Goal: Transaction & Acquisition: Purchase product/service

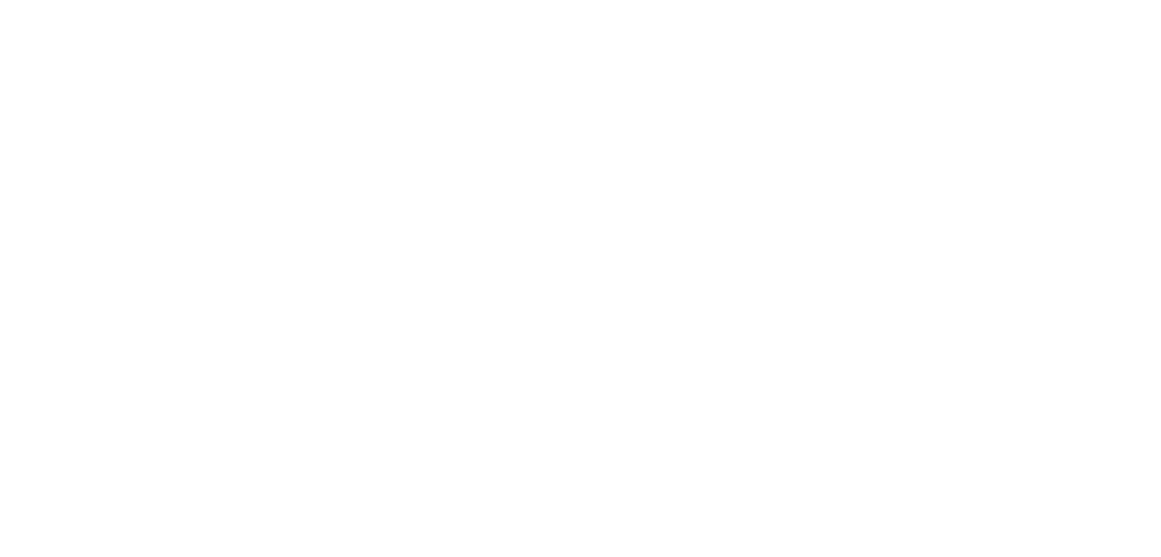
select select "full_service"
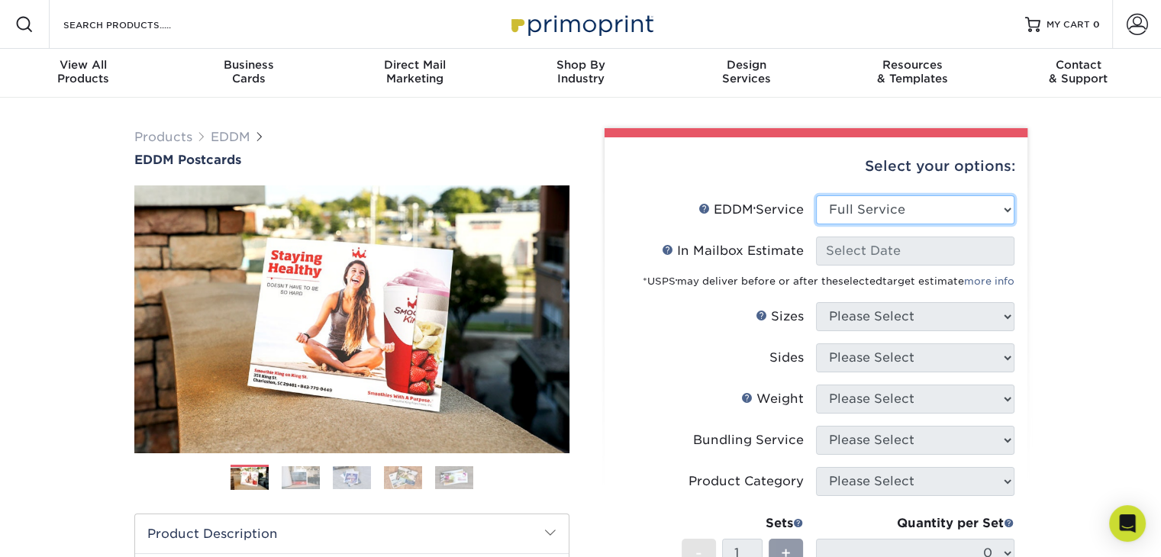
click at [994, 201] on select "Please Select Full Service Print Only" at bounding box center [915, 209] width 198 height 29
click at [816, 195] on select "Please Select Full Service Print Only" at bounding box center [915, 209] width 198 height 29
click at [754, 256] on div "In Mailbox Estimate Help In Mailbox Estimate" at bounding box center [733, 251] width 142 height 18
click at [892, 210] on select "Please Select Full Service Print Only" at bounding box center [915, 209] width 198 height 29
select select "full_service"
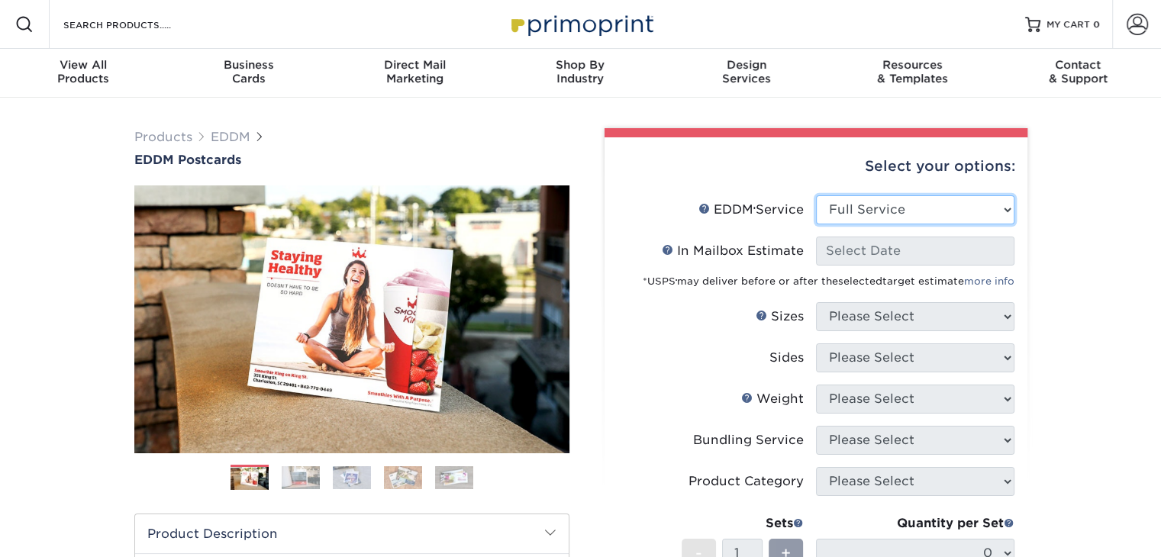
click at [816, 195] on select "Please Select Full Service Print Only" at bounding box center [915, 209] width 198 height 29
select select "-1"
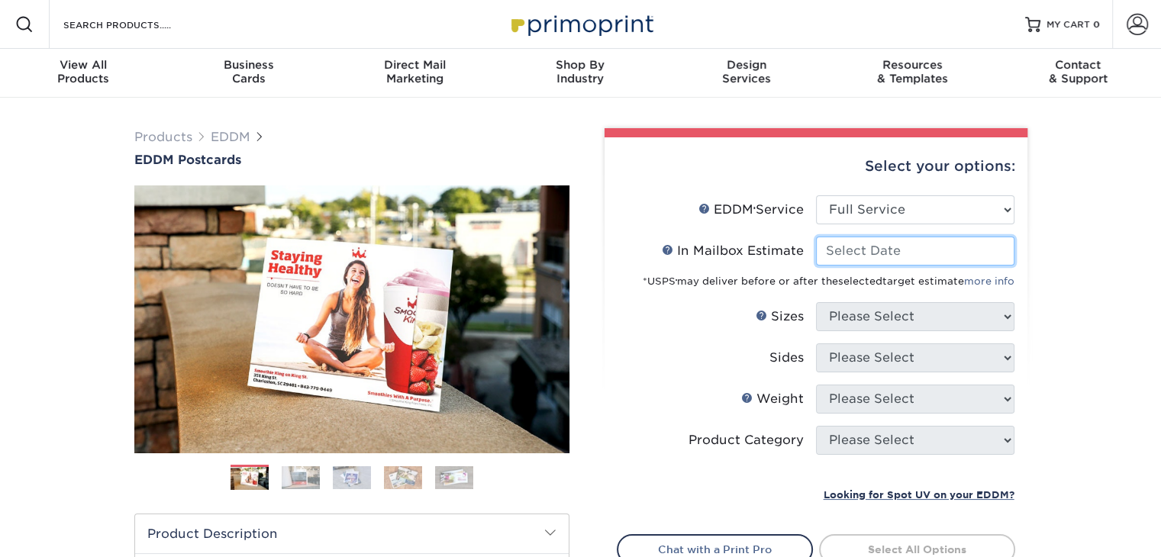
click at [921, 253] on input "In Mailbox Estimate Help In Mailbox Estimate" at bounding box center [915, 251] width 198 height 29
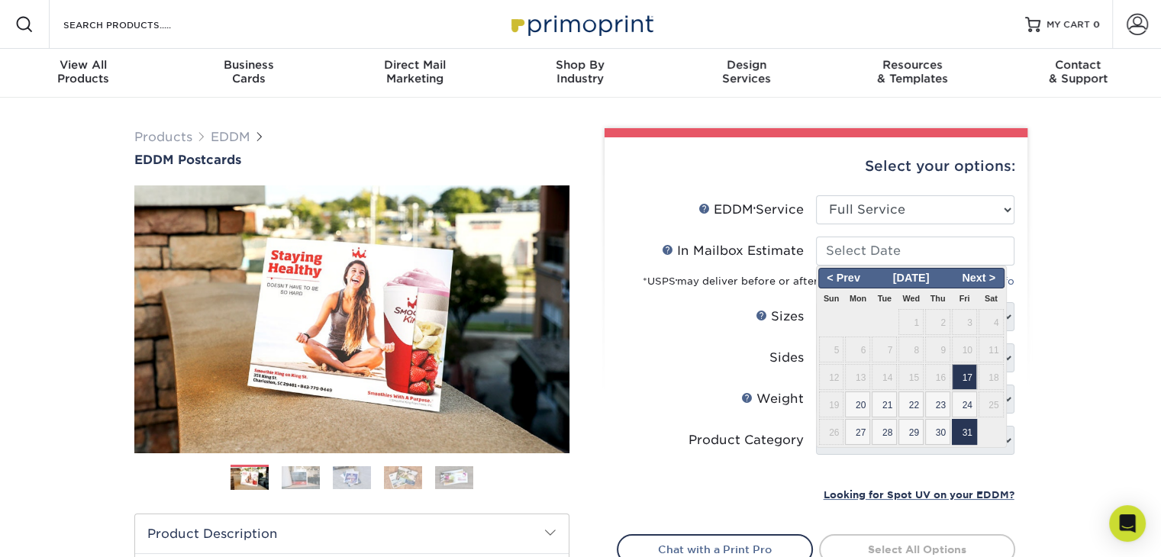
click at [972, 437] on span "31" at bounding box center [964, 432] width 25 height 26
type input "2025-10-31"
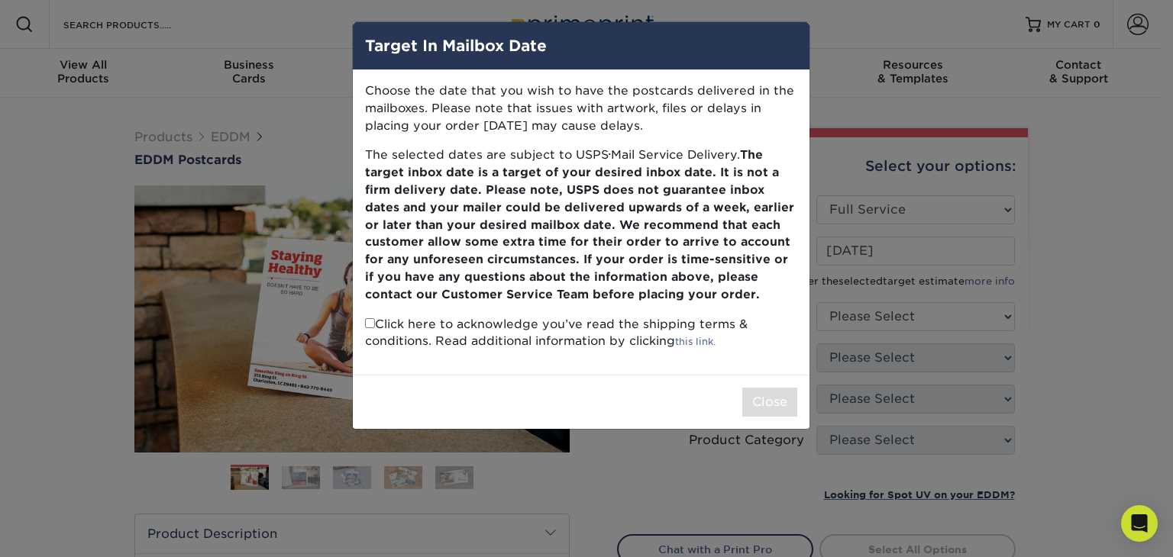
click at [369, 322] on input "checkbox" at bounding box center [370, 323] width 10 height 10
checkbox input "true"
click at [754, 397] on button "Close" at bounding box center [769, 402] width 55 height 29
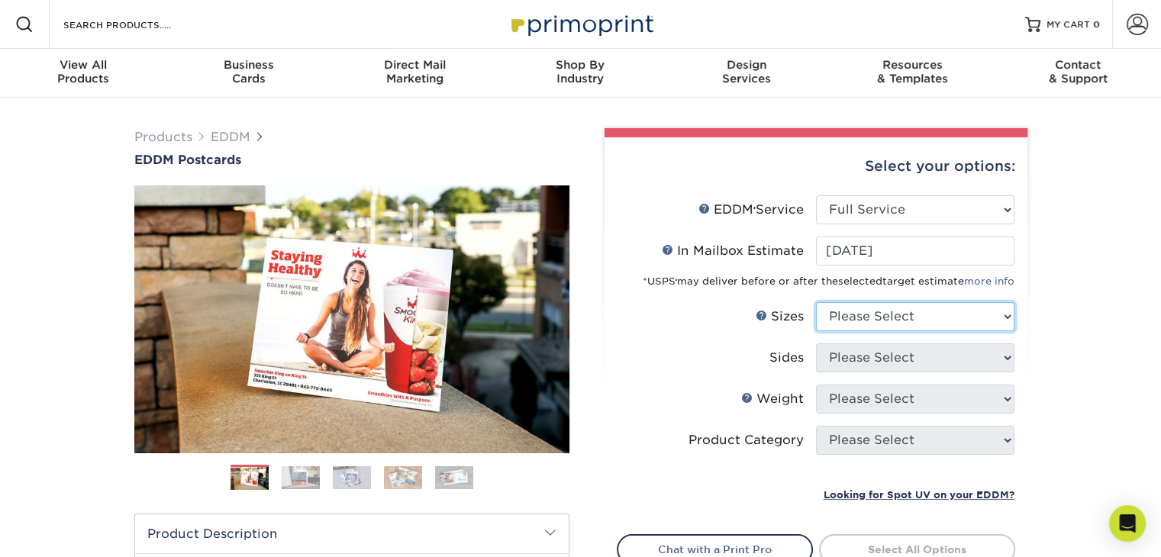
click at [895, 322] on select "Please Select 4.5" x 12" 6" x 12" 6.5" x 8" 6.5" x 9" 6.5" x 12" 7" x 8.5" 8" x…" at bounding box center [915, 316] width 198 height 29
select select "6.50x9.00"
click at [816, 302] on select "Please Select 4.5" x 12" 6" x 12" 6.5" x 8" 6.5" x 9" 6.5" x 12" 7" x 8.5" 8" x…" at bounding box center [915, 316] width 198 height 29
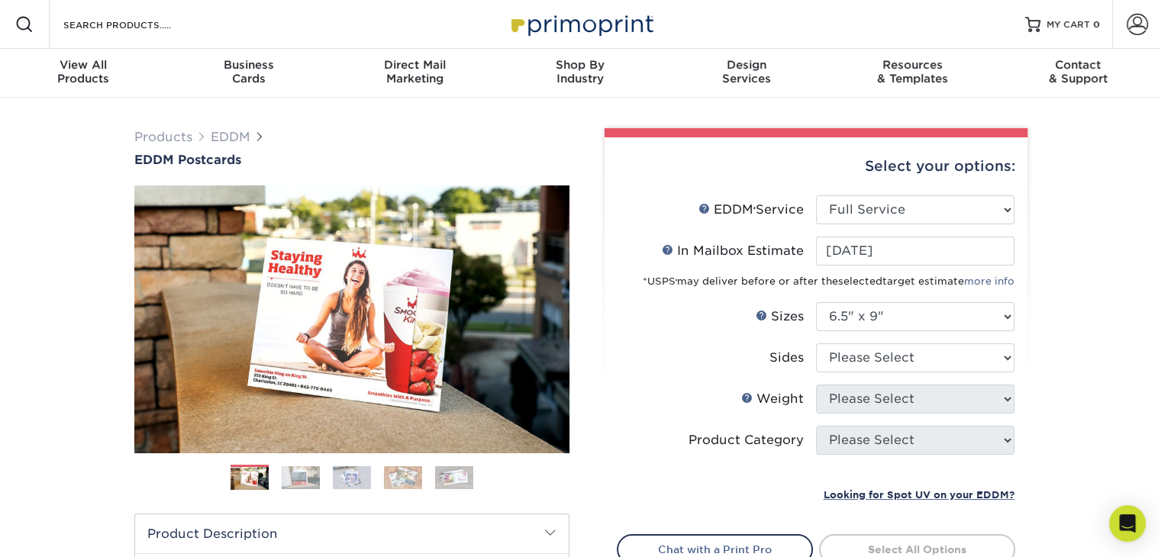
click at [702, 321] on label "Sizes Help Sizes" at bounding box center [717, 316] width 198 height 29
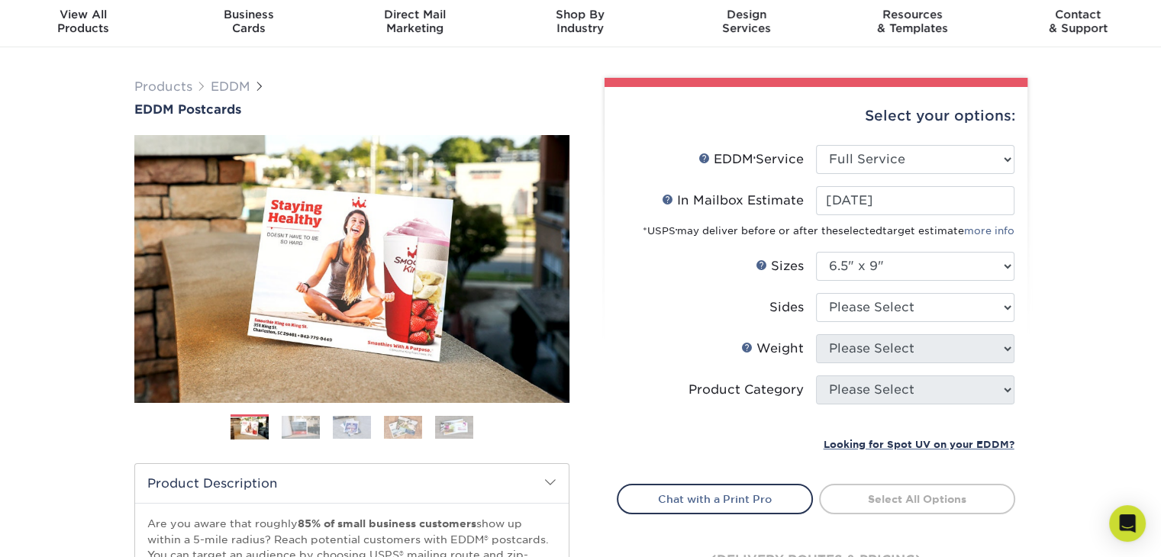
scroll to position [76, 0]
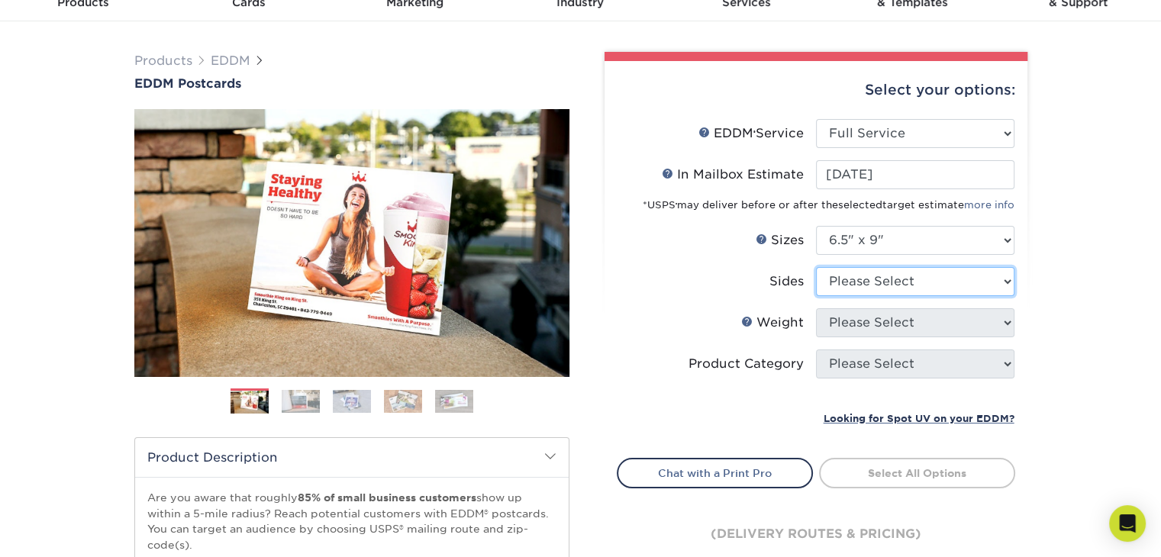
click at [941, 286] on select "Please Select Print Both Sides Print Front Only" at bounding box center [915, 281] width 198 height 29
click at [908, 293] on select "Please Select Print Both Sides Print Front Only" at bounding box center [915, 281] width 198 height 29
select select "13abbda7-1d64-4f25-8bb2-c179b224825d"
click at [816, 267] on select "Please Select Print Both Sides Print Front Only" at bounding box center [915, 281] width 198 height 29
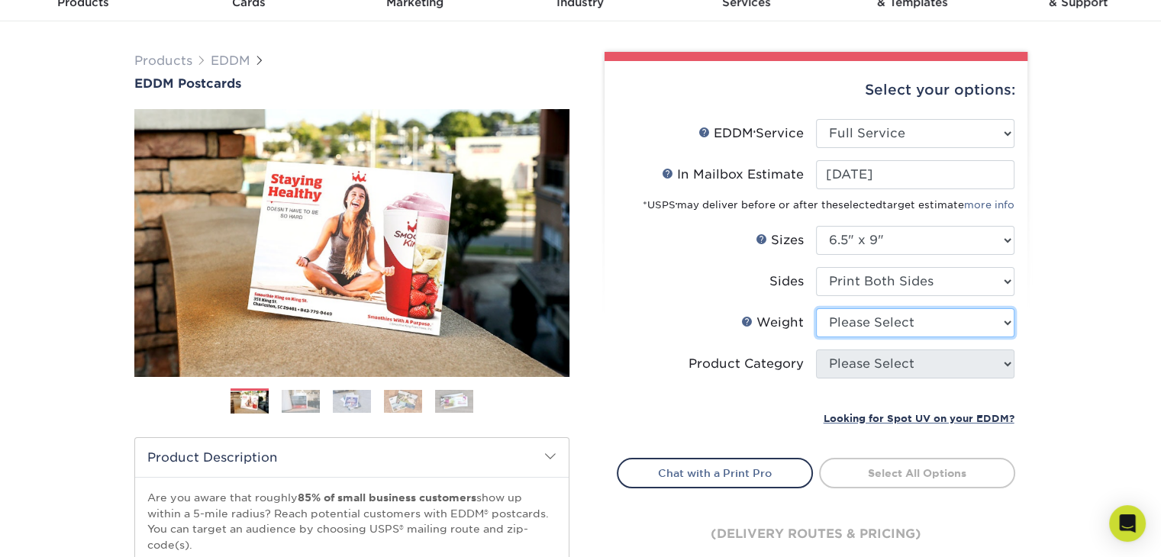
click at [906, 324] on select "Please Select 16PT 14PT" at bounding box center [915, 322] width 198 height 29
select select "14PT"
click at [816, 308] on select "Please Select 16PT 14PT" at bounding box center [915, 322] width 198 height 29
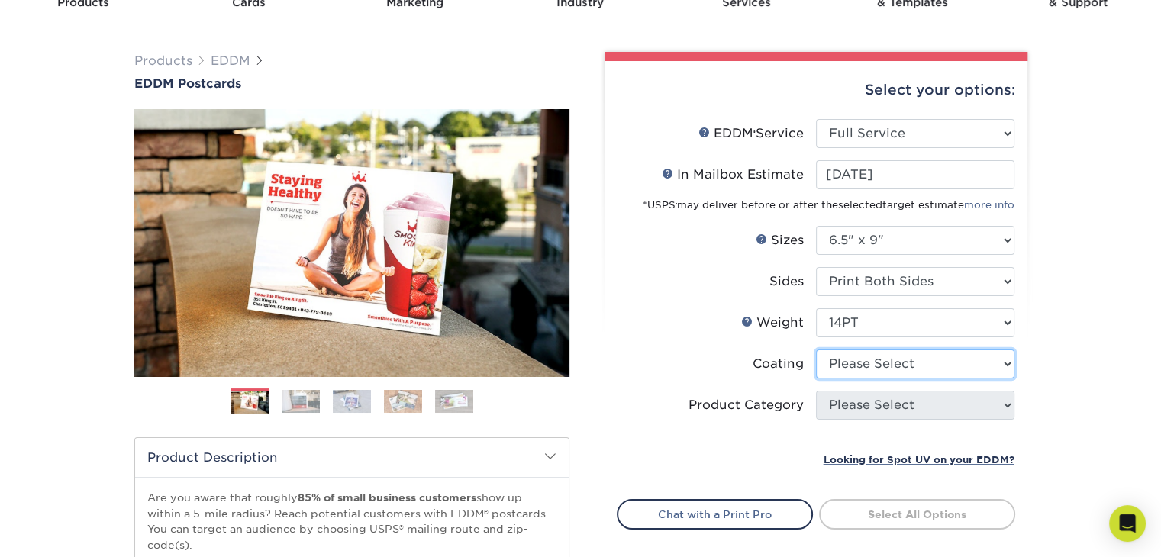
click at [867, 370] on select at bounding box center [915, 364] width 198 height 29
click at [816, 350] on select at bounding box center [915, 364] width 198 height 29
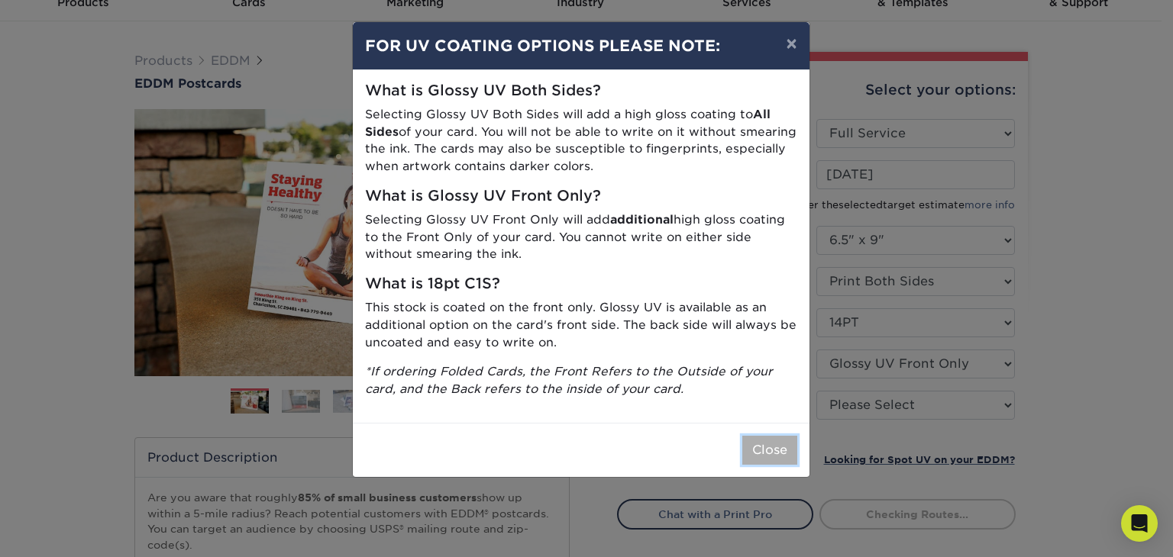
click at [790, 449] on button "Close" at bounding box center [769, 450] width 55 height 29
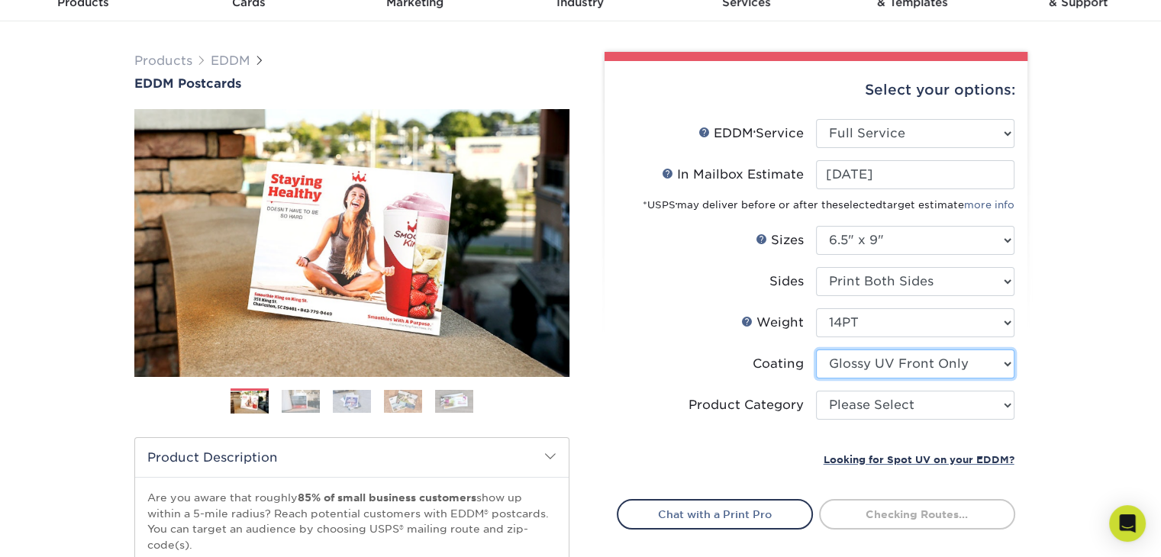
click at [874, 376] on select at bounding box center [915, 364] width 198 height 29
select select "ae367451-b2b8-45df-a344-0f05b6a12993"
click at [816, 350] on select at bounding box center [915, 364] width 198 height 29
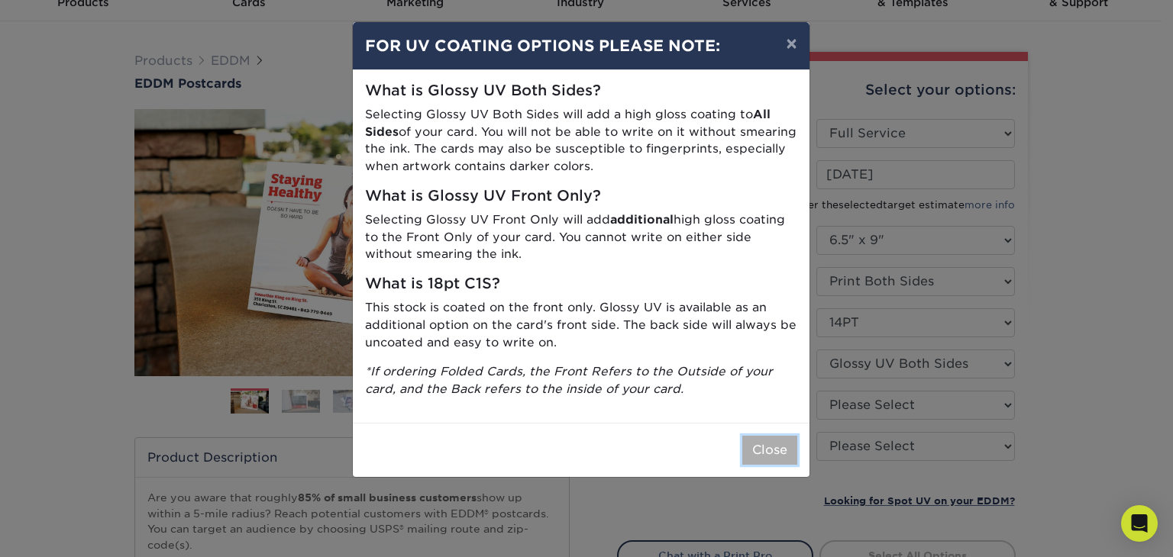
click at [766, 445] on button "Close" at bounding box center [769, 450] width 55 height 29
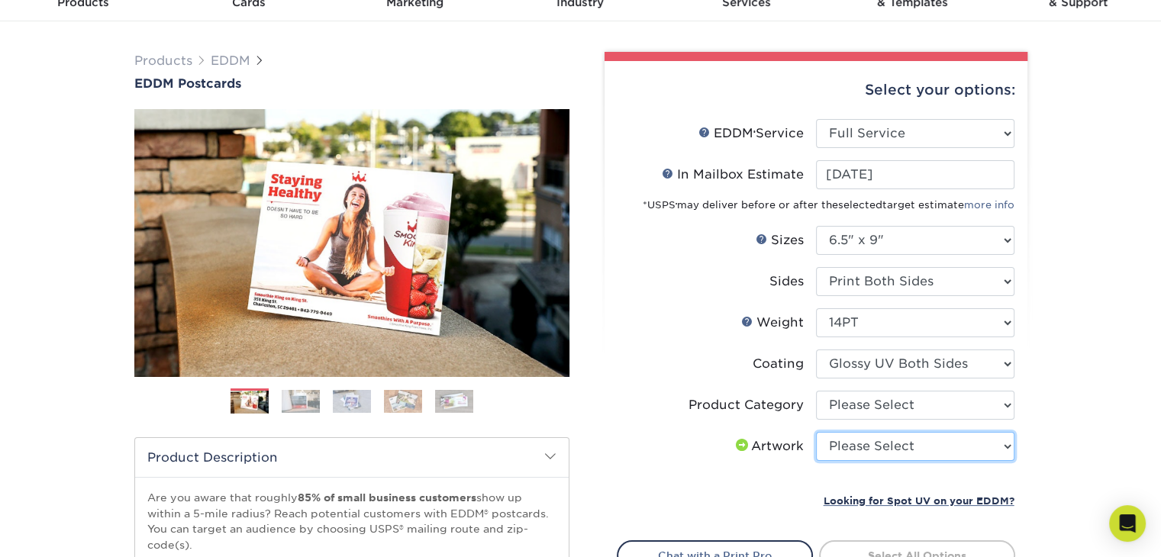
click at [889, 445] on select "Please Select I will upload files I need a design - $150" at bounding box center [915, 446] width 198 height 29
select select "design"
click at [816, 432] on select "Please Select I will upload files I need a design - $150" at bounding box center [915, 446] width 198 height 29
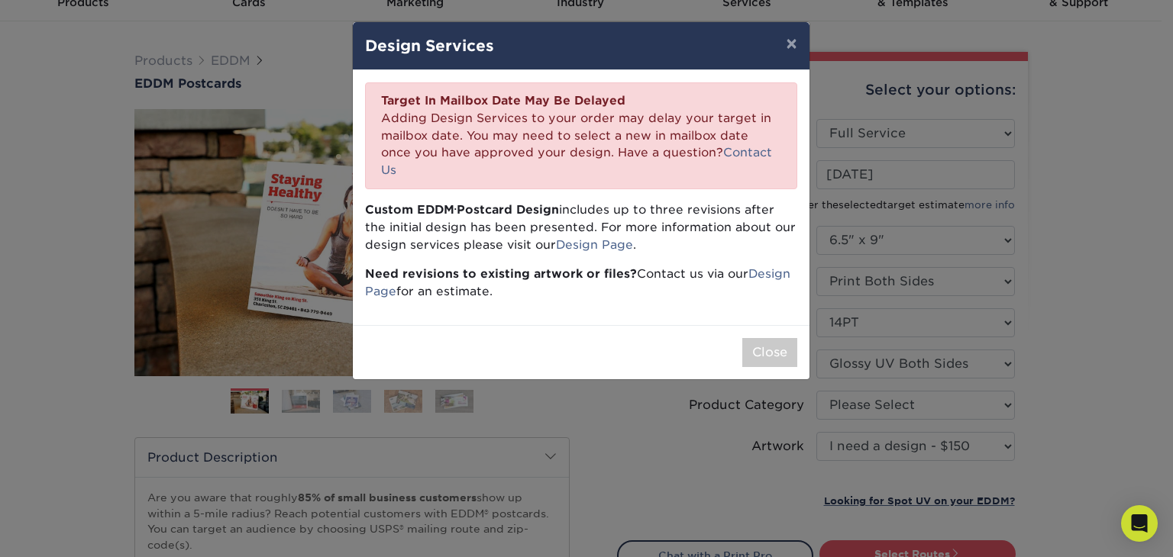
click at [660, 386] on div "× Design Services Thank you for choosing Primo Design Services. Once the checko…" at bounding box center [586, 278] width 1173 height 557
drag, startPoint x: 749, startPoint y: 332, endPoint x: 695, endPoint y: 321, distance: 55.2
click at [693, 327] on div "Close" at bounding box center [581, 352] width 457 height 54
click at [695, 325] on div "Close" at bounding box center [581, 352] width 457 height 54
click at [753, 338] on button "Close" at bounding box center [769, 352] width 55 height 29
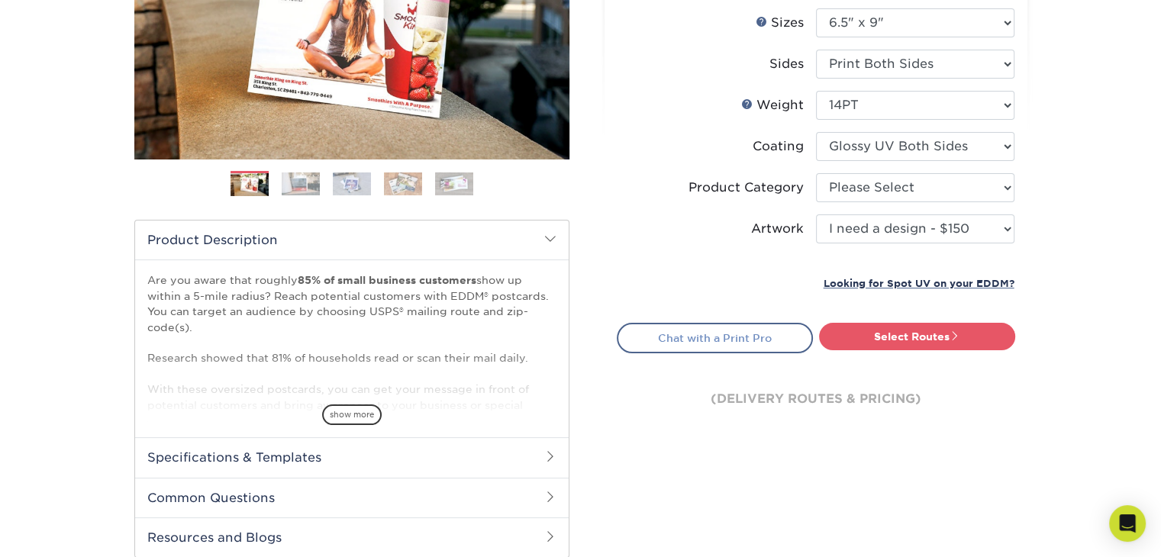
scroll to position [305, 0]
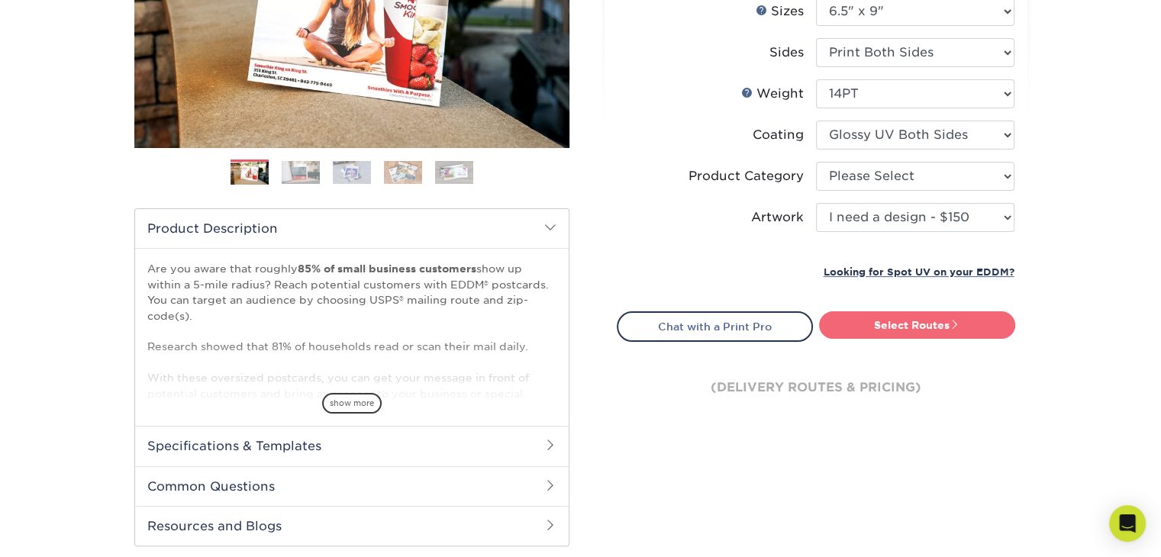
click at [892, 320] on link "Select Routes" at bounding box center [917, 324] width 196 height 27
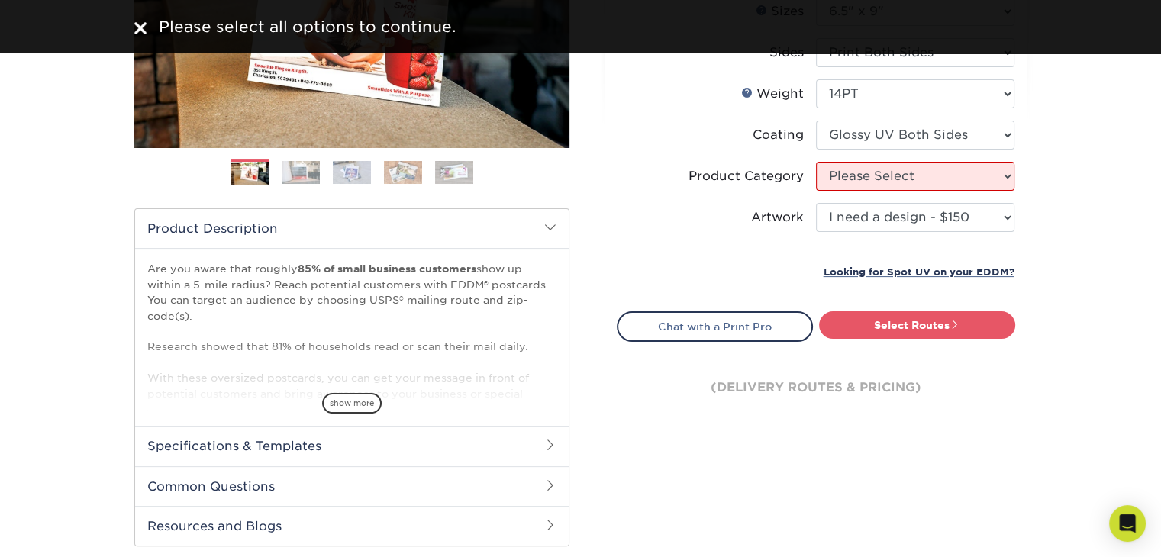
scroll to position [229, 0]
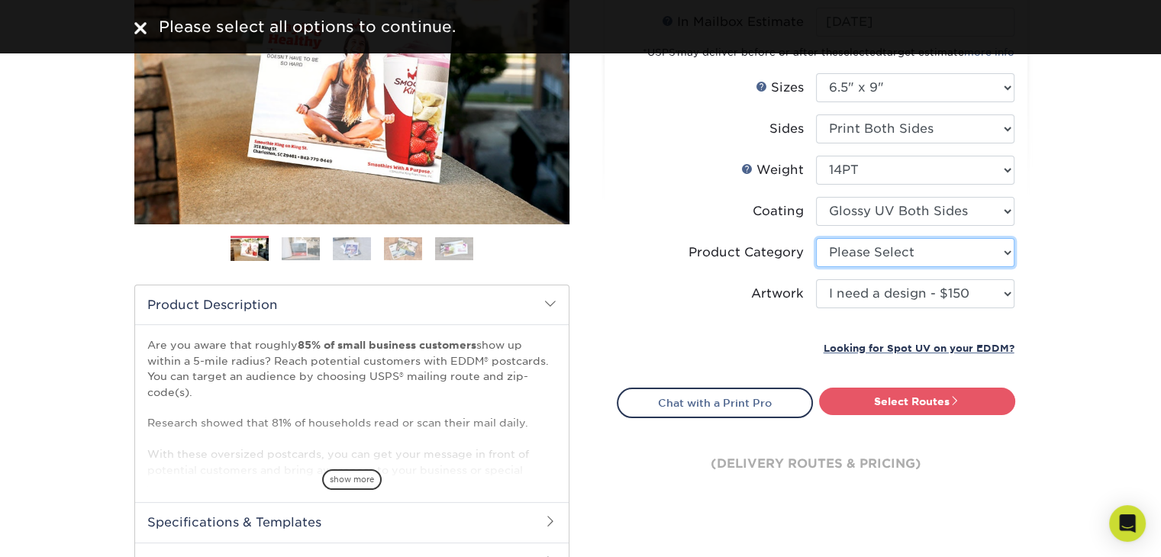
click at [895, 250] on select "Please Select Postcards" at bounding box center [915, 252] width 198 height 29
select select "9b7272e0-d6c8-4c3c-8e97-d3a1bcdab858"
click at [816, 238] on select "Please Select Postcards" at bounding box center [915, 252] width 198 height 29
click at [663, 294] on label "Artwork" at bounding box center [717, 293] width 198 height 29
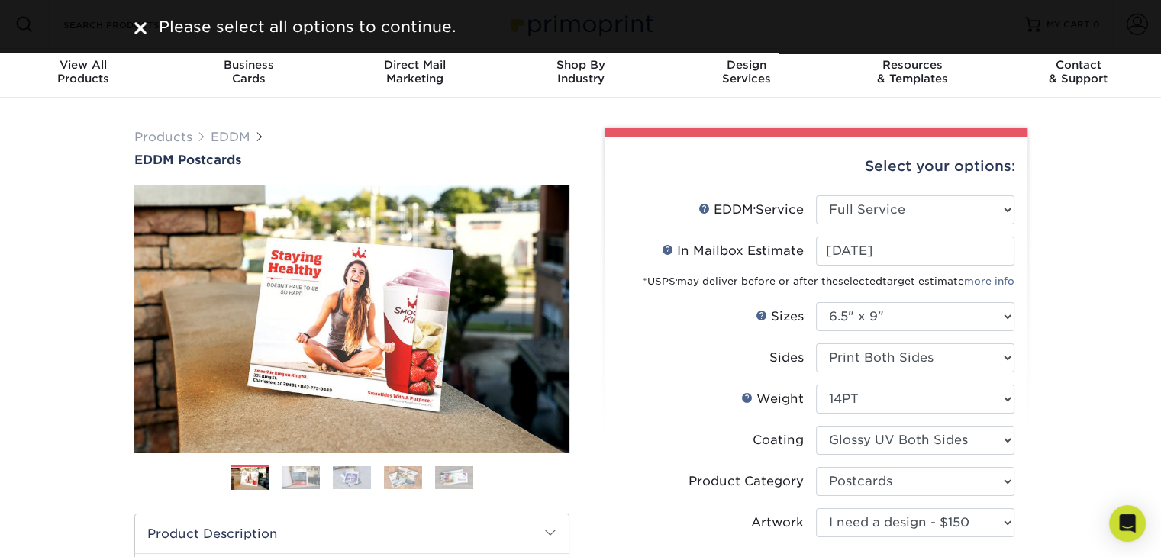
scroll to position [382, 0]
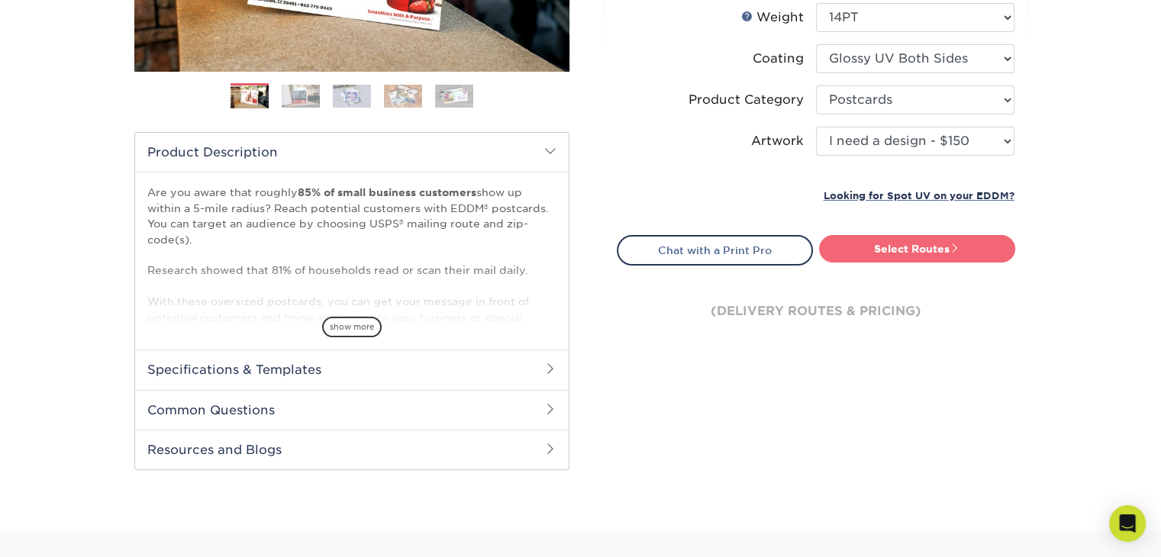
click at [894, 246] on link "Select Routes" at bounding box center [917, 248] width 196 height 27
click at [915, 245] on link "Select Routes" at bounding box center [917, 248] width 196 height 27
click at [949, 258] on link "Select Routes" at bounding box center [917, 248] width 196 height 27
click at [949, 253] on link "Select Routes" at bounding box center [917, 248] width 196 height 27
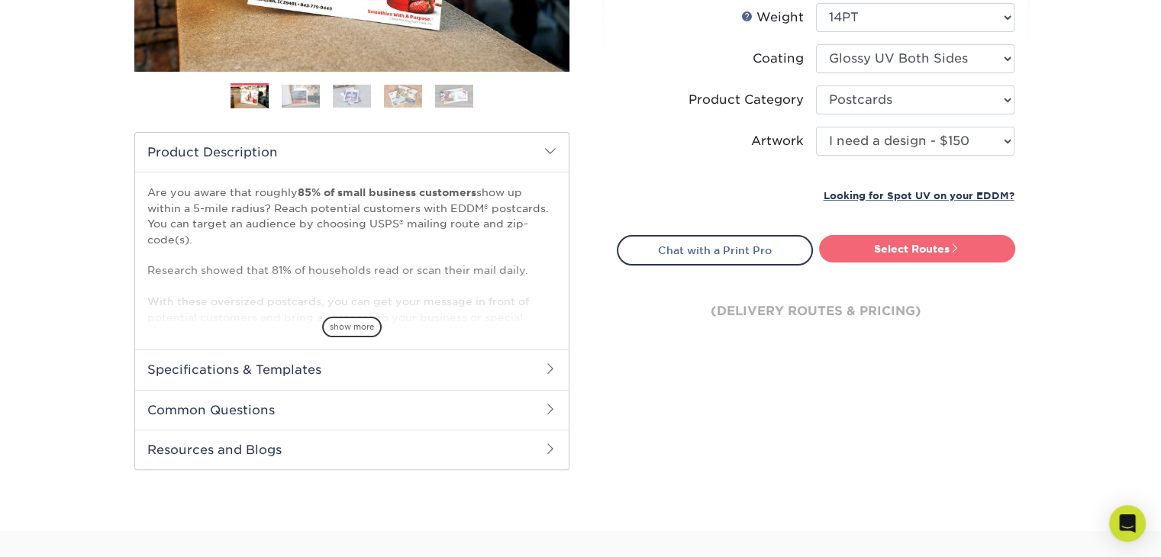
click at [949, 253] on link "Select Routes" at bounding box center [917, 248] width 196 height 27
click at [954, 244] on span at bounding box center [955, 248] width 11 height 11
click at [945, 252] on link "Select Routes" at bounding box center [917, 248] width 196 height 27
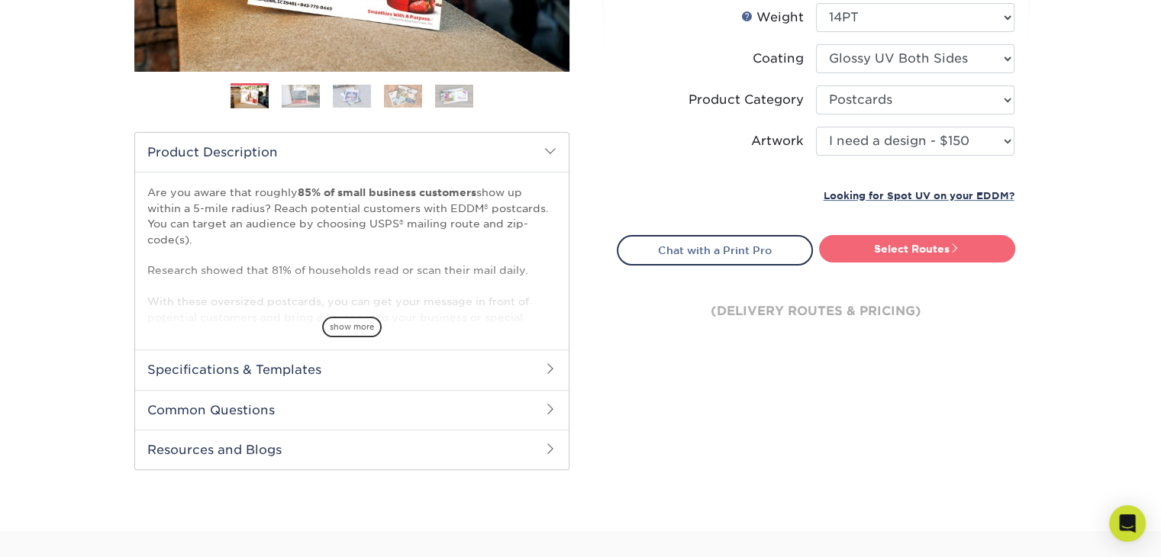
click at [945, 252] on link "Select Routes" at bounding box center [917, 248] width 196 height 27
click at [946, 251] on link "Select Routes" at bounding box center [917, 248] width 196 height 27
click at [947, 248] on link "Select Routes" at bounding box center [917, 248] width 196 height 27
click at [949, 247] on link "Select Routes" at bounding box center [917, 248] width 196 height 27
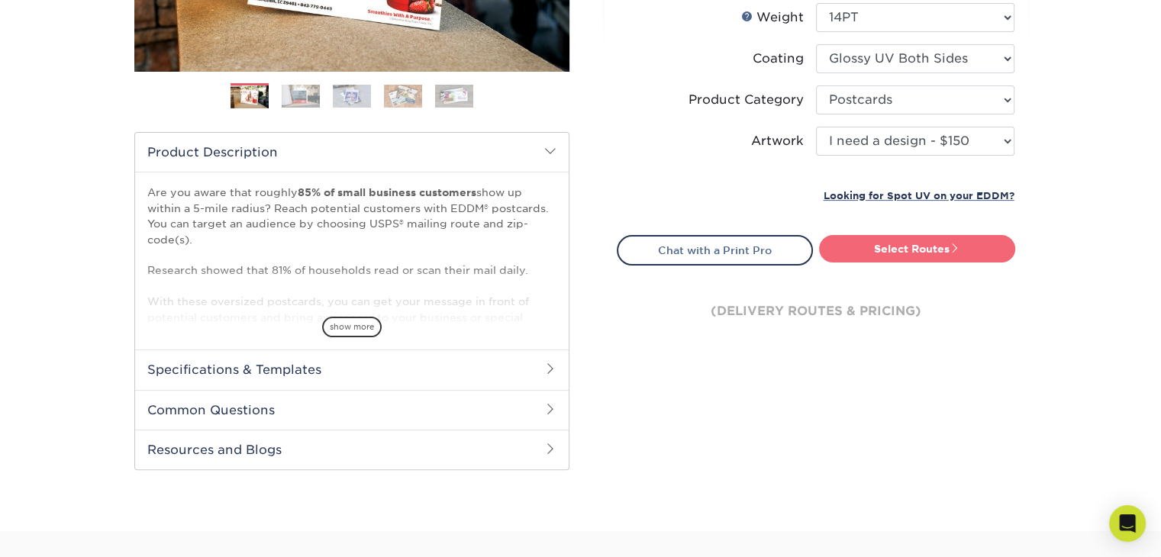
click at [950, 243] on link "Select Routes" at bounding box center [917, 248] width 196 height 27
click at [950, 240] on link "Select Routes" at bounding box center [917, 248] width 196 height 27
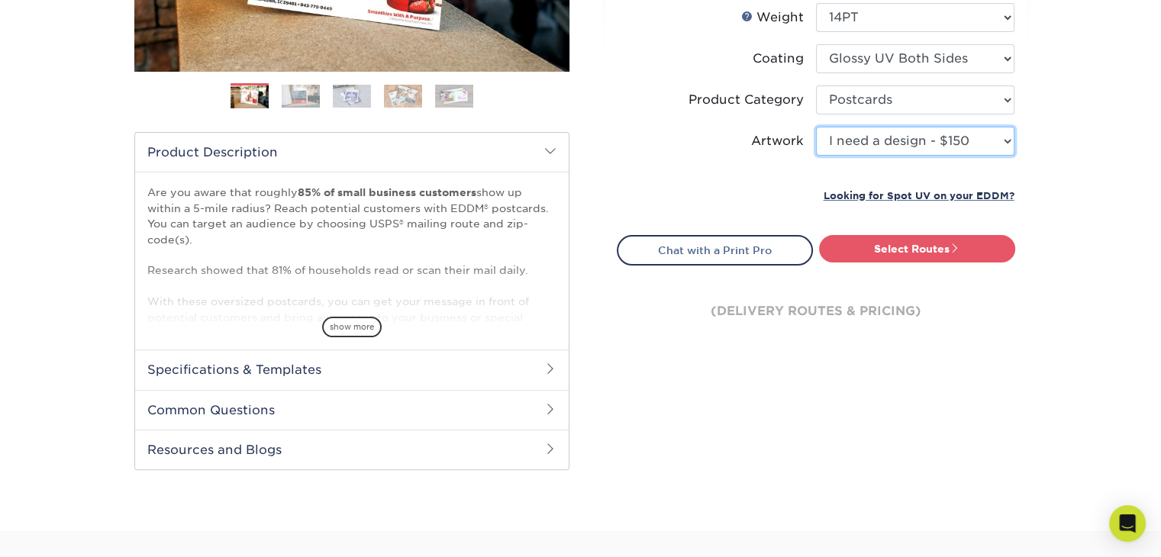
click at [1003, 134] on select "Please Select I will upload files I need a design - $150" at bounding box center [915, 141] width 198 height 29
click at [816, 127] on select "Please Select I will upload files I need a design - $150" at bounding box center [915, 141] width 198 height 29
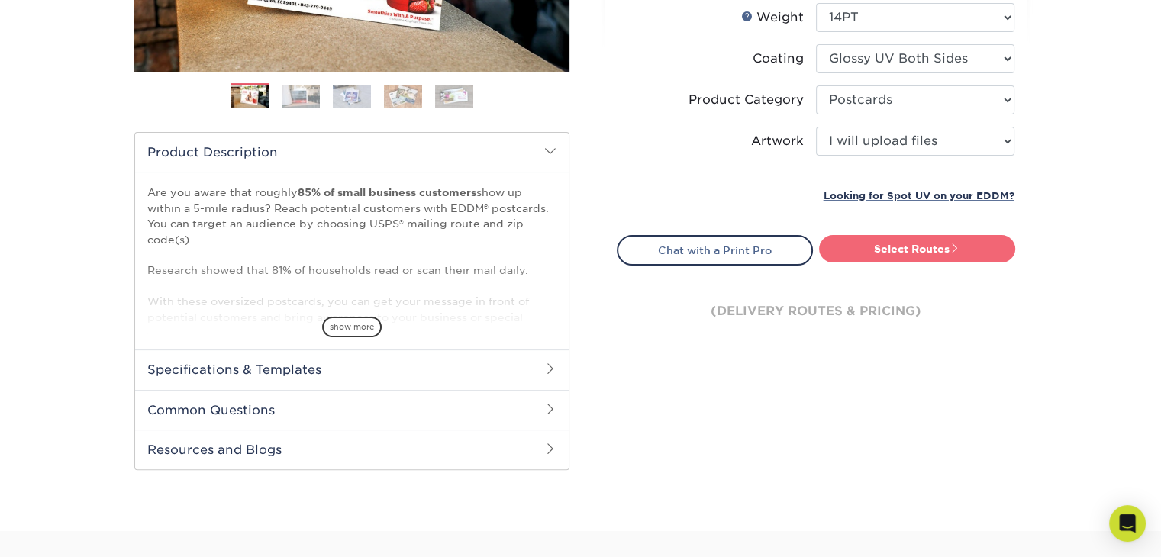
click at [934, 242] on link "Select Routes" at bounding box center [917, 248] width 196 height 27
click at [934, 251] on link "Select Routes" at bounding box center [917, 248] width 196 height 27
click at [936, 251] on link "Select Routes" at bounding box center [917, 248] width 196 height 27
click at [937, 250] on link "Select Routes" at bounding box center [917, 248] width 196 height 27
click at [937, 249] on link "Select Routes" at bounding box center [917, 248] width 196 height 27
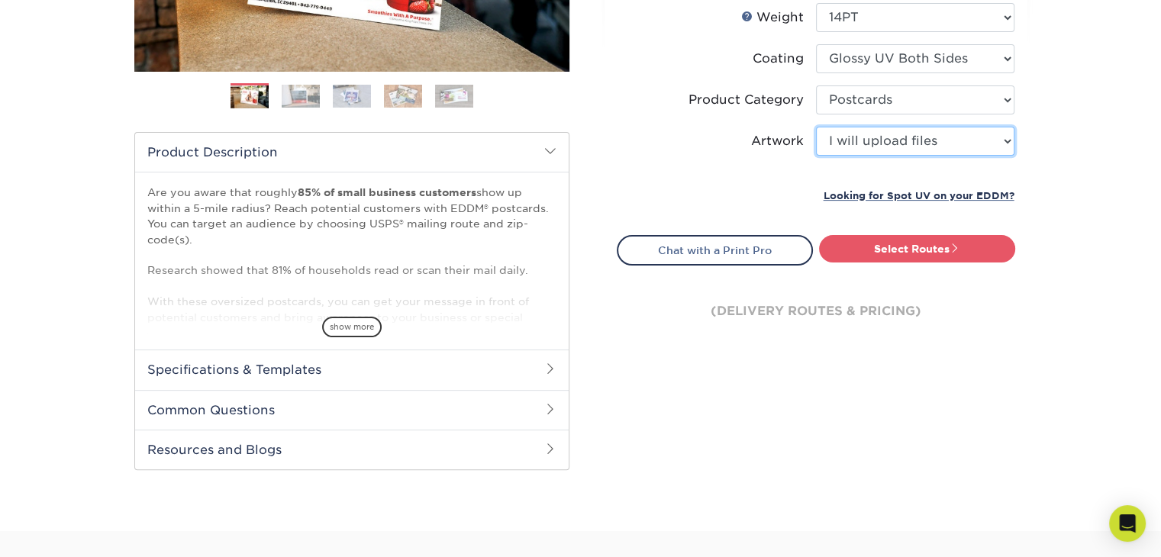
click at [976, 150] on select "Please Select I will upload files I need a design - $150" at bounding box center [915, 141] width 198 height 29
select select "design"
click at [816, 127] on select "Please Select I will upload files I need a design - $150" at bounding box center [915, 141] width 198 height 29
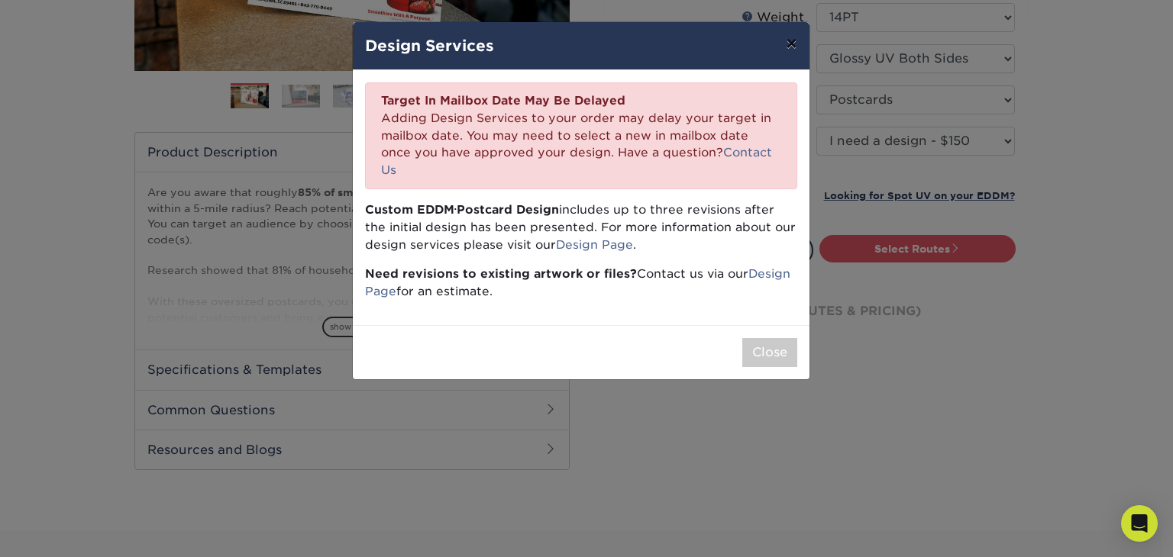
click at [785, 40] on button "×" at bounding box center [790, 43] width 35 height 43
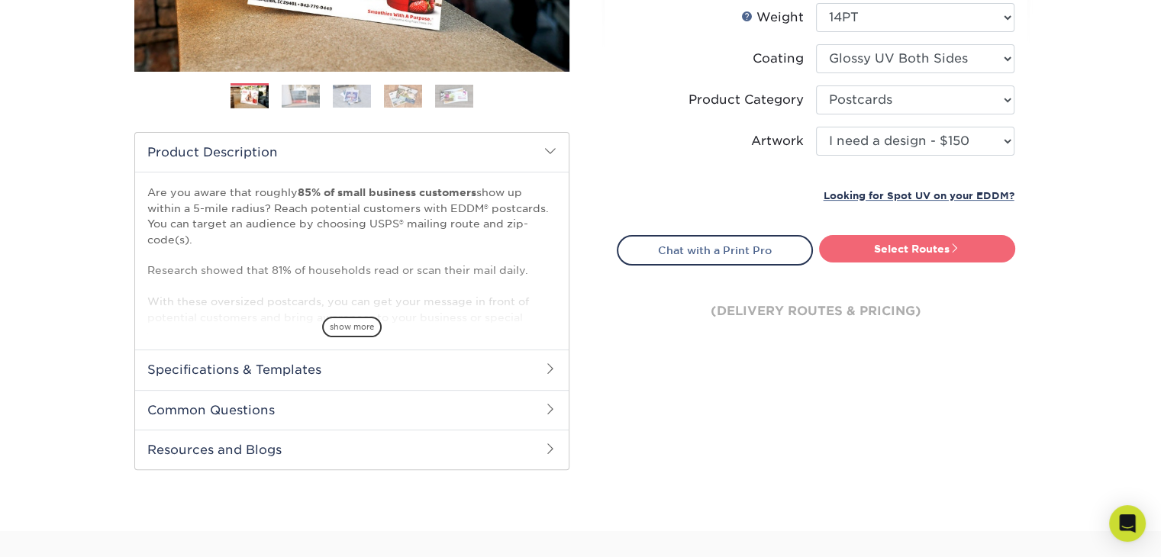
click at [881, 240] on link "Select Routes" at bounding box center [917, 248] width 196 height 27
click at [902, 249] on link "Select Routes" at bounding box center [917, 248] width 196 height 27
click at [904, 249] on link "Select Routes" at bounding box center [917, 248] width 196 height 27
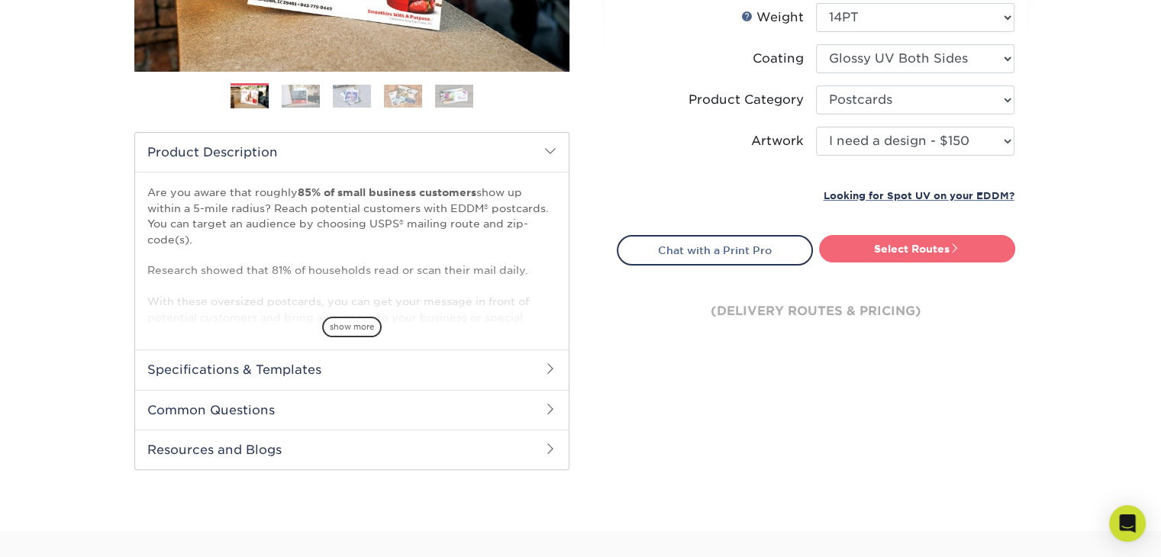
click at [904, 249] on link "Select Routes" at bounding box center [917, 248] width 196 height 27
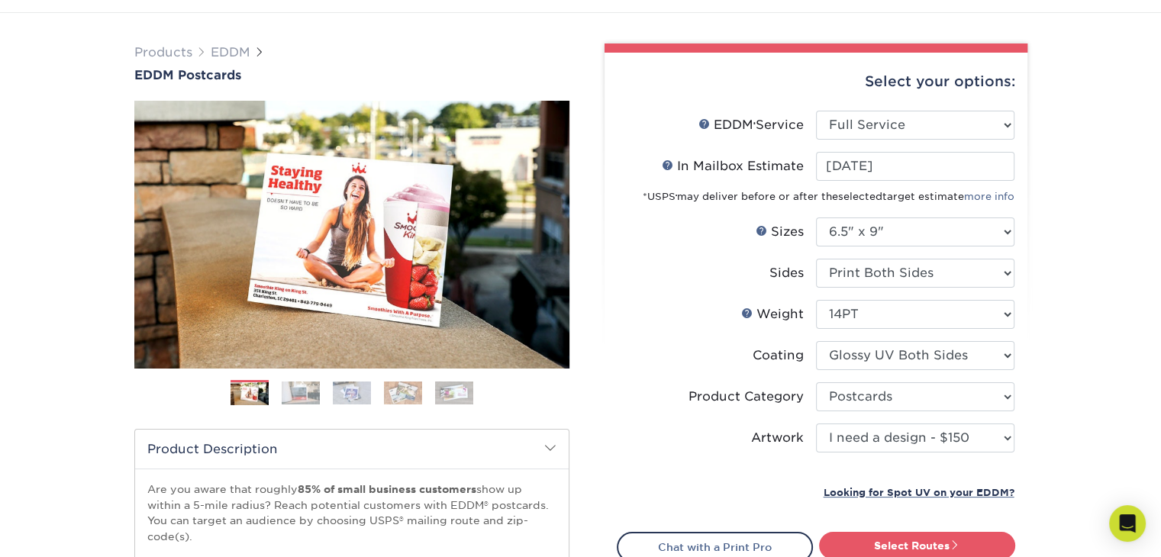
scroll to position [305, 0]
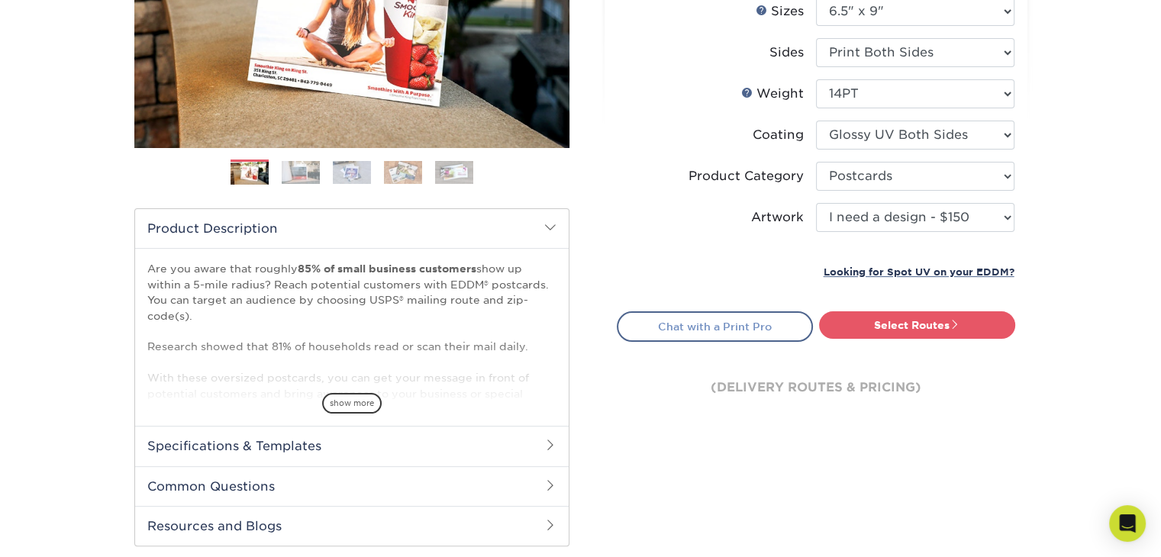
click at [739, 324] on link "Chat with a Print Pro" at bounding box center [715, 326] width 196 height 31
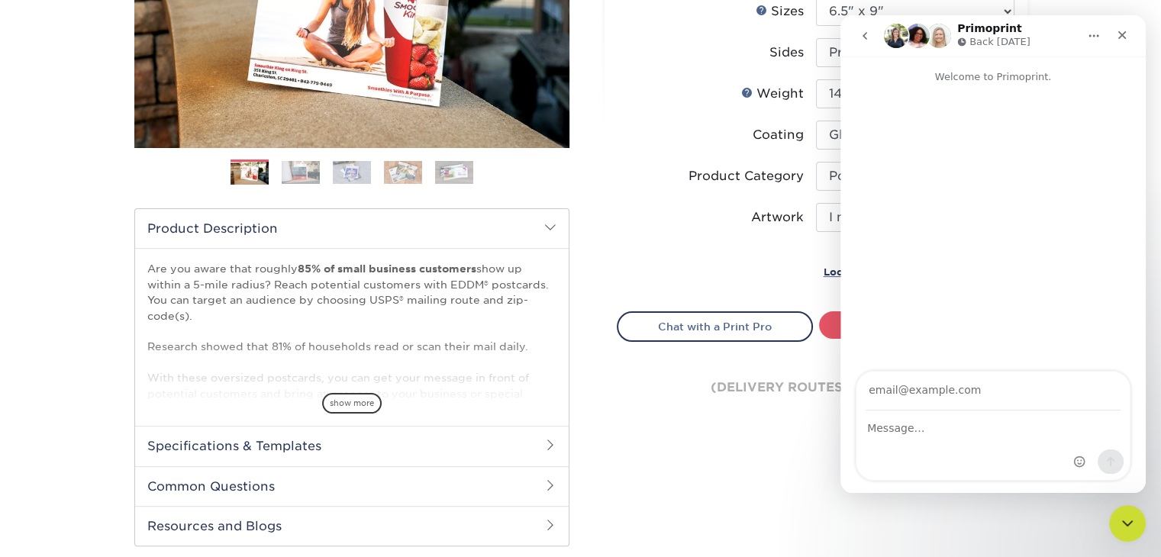
scroll to position [0, 0]
click at [1116, 37] on icon "Close" at bounding box center [1122, 35] width 12 height 12
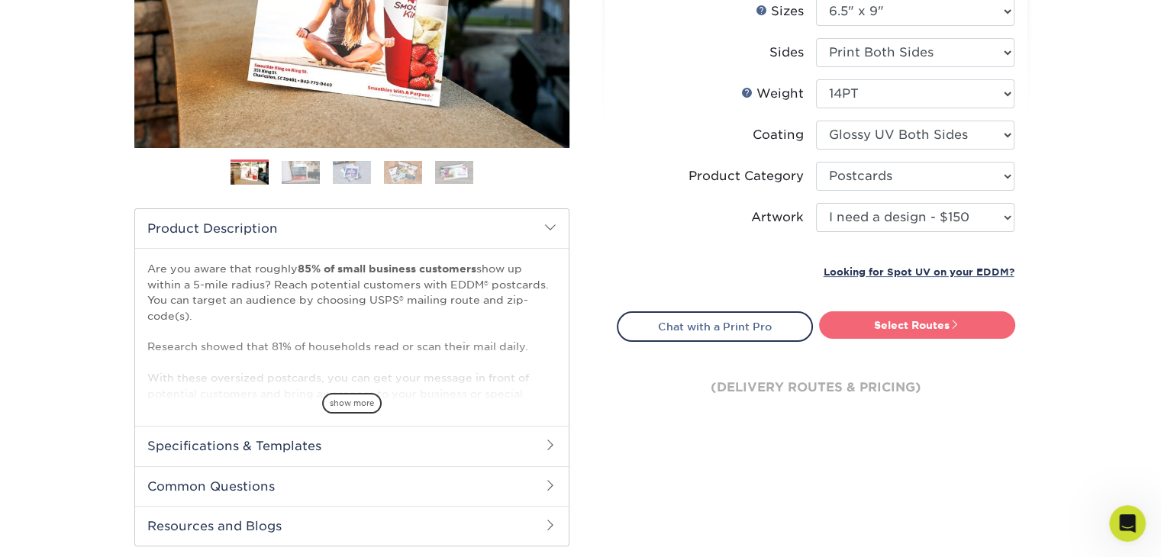
click at [916, 329] on link "Select Routes" at bounding box center [917, 324] width 196 height 27
click at [916, 327] on link "Select Routes" at bounding box center [917, 324] width 196 height 27
click at [876, 376] on div "(delivery routes & pricing)" at bounding box center [816, 388] width 398 height 92
click at [873, 381] on div "(delivery routes & pricing)" at bounding box center [816, 388] width 398 height 92
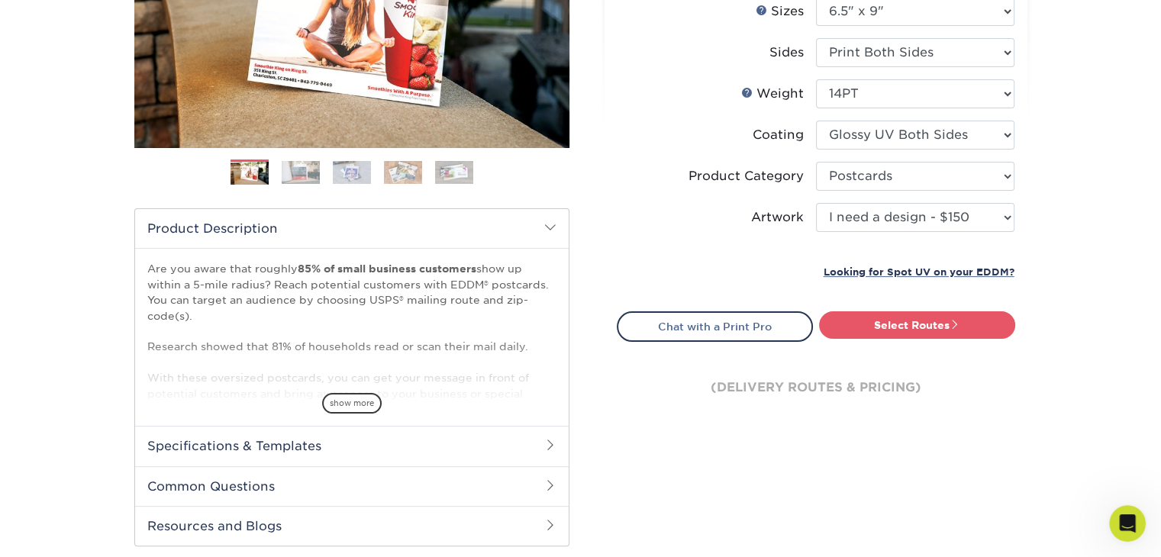
click at [898, 342] on div "(delivery routes & pricing)" at bounding box center [816, 388] width 398 height 92
click at [908, 323] on link "Select Routes" at bounding box center [917, 324] width 196 height 27
click at [910, 322] on link "Select Routes" at bounding box center [917, 324] width 196 height 27
click at [912, 323] on link "Select Routes" at bounding box center [917, 324] width 196 height 27
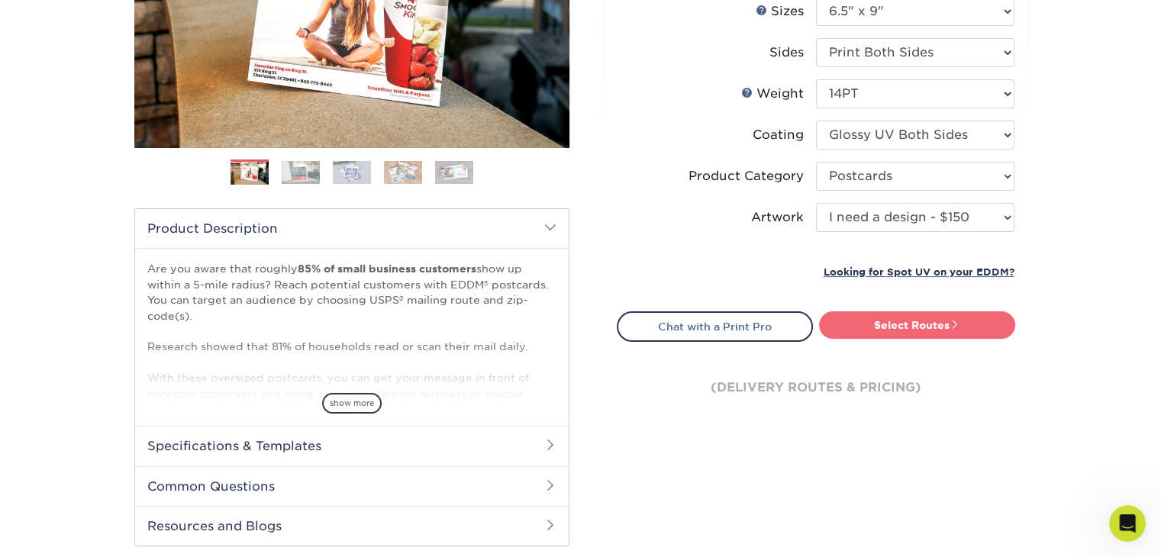
click at [944, 324] on link "Select Routes" at bounding box center [917, 324] width 196 height 27
click at [941, 324] on link "Select Routes" at bounding box center [917, 324] width 196 height 27
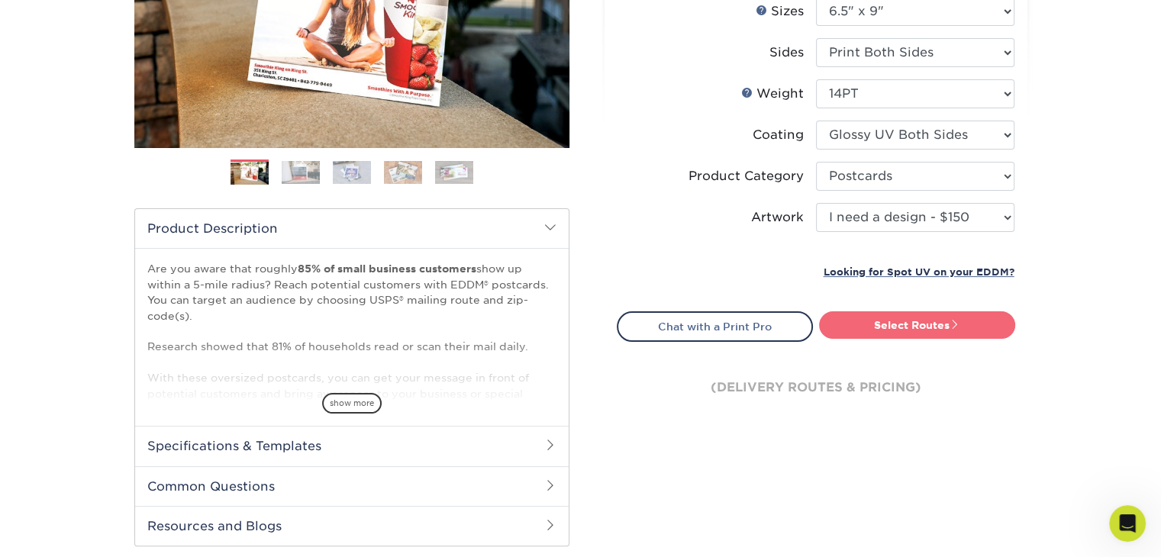
click at [939, 324] on link "Select Routes" at bounding box center [917, 324] width 196 height 27
click at [938, 321] on link "Select Routes" at bounding box center [917, 324] width 196 height 27
click at [884, 331] on link "Select Routes" at bounding box center [917, 324] width 196 height 27
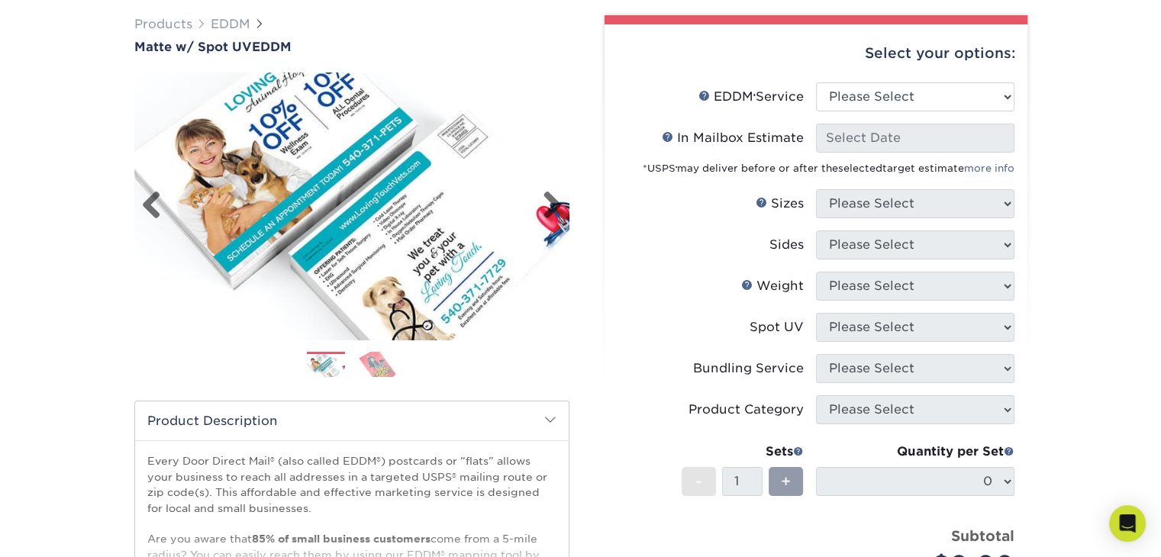
scroll to position [76, 0]
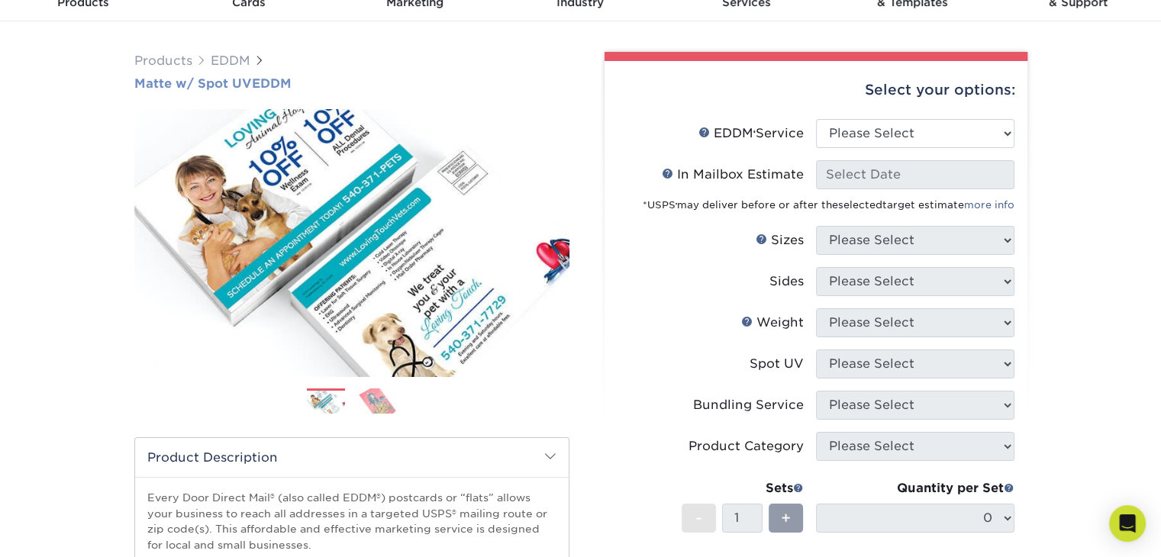
click at [207, 86] on span "Matte w/ Spot UV" at bounding box center [193, 83] width 118 height 15
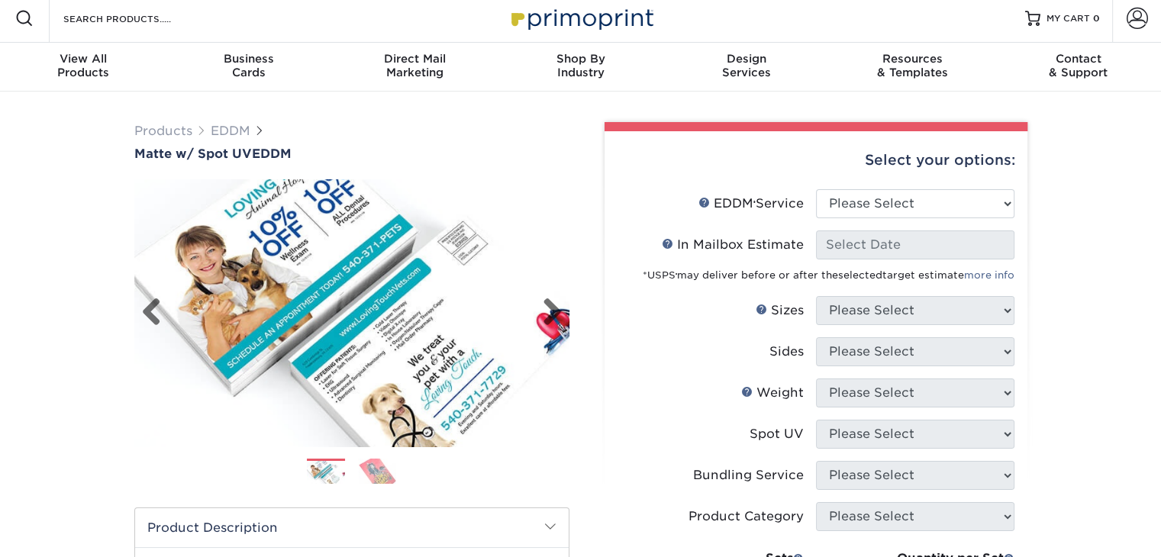
scroll to position [305, 0]
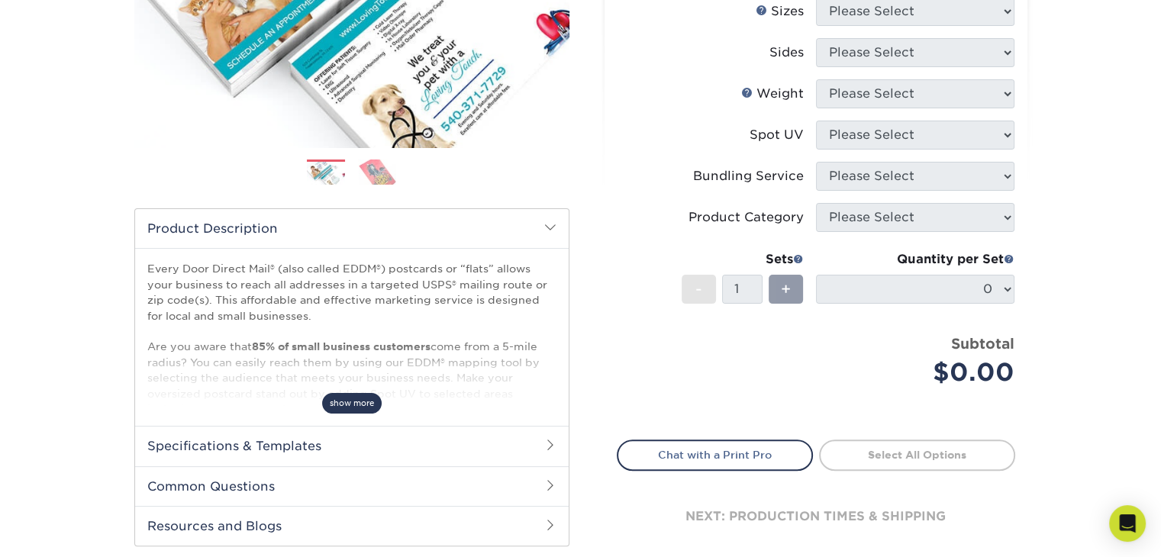
click at [357, 411] on span "show more" at bounding box center [352, 403] width 60 height 21
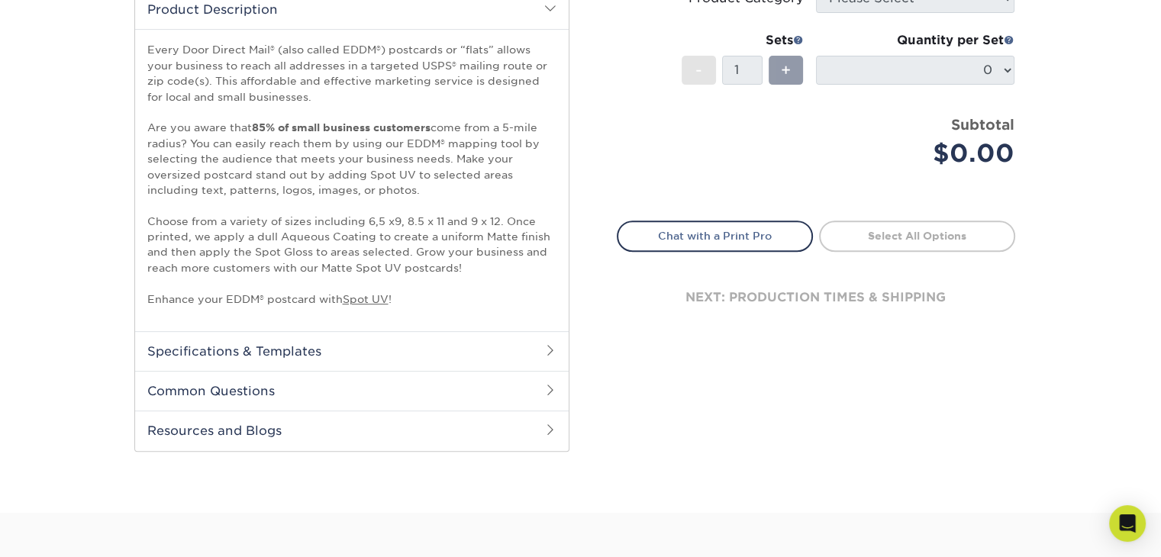
scroll to position [534, 0]
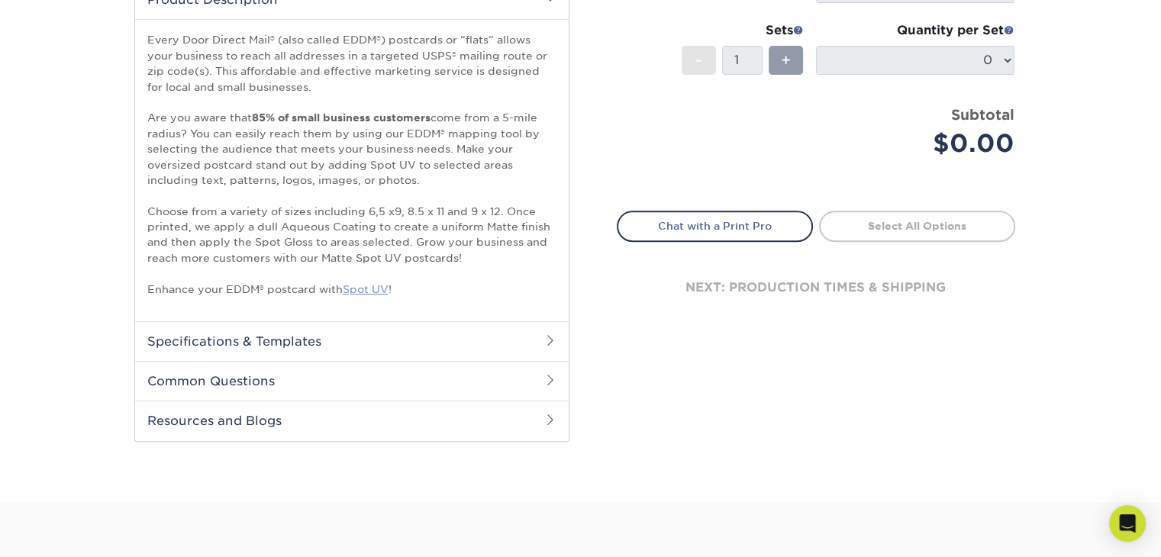
click at [361, 291] on link "Spot UV" at bounding box center [366, 289] width 46 height 12
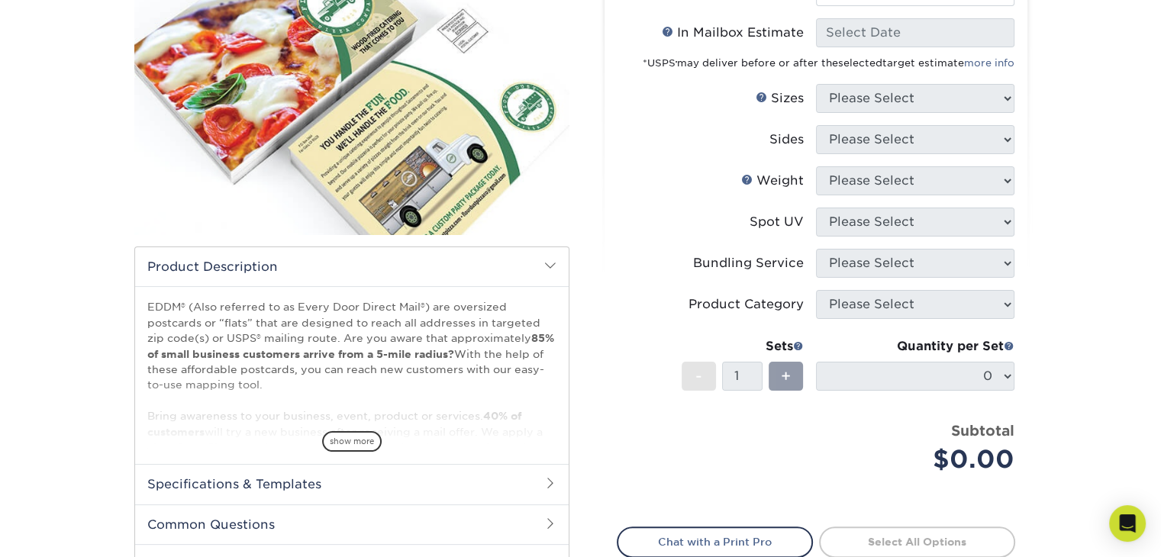
scroll to position [382, 0]
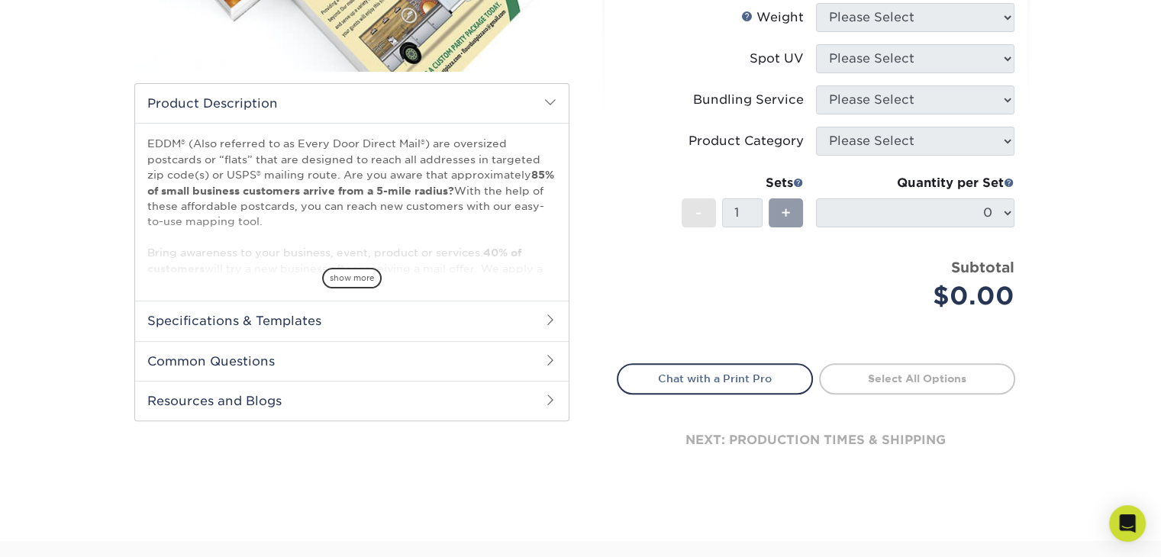
click at [290, 320] on h2 "Specifications & Templates" at bounding box center [352, 321] width 434 height 40
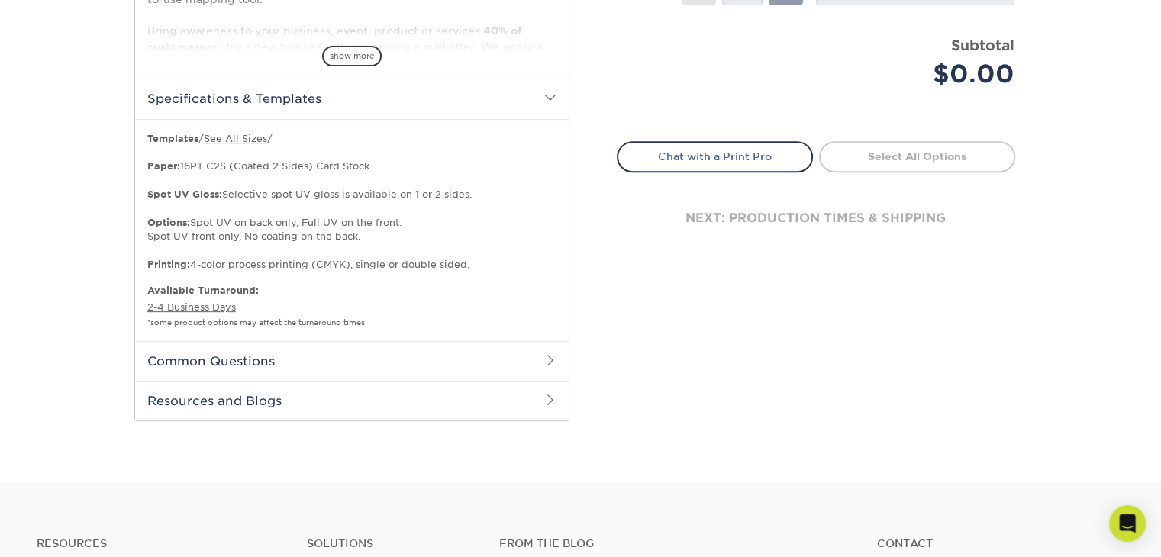
scroll to position [611, 0]
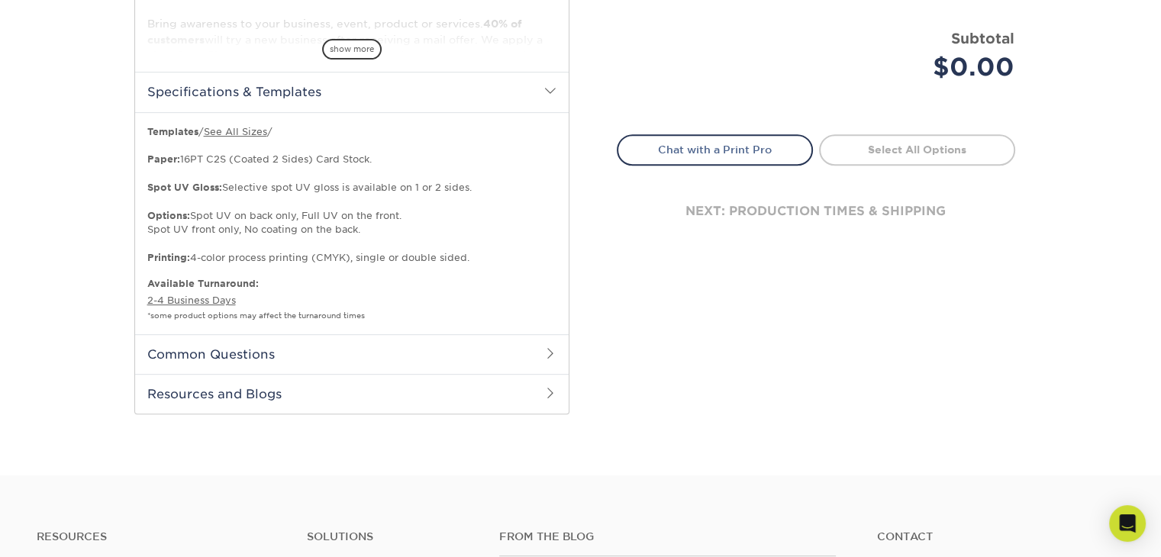
click at [266, 349] on h2 "Common Questions" at bounding box center [352, 354] width 434 height 40
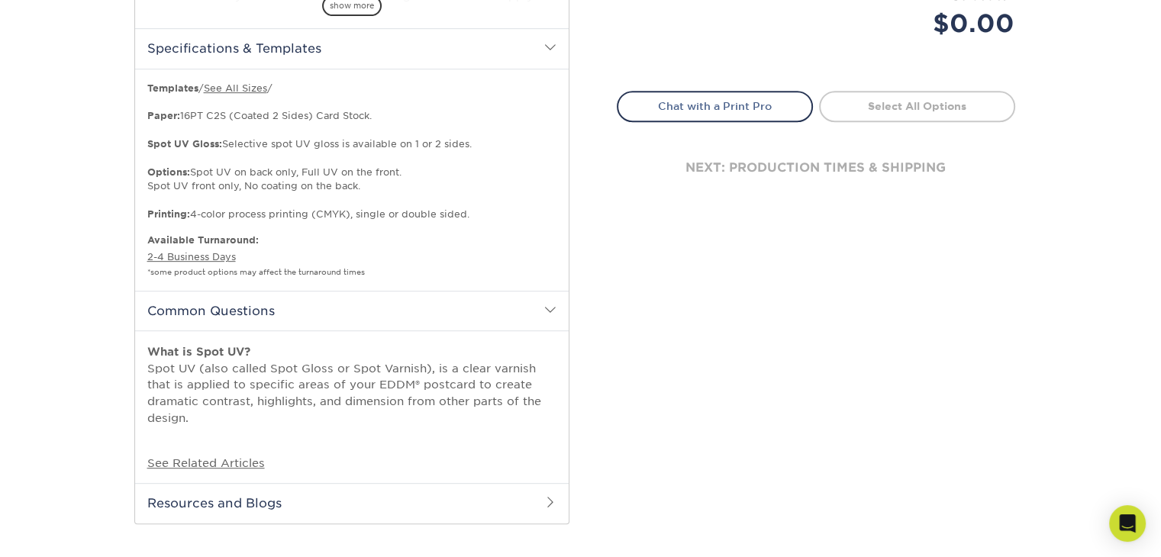
scroll to position [382, 0]
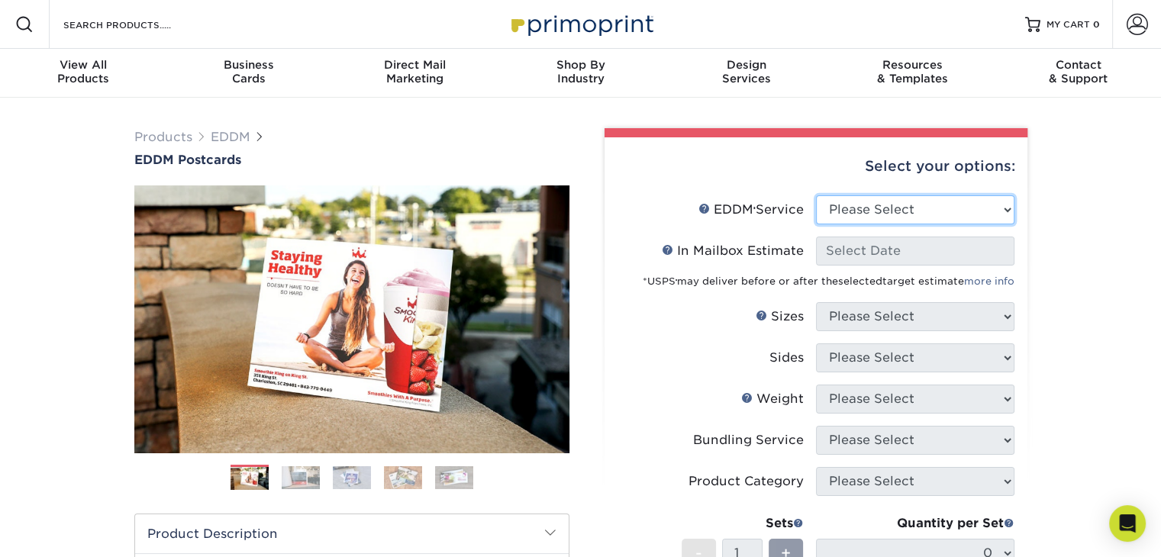
click at [870, 214] on select "Please Select Full Service Print Only" at bounding box center [915, 209] width 198 height 29
select select "full_service"
click at [816, 195] on select "Please Select Full Service Print Only" at bounding box center [915, 209] width 198 height 29
select select "-1"
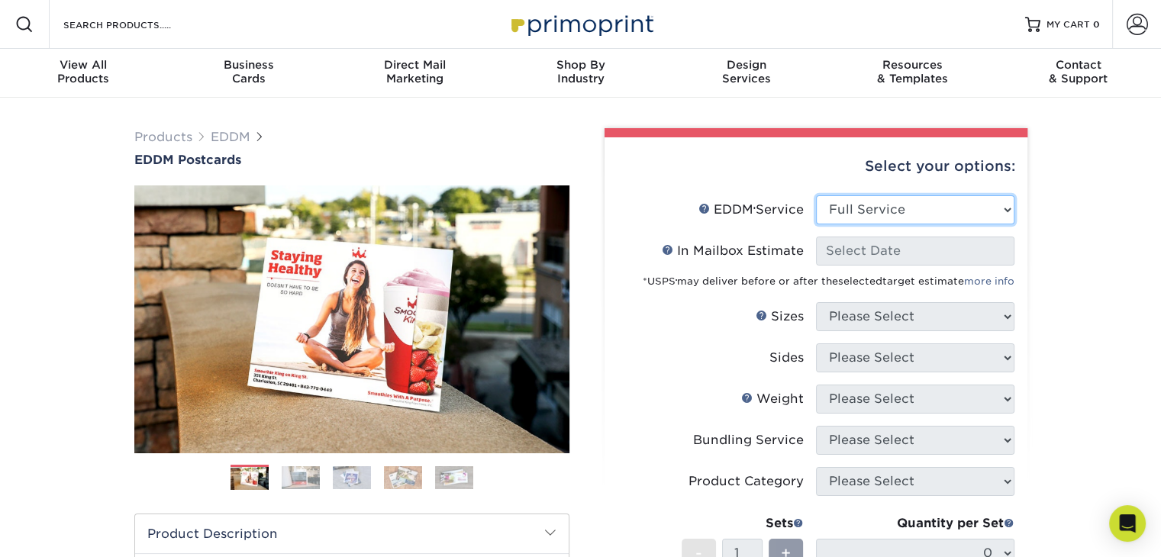
select select "-1"
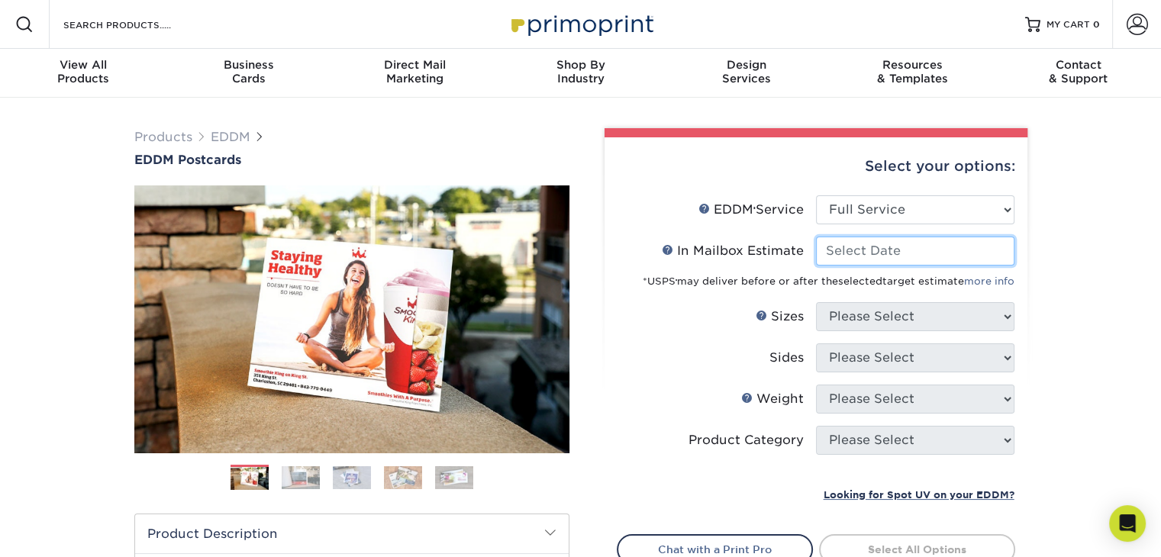
click at [875, 254] on input "In Mailbox Estimate Help In Mailbox Estimate" at bounding box center [915, 251] width 198 height 29
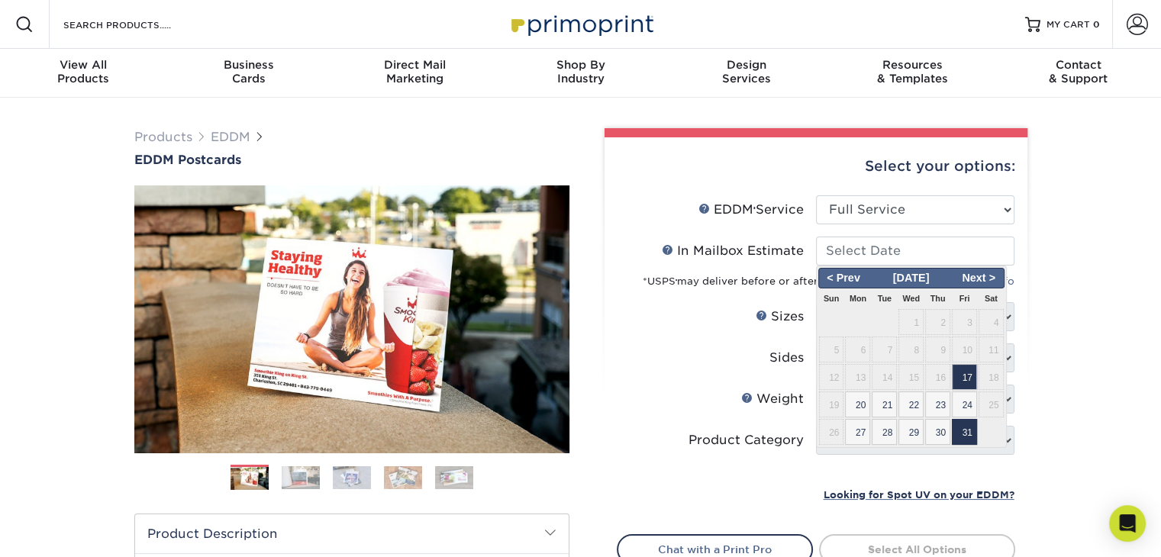
click at [963, 428] on span "31" at bounding box center [964, 432] width 25 height 26
type input "2025-10-31"
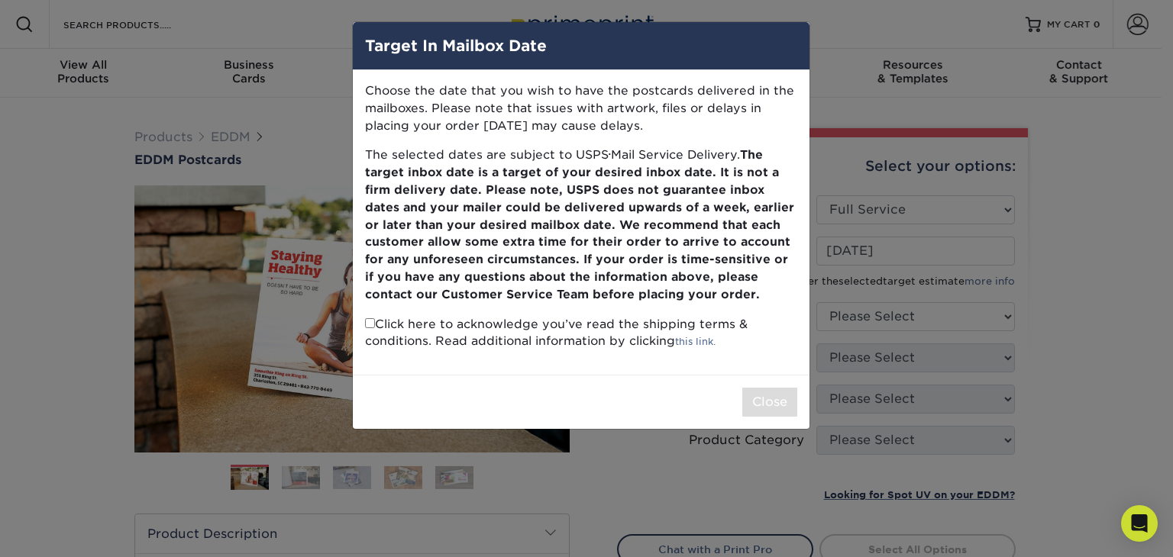
click at [357, 320] on div "Choose the date that you wish to have the postcards delivered in the mailboxes.…" at bounding box center [581, 222] width 457 height 305
click at [370, 320] on input "checkbox" at bounding box center [370, 323] width 10 height 10
checkbox input "true"
click at [764, 403] on button "Close" at bounding box center [769, 402] width 55 height 29
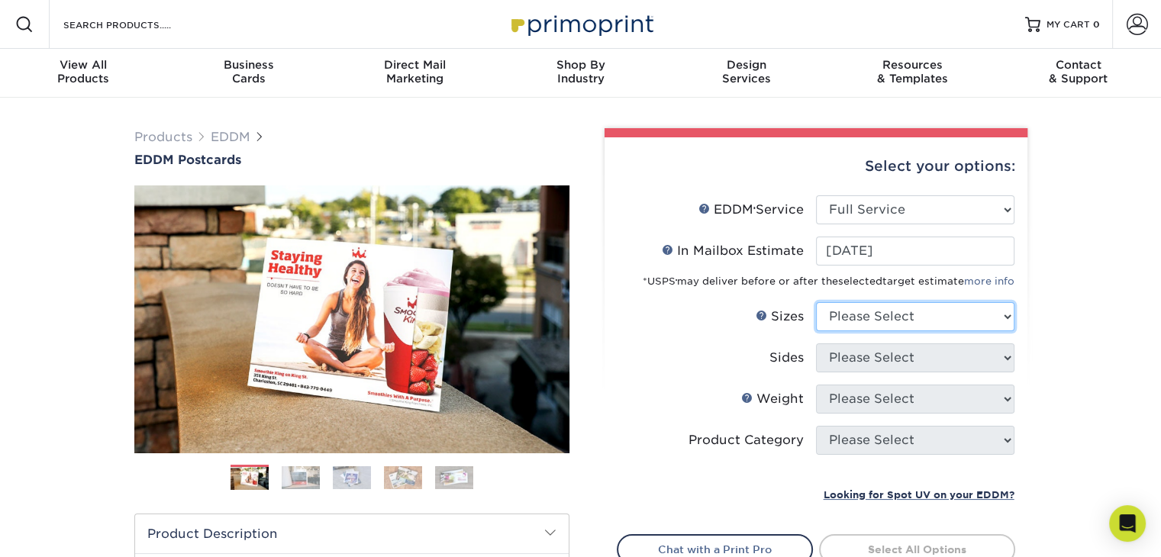
click at [914, 315] on select "Please Select 4.5" x 12" 6" x 12" 6.5" x 8" 6.5" x 9" 6.5" x 12" 7" x 8.5" 8" x…" at bounding box center [915, 316] width 198 height 29
select select "6.50x9.00"
click at [816, 302] on select "Please Select 4.5" x 12" 6" x 12" 6.5" x 8" 6.5" x 9" 6.5" x 12" 7" x 8.5" 8" x…" at bounding box center [915, 316] width 198 height 29
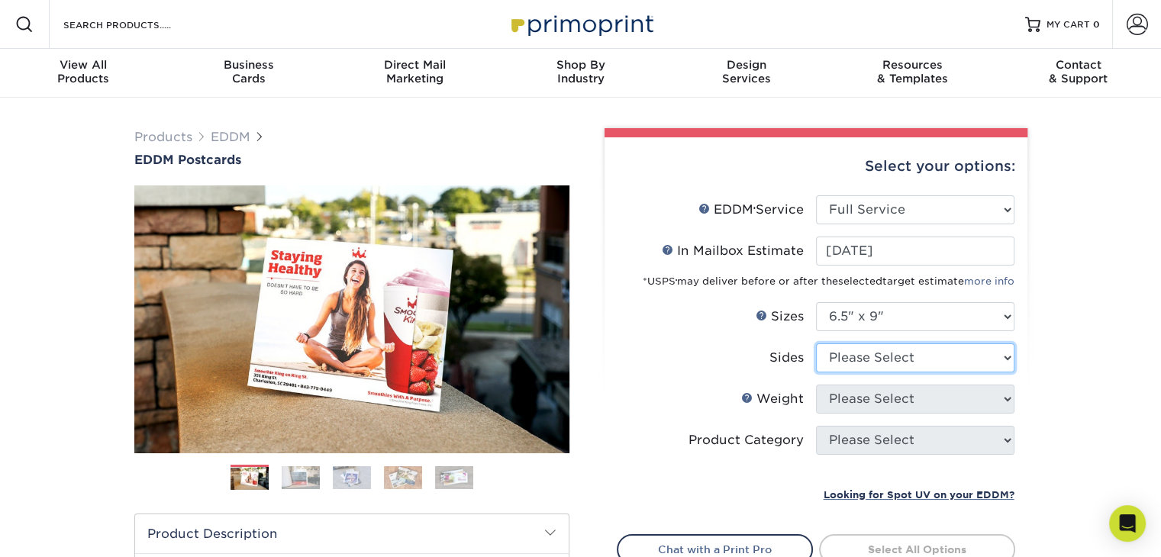
click at [904, 363] on select "Please Select Print Both Sides Print Front Only" at bounding box center [915, 358] width 198 height 29
select select "13abbda7-1d64-4f25-8bb2-c179b224825d"
click at [816, 344] on select "Please Select Print Both Sides Print Front Only" at bounding box center [915, 358] width 198 height 29
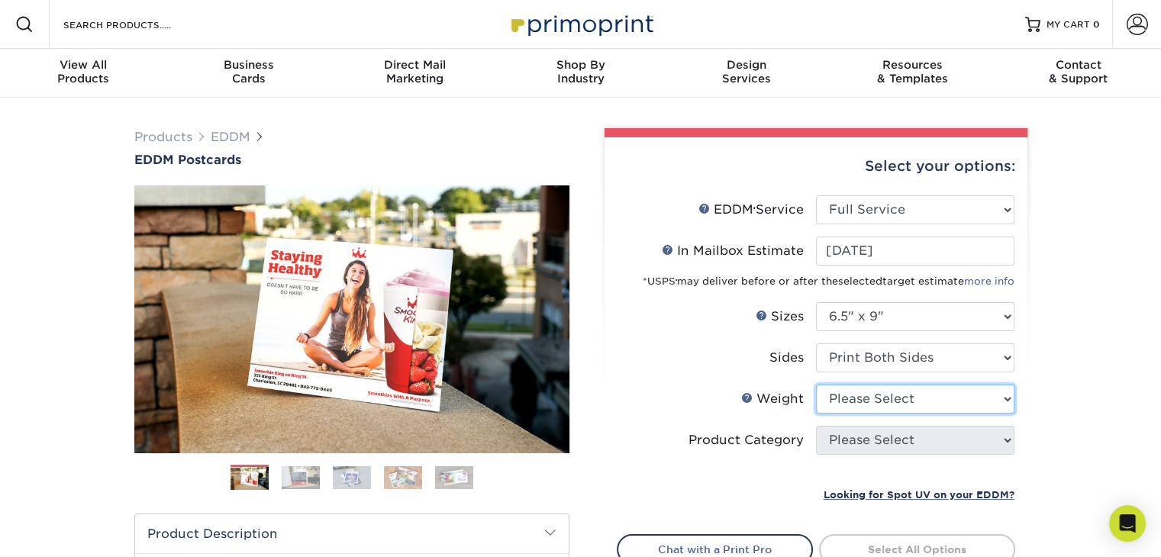
click at [910, 386] on select "Please Select 16PT 14PT" at bounding box center [915, 399] width 198 height 29
select select "14PT"
click at [816, 385] on select "Please Select 16PT 14PT" at bounding box center [915, 399] width 198 height 29
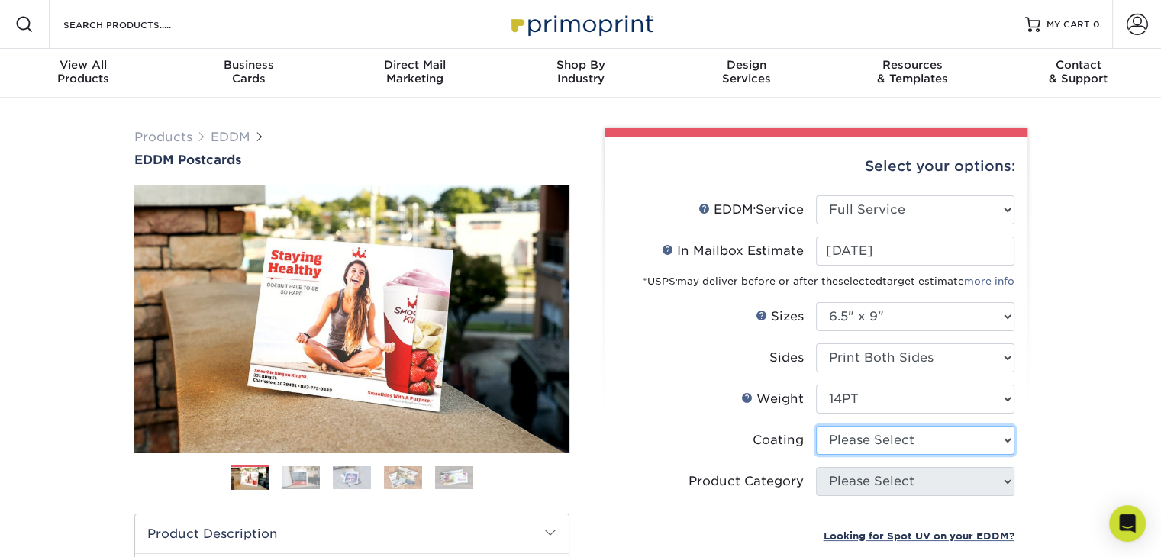
click at [880, 434] on select at bounding box center [915, 440] width 198 height 29
select select "ae367451-b2b8-45df-a344-0f05b6a12993"
click at [816, 426] on select at bounding box center [915, 440] width 198 height 29
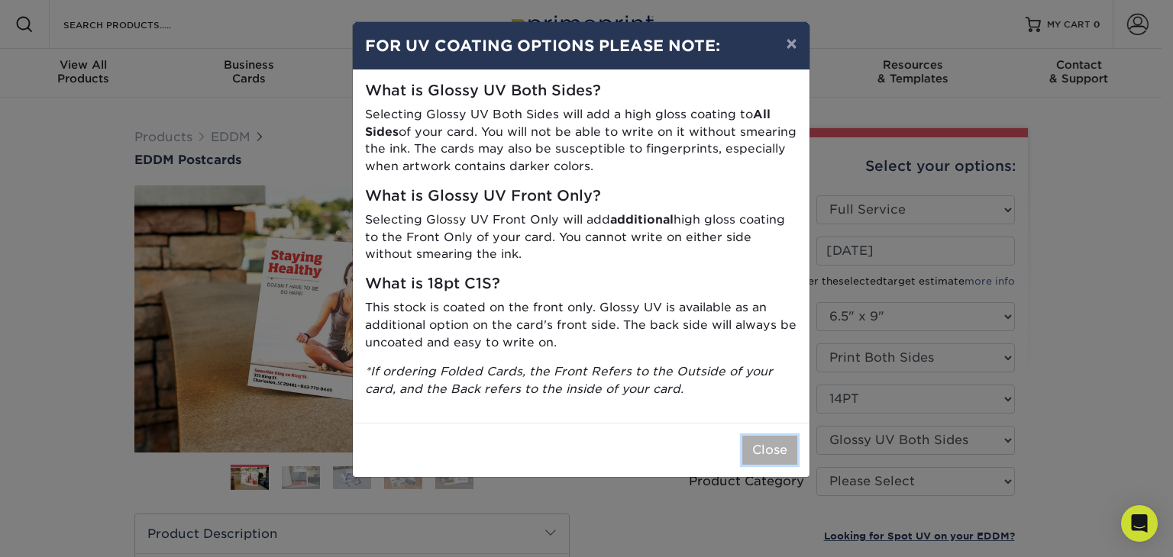
click at [768, 444] on button "Close" at bounding box center [769, 450] width 55 height 29
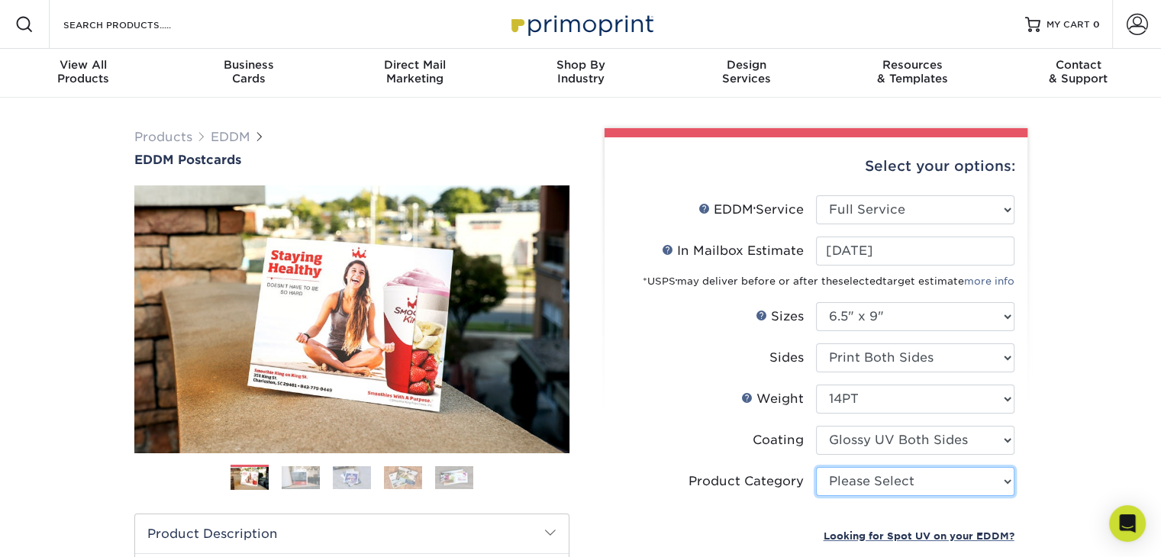
drag, startPoint x: 899, startPoint y: 485, endPoint x: 875, endPoint y: 514, distance: 37.9
click at [875, 514] on ul "EDDM Service Help EDDM ® Service Please Select Full Service Print Only In Mailb…" at bounding box center [816, 370] width 398 height 350
select select "9b7272e0-d6c8-4c3c-8e97-d3a1bcdab858"
click at [816, 467] on select "Please Select Postcards" at bounding box center [915, 481] width 198 height 29
click at [716, 450] on label "Coating" at bounding box center [717, 440] width 198 height 29
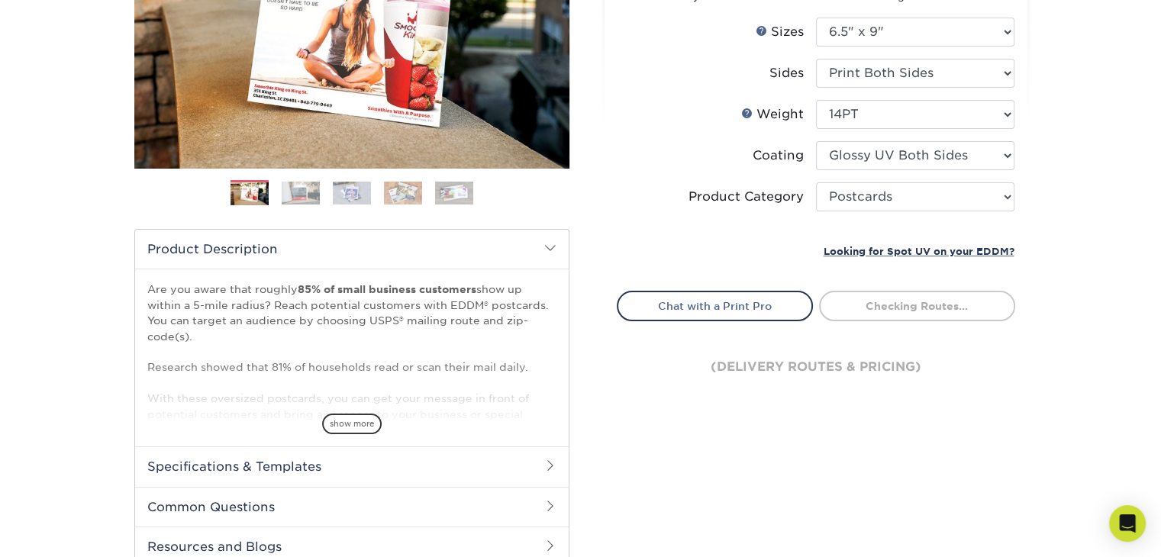
scroll to position [305, 0]
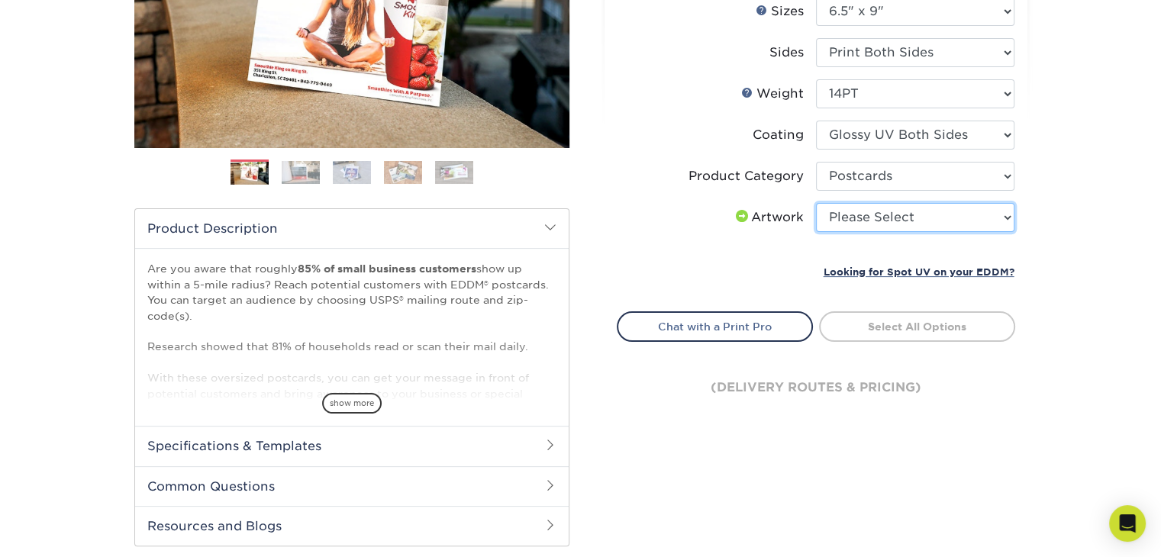
click at [970, 218] on select "Please Select I will upload files I need a design - $150" at bounding box center [915, 217] width 198 height 29
select select "design"
click at [816, 203] on select "Please Select I will upload files I need a design - $150" at bounding box center [915, 217] width 198 height 29
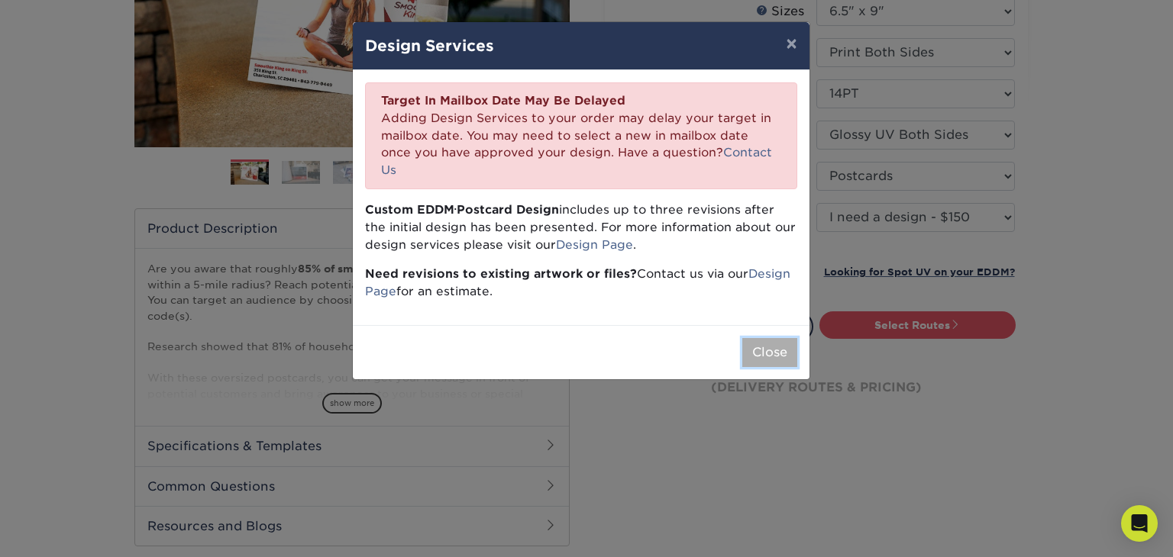
click at [785, 344] on button "Close" at bounding box center [769, 352] width 55 height 29
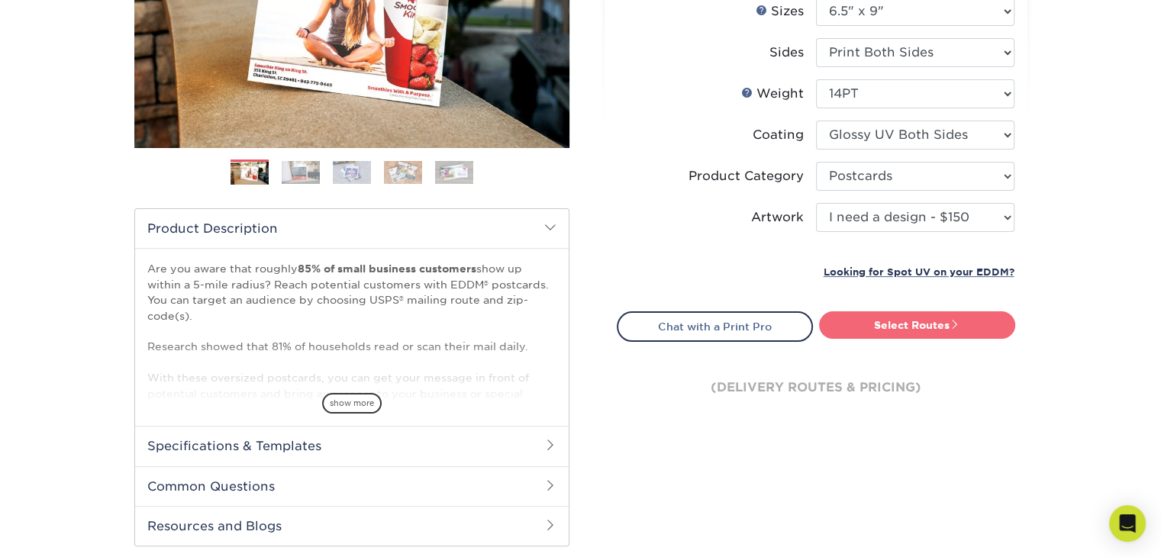
click at [905, 324] on link "Select Routes" at bounding box center [917, 324] width 196 height 27
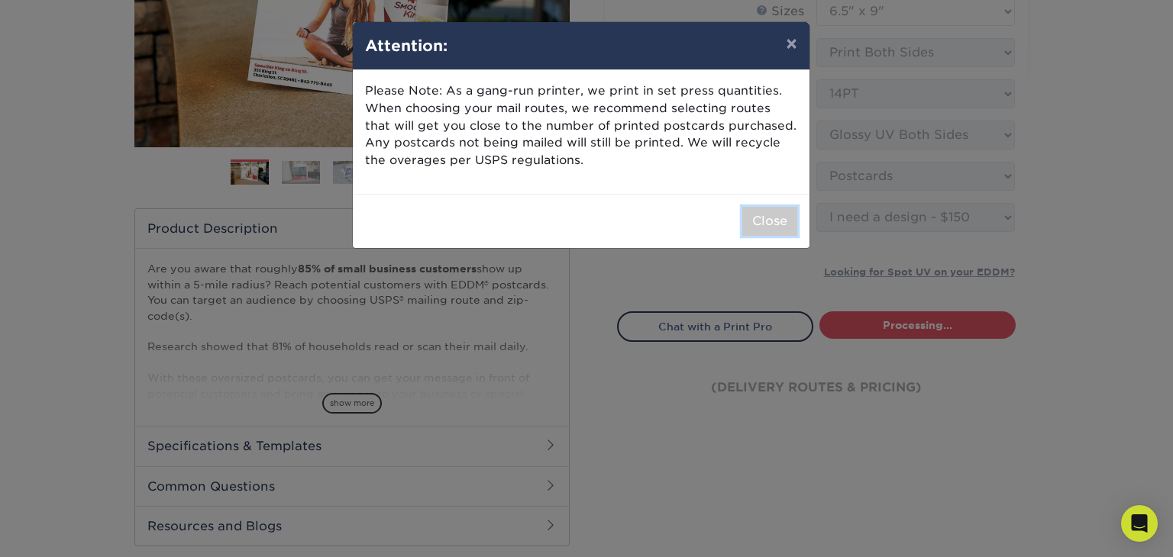
click at [758, 215] on button "Close" at bounding box center [769, 221] width 55 height 29
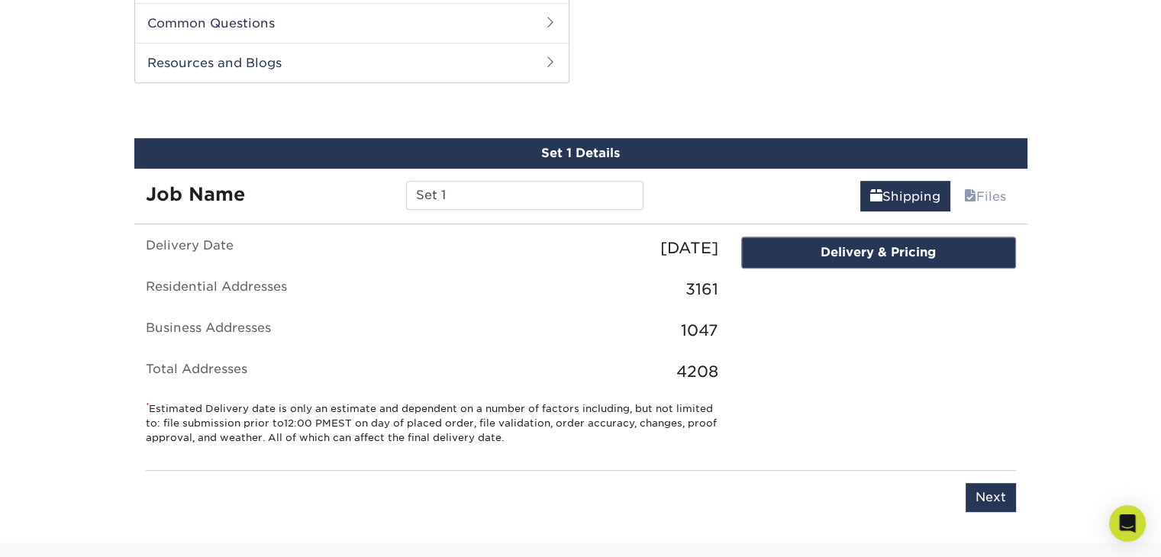
scroll to position [852, 0]
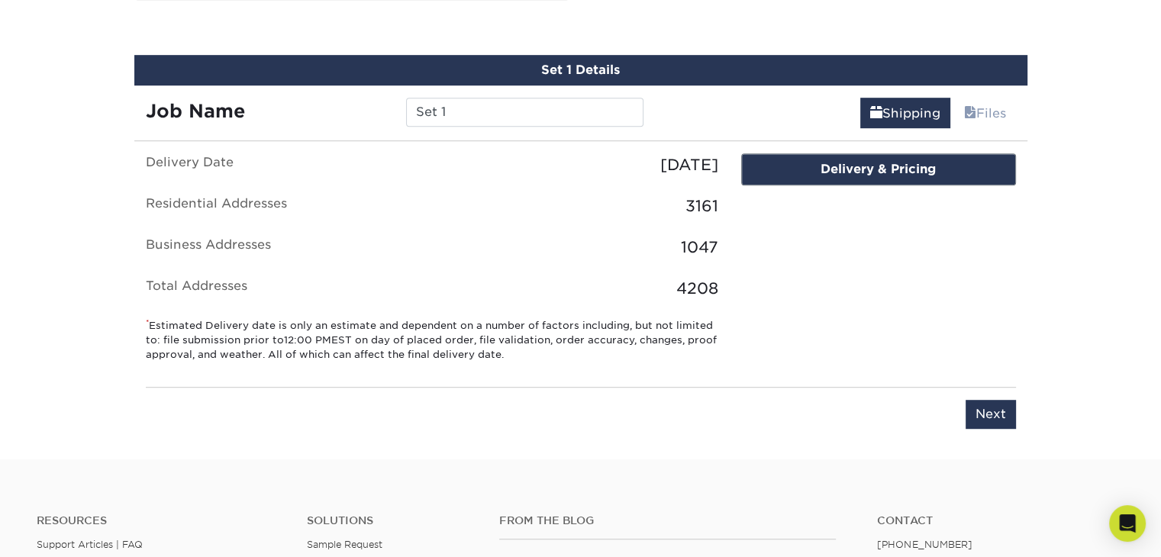
click at [864, 166] on div "Delivery & Pricing" at bounding box center [878, 169] width 273 height 31
click at [446, 110] on input "Set 1" at bounding box center [524, 112] width 237 height 29
click at [843, 158] on div "Delivery & Pricing" at bounding box center [878, 169] width 273 height 31
click at [850, 166] on div "Delivery & Pricing" at bounding box center [878, 169] width 273 height 31
click at [986, 419] on input "Next" at bounding box center [991, 414] width 50 height 29
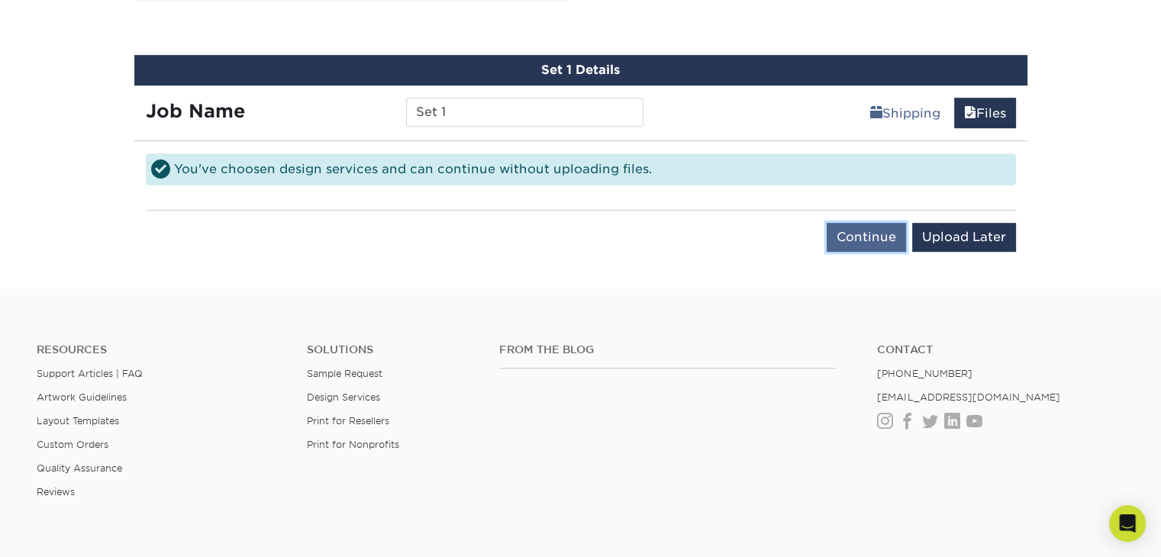
click at [885, 237] on input "Continue" at bounding box center [866, 237] width 79 height 29
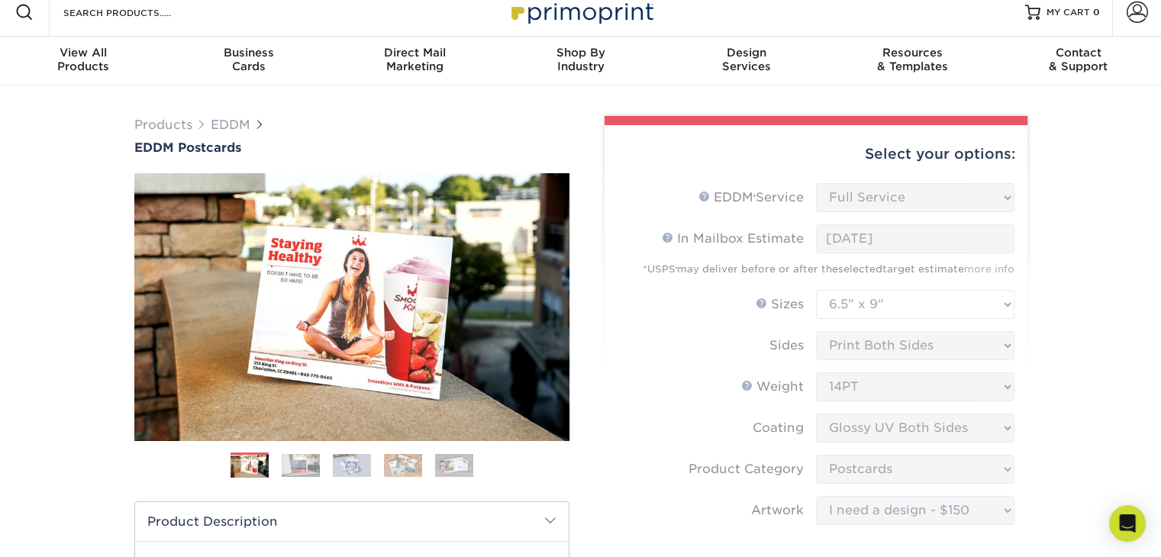
scroll to position [0, 0]
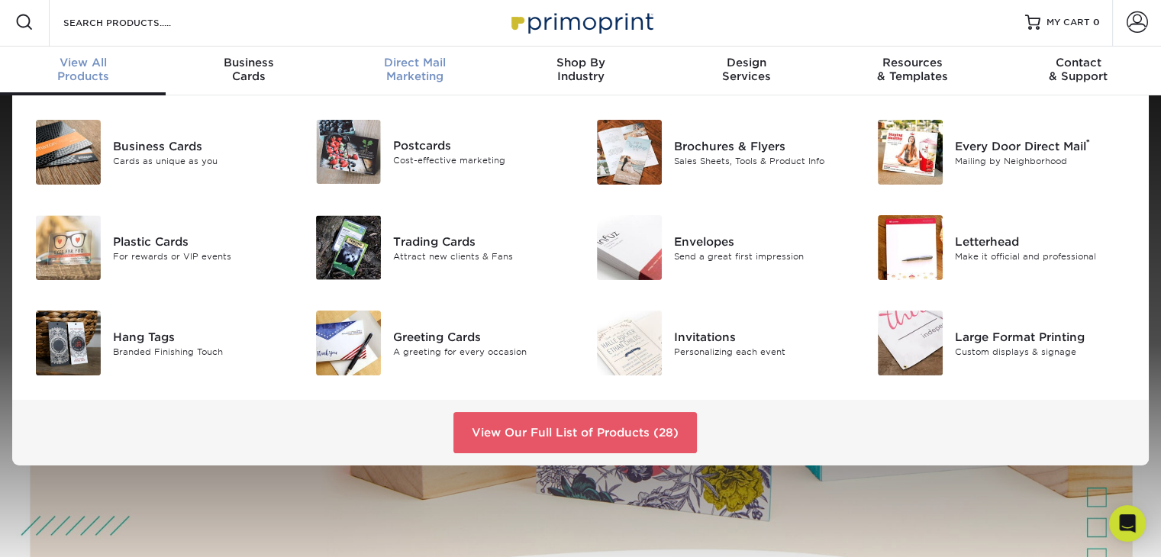
scroll to position [3, 0]
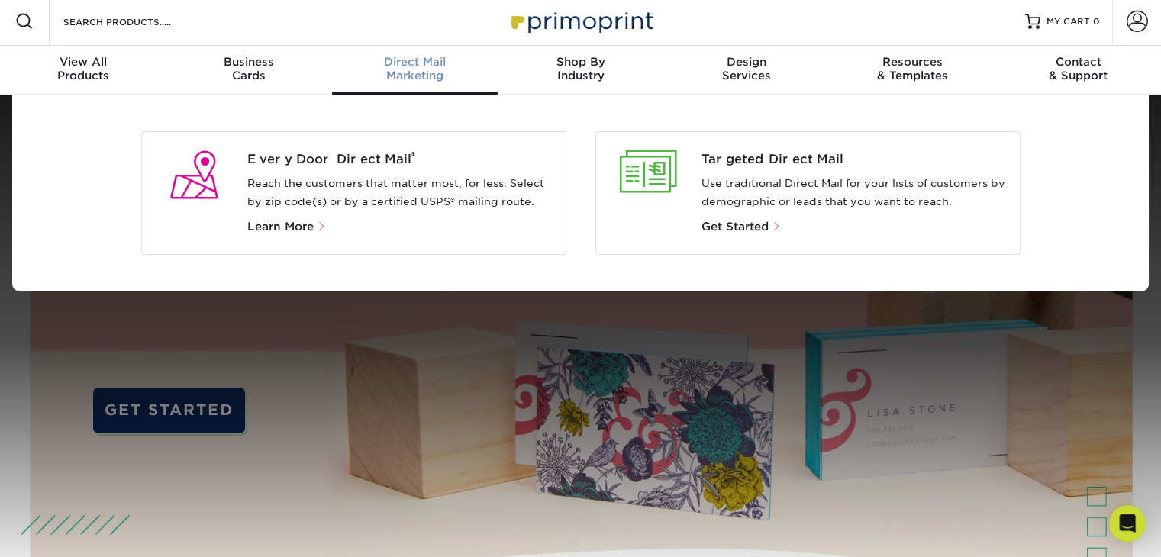
click at [344, 184] on p "Reach the customers that matter most, for less. Select by zip code(s) or by a c…" at bounding box center [400, 193] width 306 height 37
click at [278, 239] on div "Every Door Direct Mail ® Reach the customers that matter most, for less. Select…" at bounding box center [353, 193] width 425 height 124
click at [281, 230] on span "Learn More" at bounding box center [280, 227] width 66 height 14
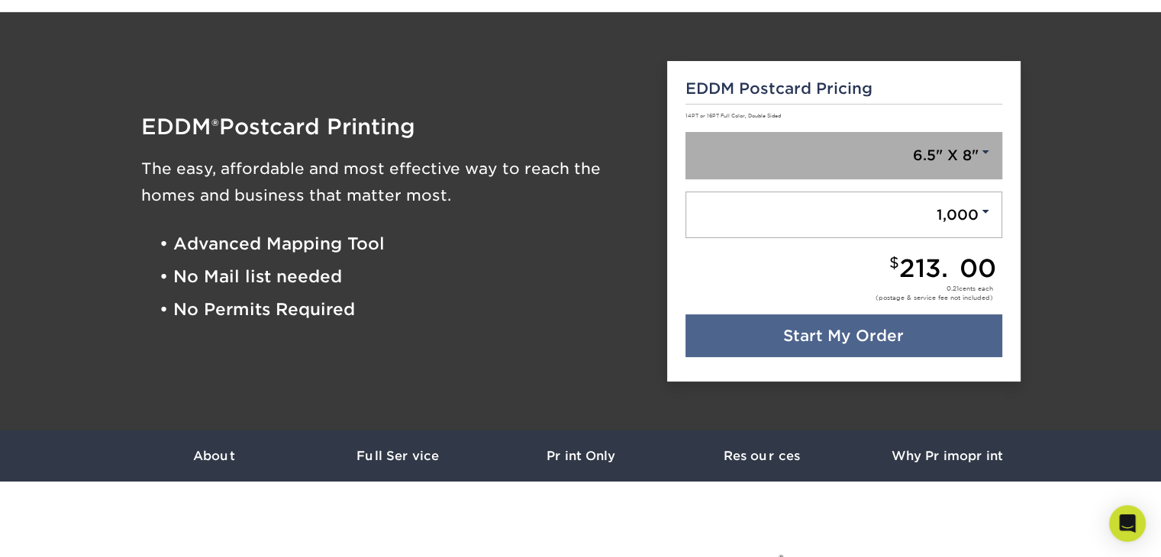
scroll to position [76, 0]
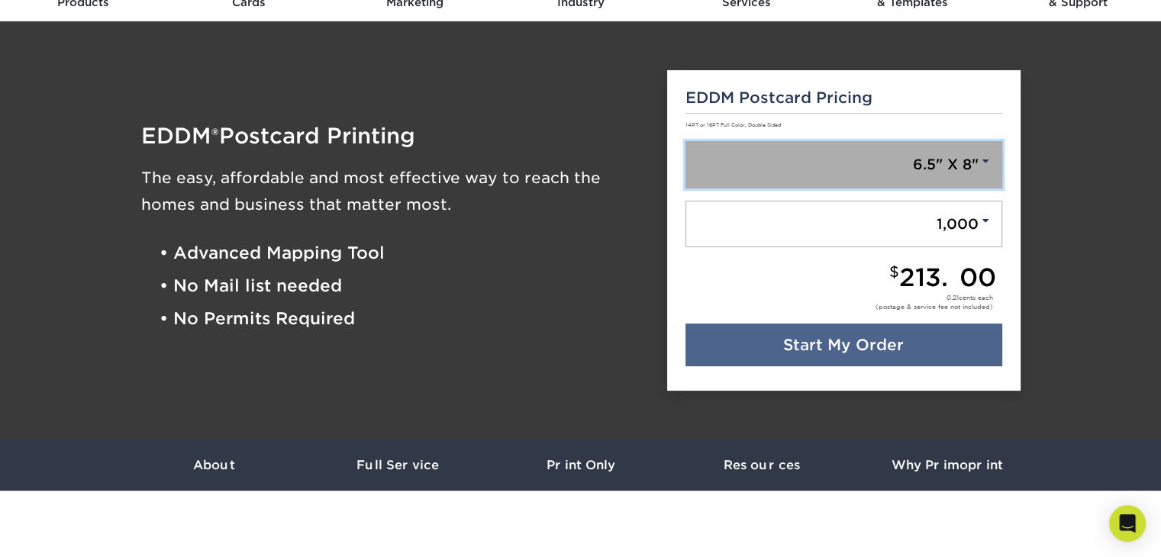
click at [985, 174] on link "6.5" X 8"" at bounding box center [844, 164] width 317 height 47
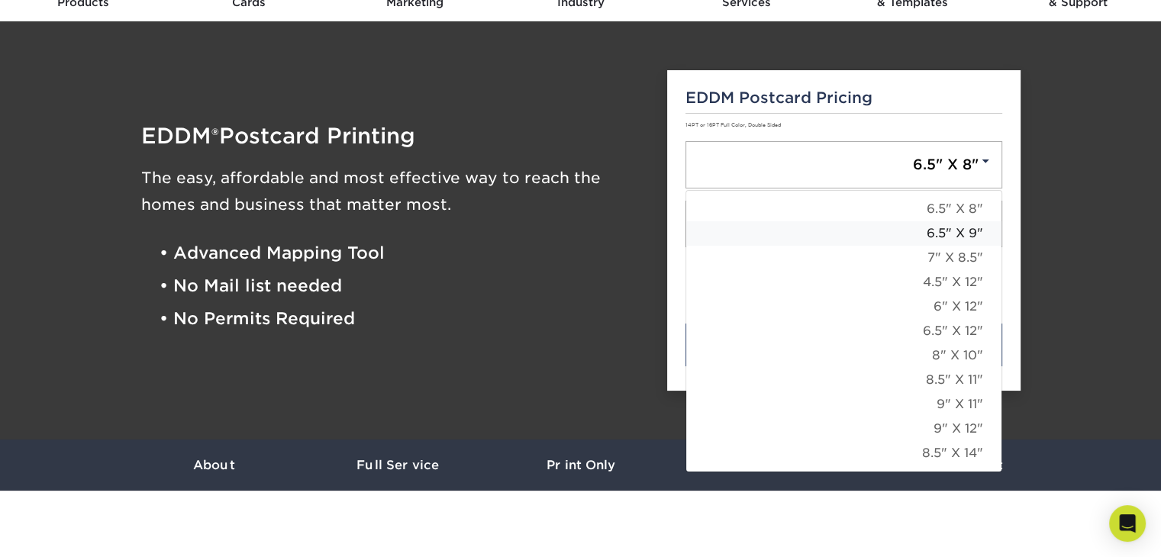
click at [973, 234] on link "6.5" X 9"" at bounding box center [843, 233] width 315 height 24
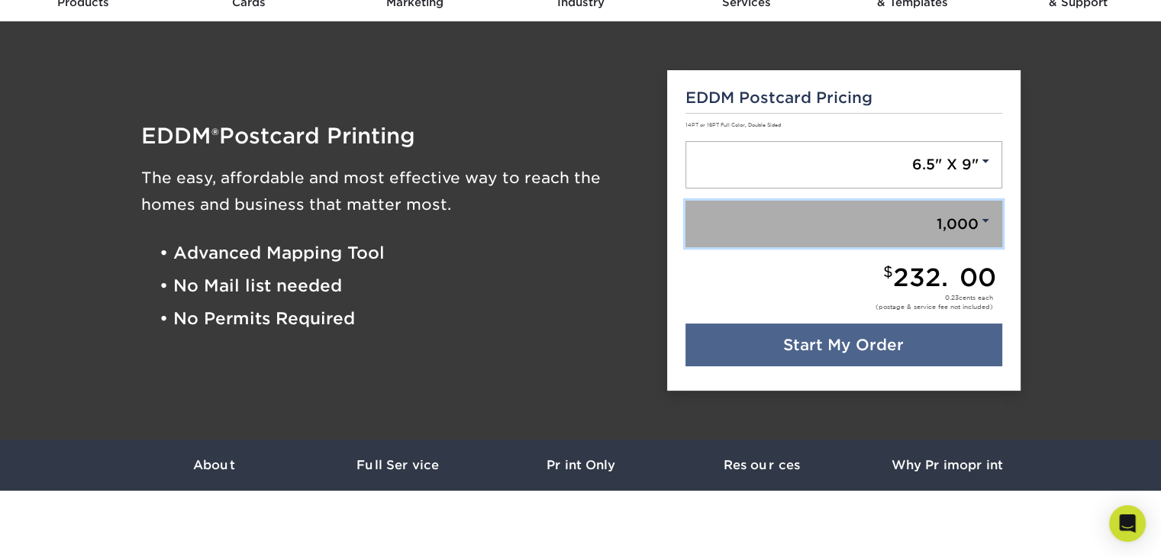
click at [985, 218] on span at bounding box center [986, 221] width 14 height 14
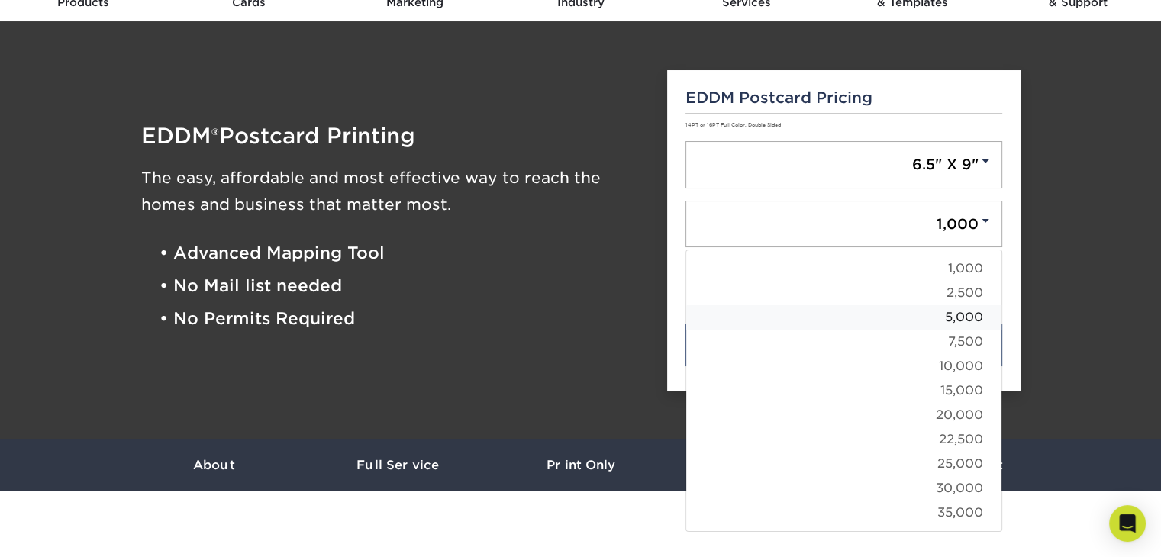
click at [960, 320] on link "5,000" at bounding box center [843, 317] width 315 height 24
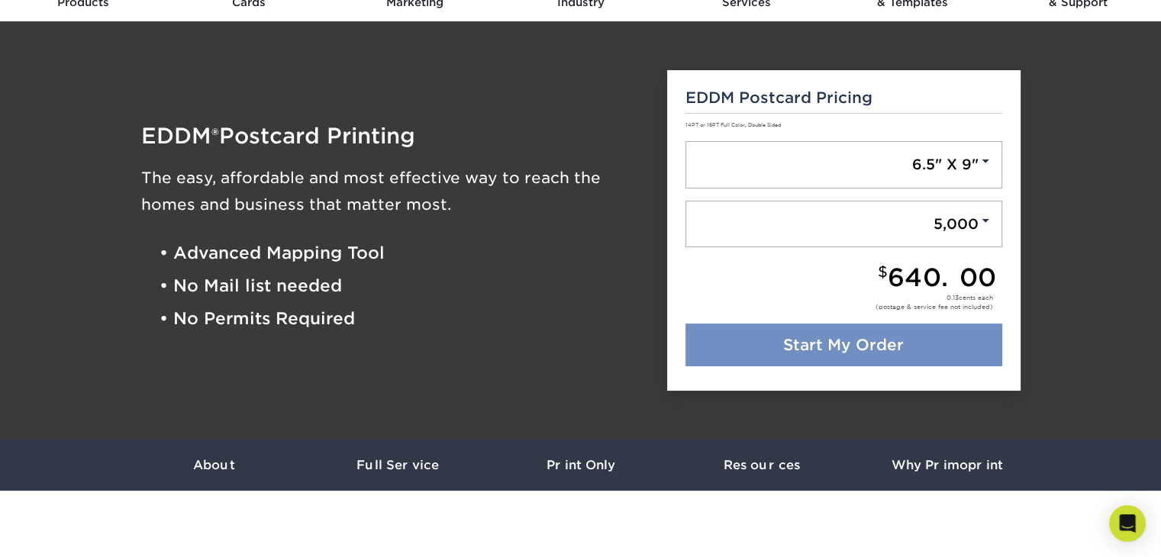
click at [873, 338] on link "Start My Order" at bounding box center [844, 345] width 317 height 43
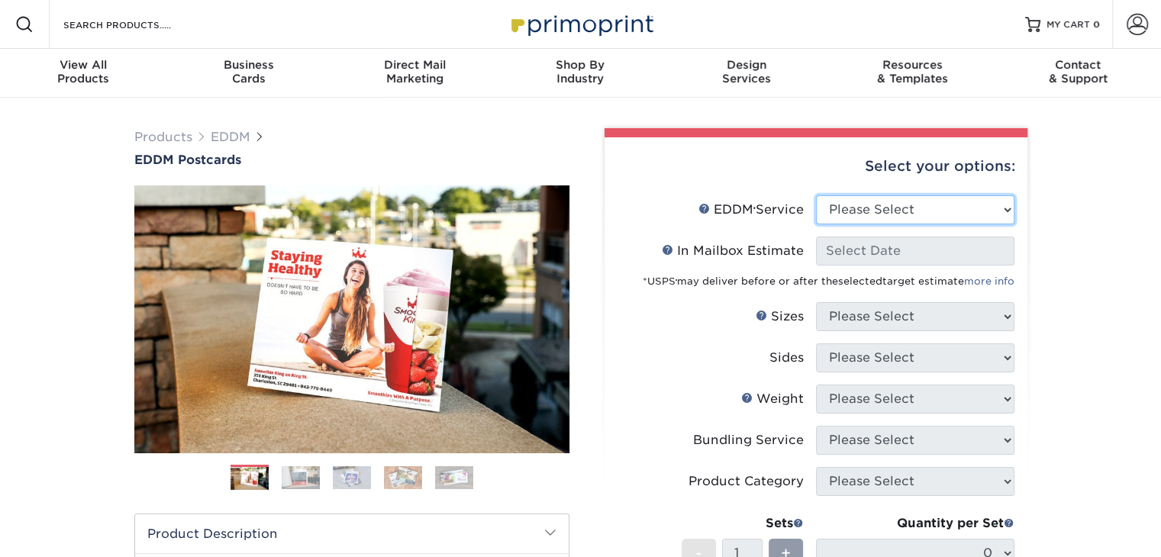
click at [941, 212] on select "Please Select Full Service Print Only" at bounding box center [915, 209] width 198 height 29
select select "full_service"
click at [816, 195] on select "Please Select Full Service Print Only" at bounding box center [915, 209] width 198 height 29
select select "-1"
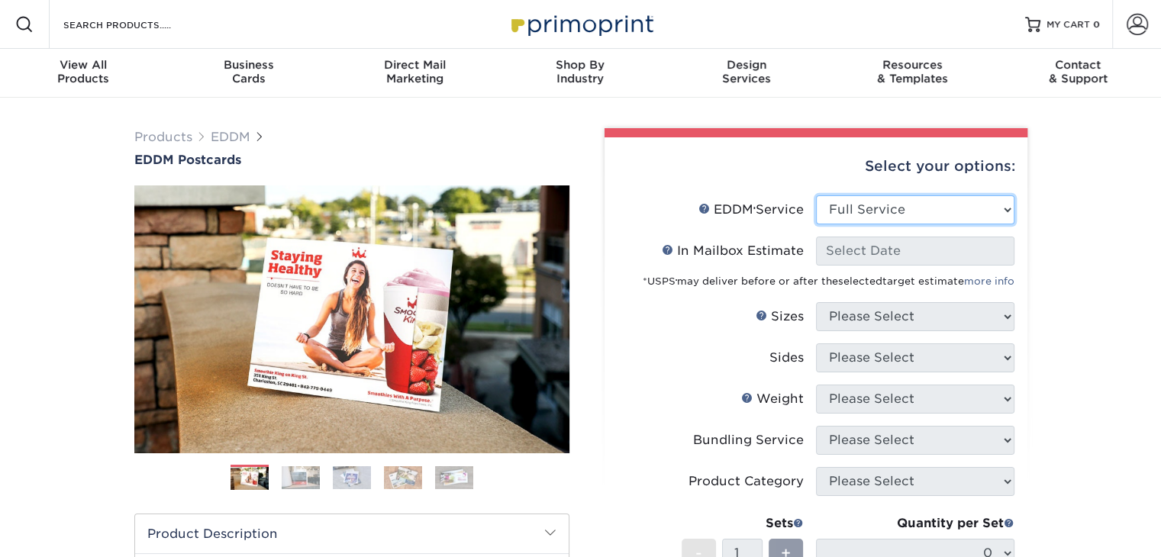
select select "-1"
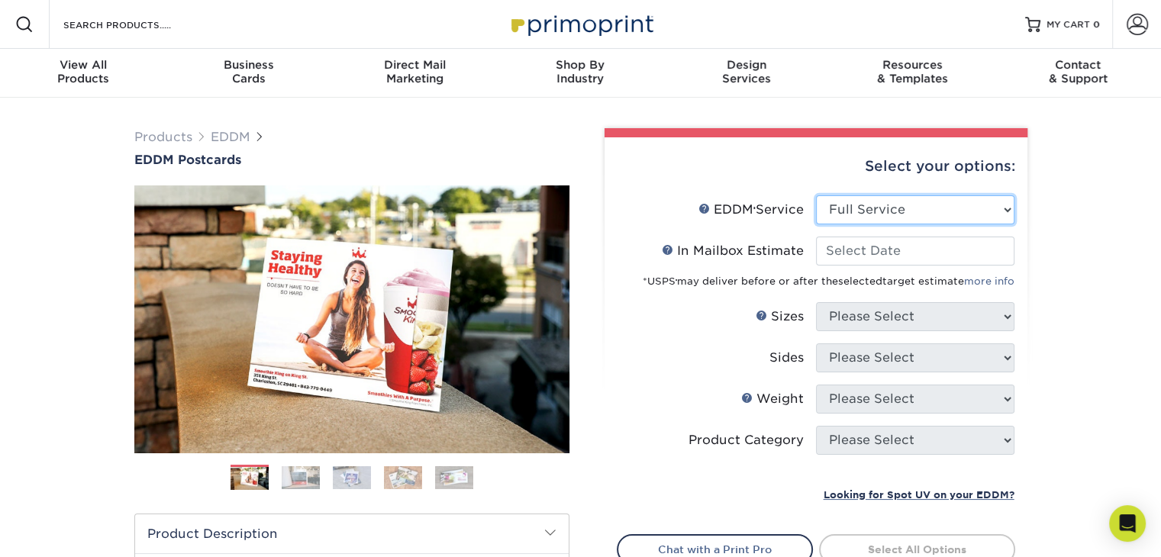
click at [917, 207] on select "Please Select Full Service Print Only" at bounding box center [915, 209] width 198 height 29
select select "print_only"
click at [816, 195] on select "Please Select Full Service Print Only" at bounding box center [915, 209] width 198 height 29
select select "-1"
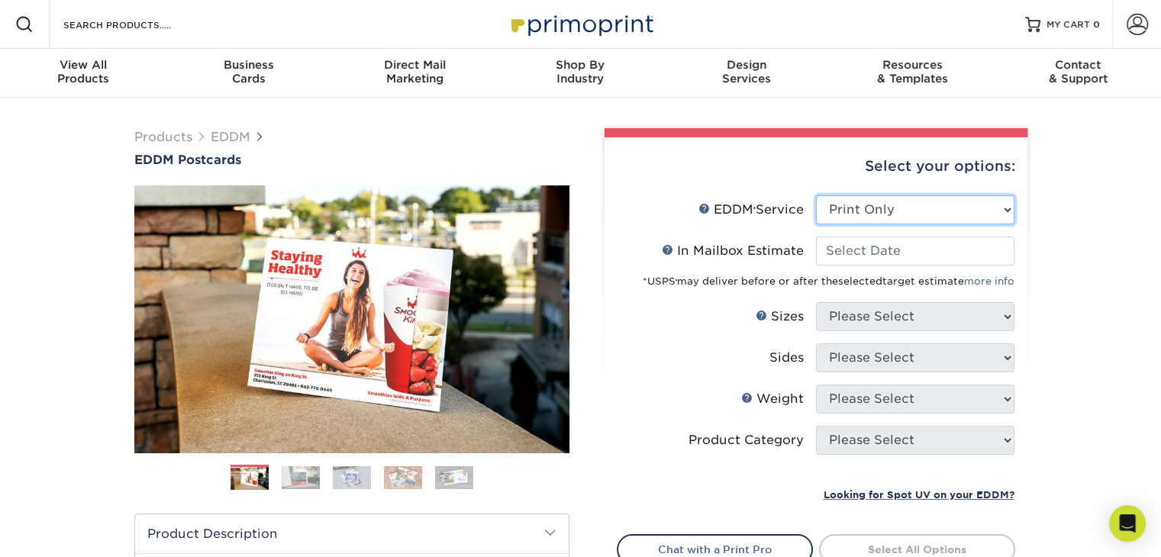
select select "-1"
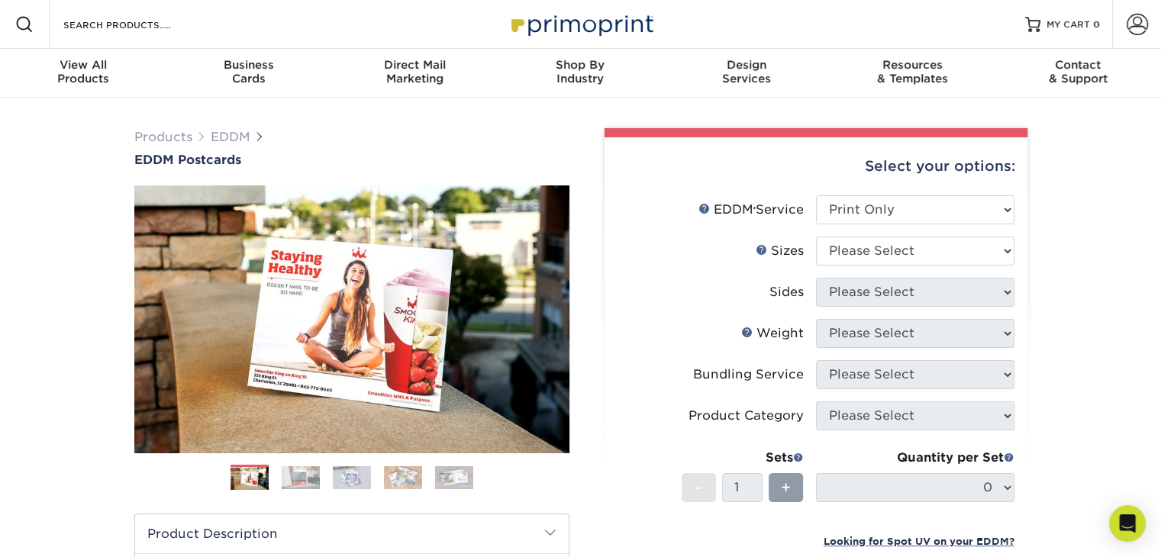
click at [1079, 257] on div "Products EDDM EDDM Postcards Previous Next" at bounding box center [580, 505] width 1161 height 815
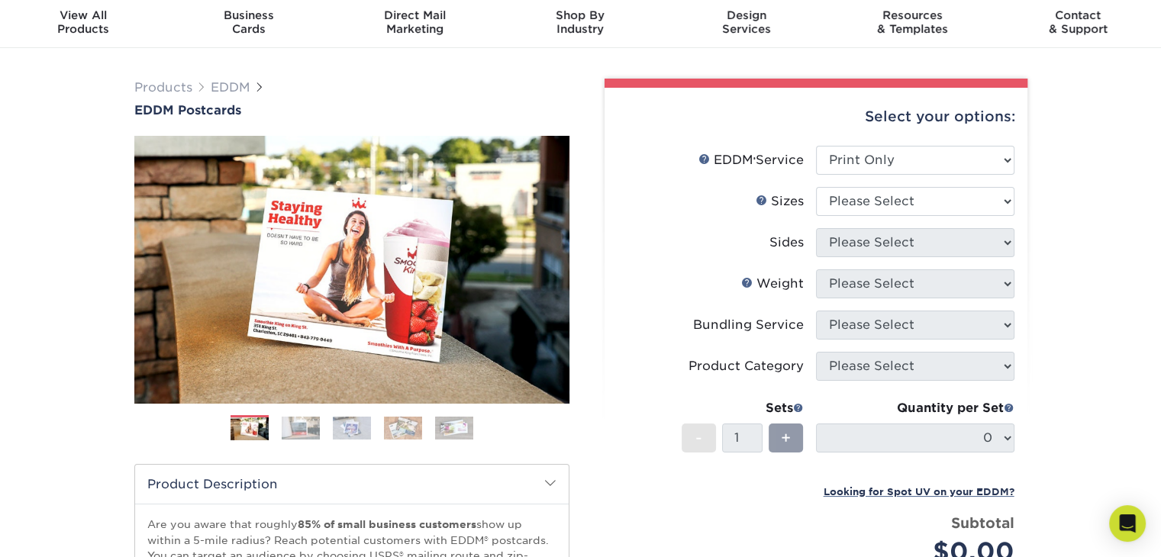
scroll to position [76, 0]
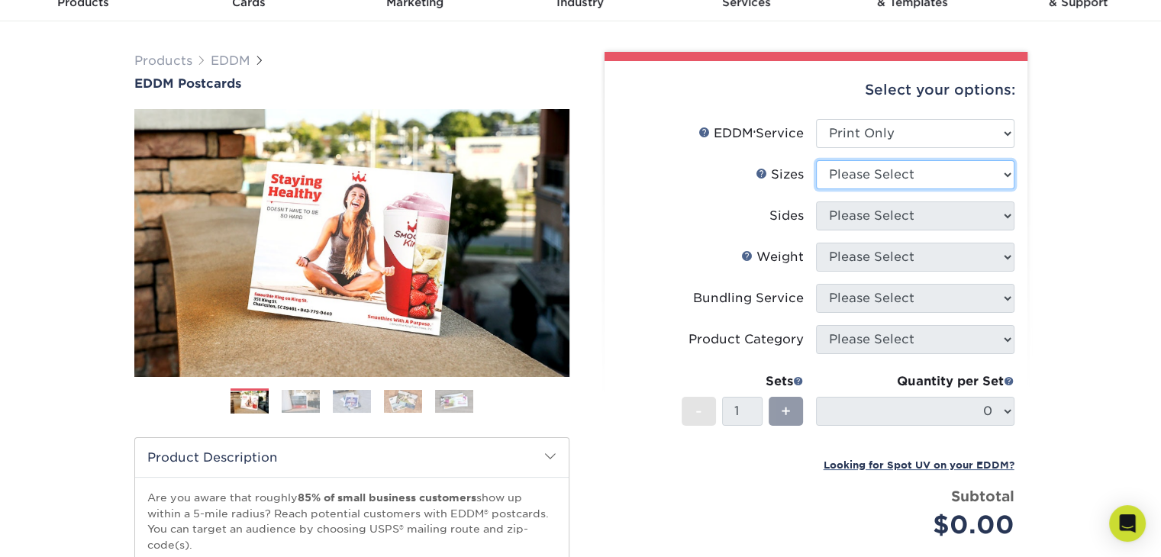
click at [986, 178] on select "Please Select 4.5" x 12" 6" x 12" 6.5" x 8" 6.5" x 9" 6.5" x 12" 7" x 8.5" 8" x…" at bounding box center [915, 174] width 198 height 29
select select "6.50x9.00"
click at [816, 160] on select "Please Select 4.5" x 12" 6" x 12" 6.5" x 8" 6.5" x 9" 6.5" x 12" 7" x 8.5" 8" x…" at bounding box center [915, 174] width 198 height 29
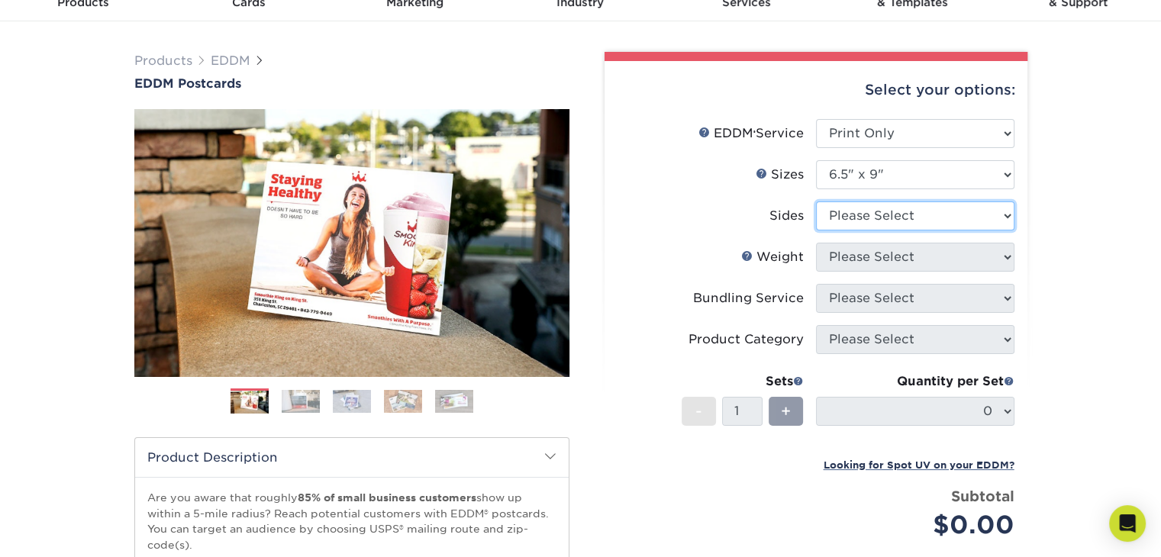
click at [938, 224] on select "Please Select Print Both Sides Print Front Only" at bounding box center [915, 216] width 198 height 29
select select "13abbda7-1d64-4f25-8bb2-c179b224825d"
click at [816, 202] on select "Please Select Print Both Sides Print Front Only" at bounding box center [915, 216] width 198 height 29
click at [910, 260] on select "Please Select 16PT 14PT" at bounding box center [915, 257] width 198 height 29
select select "14PT"
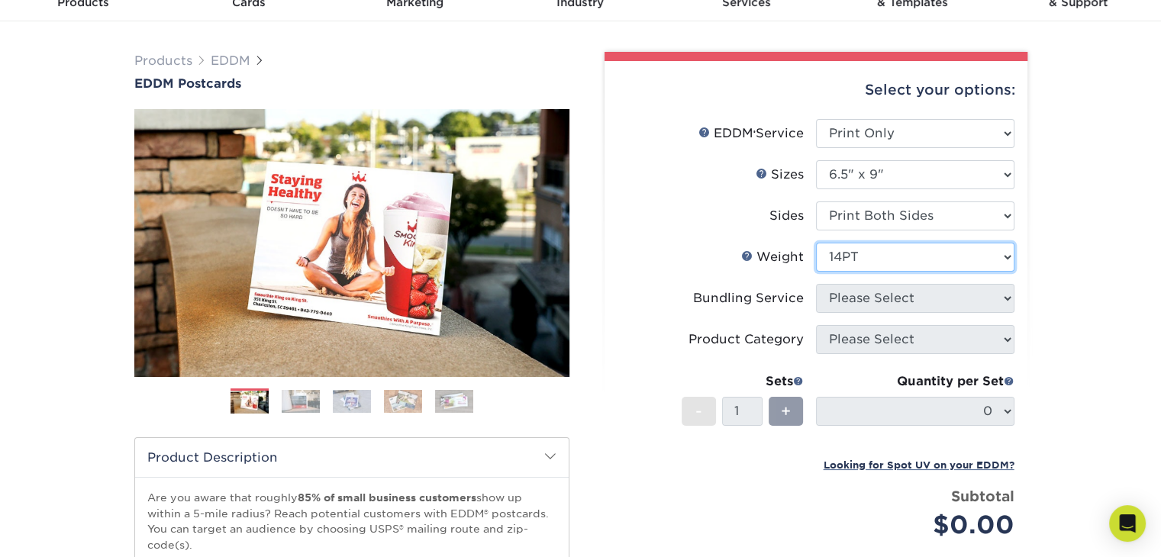
click at [816, 243] on select "Please Select 16PT 14PT" at bounding box center [915, 257] width 198 height 29
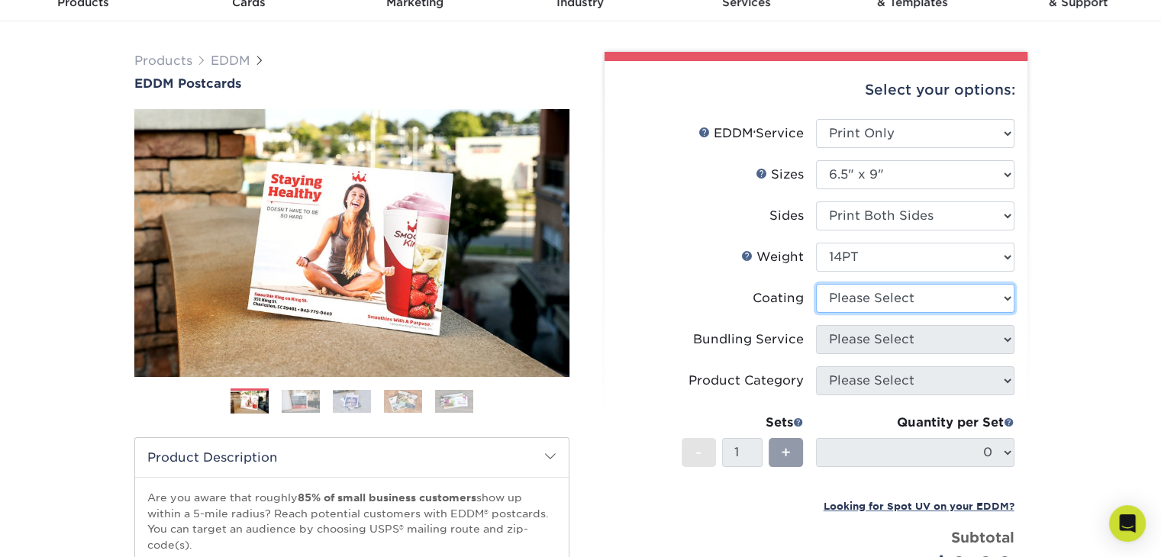
click at [879, 300] on select at bounding box center [915, 298] width 198 height 29
select select "ae367451-b2b8-45df-a344-0f05b6a12993"
click at [816, 284] on select at bounding box center [915, 298] width 198 height 29
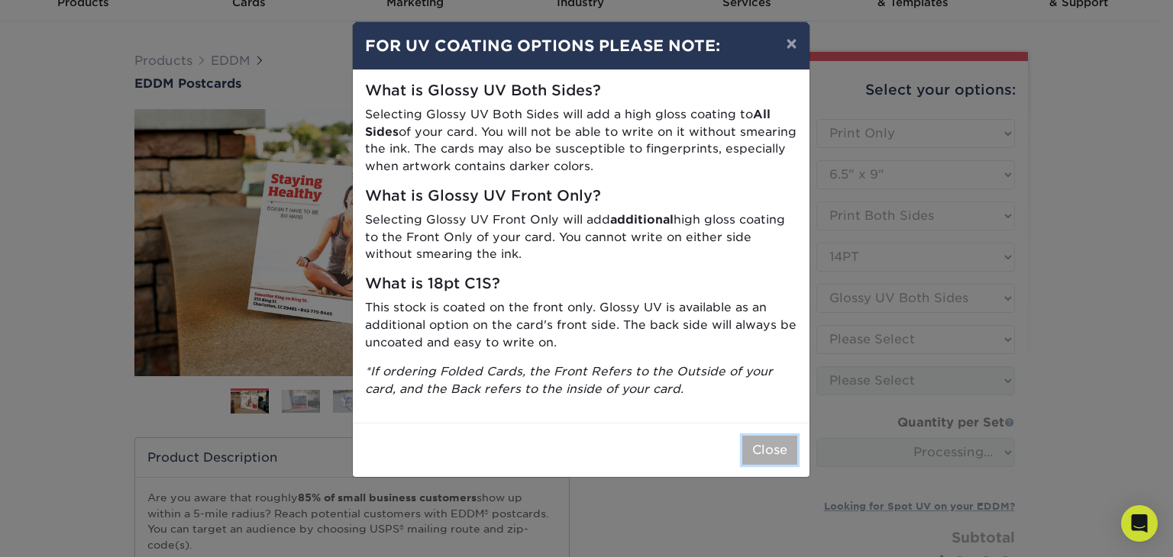
click at [773, 444] on button "Close" at bounding box center [769, 450] width 55 height 29
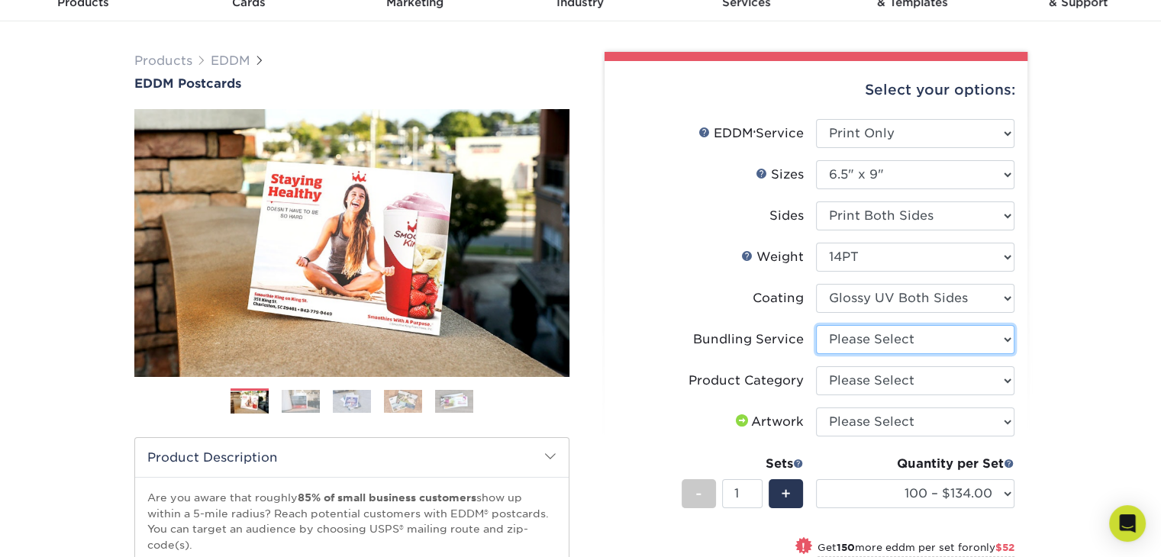
click at [960, 336] on select "Please Select No Bundling Services Yes, Bundles of 50 (+2 Days) Yes, Bundles of…" at bounding box center [915, 339] width 198 height 29
select select "58689abb-25c0-461c-a4c3-a80b627d6649"
click at [816, 325] on select "Please Select No Bundling Services Yes, Bundles of 50 (+2 Days) Yes, Bundles of…" at bounding box center [915, 339] width 198 height 29
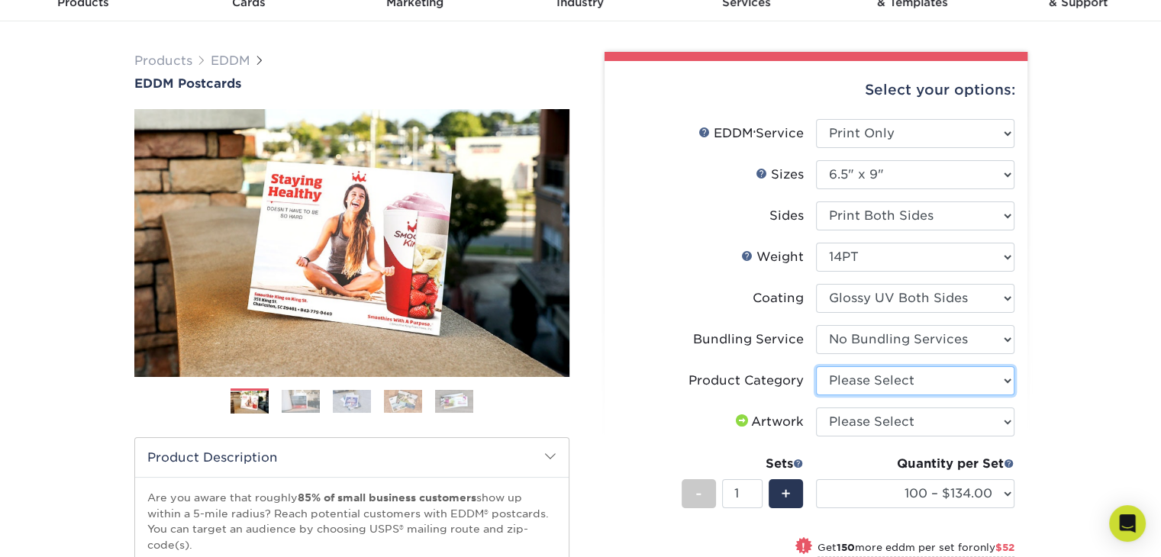
click at [906, 381] on select "Please Select Postcards" at bounding box center [915, 380] width 198 height 29
select select "9b7272e0-d6c8-4c3c-8e97-d3a1bcdab858"
click at [816, 366] on select "Please Select Postcards" at bounding box center [915, 380] width 198 height 29
click at [884, 418] on select "Please Select I will upload files I need a design - $150" at bounding box center [915, 422] width 198 height 29
select select "design"
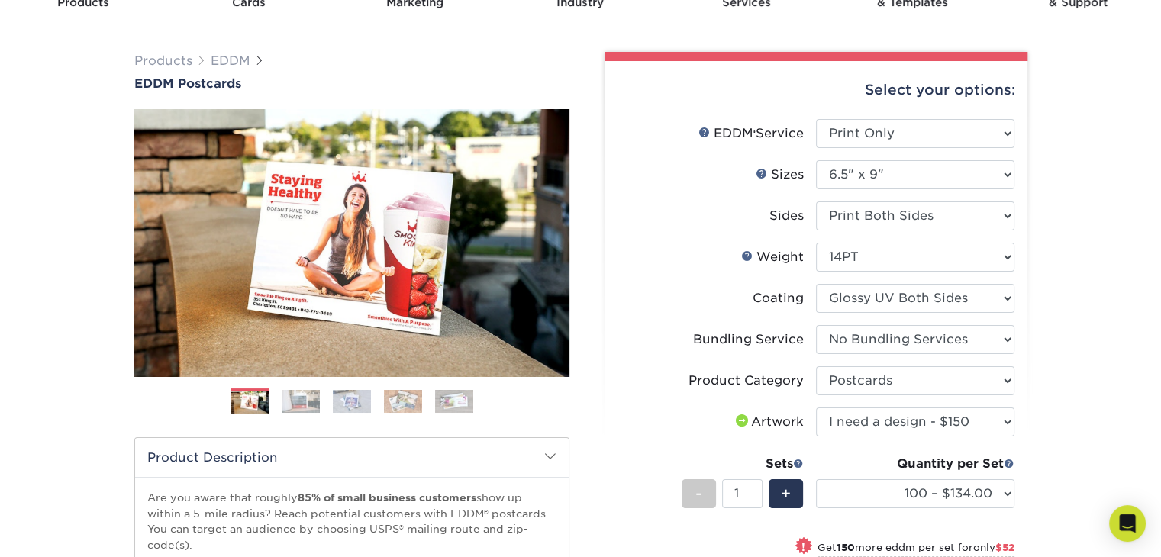
click at [816, 408] on select "Please Select I will upload files I need a design - $150" at bounding box center [915, 422] width 198 height 29
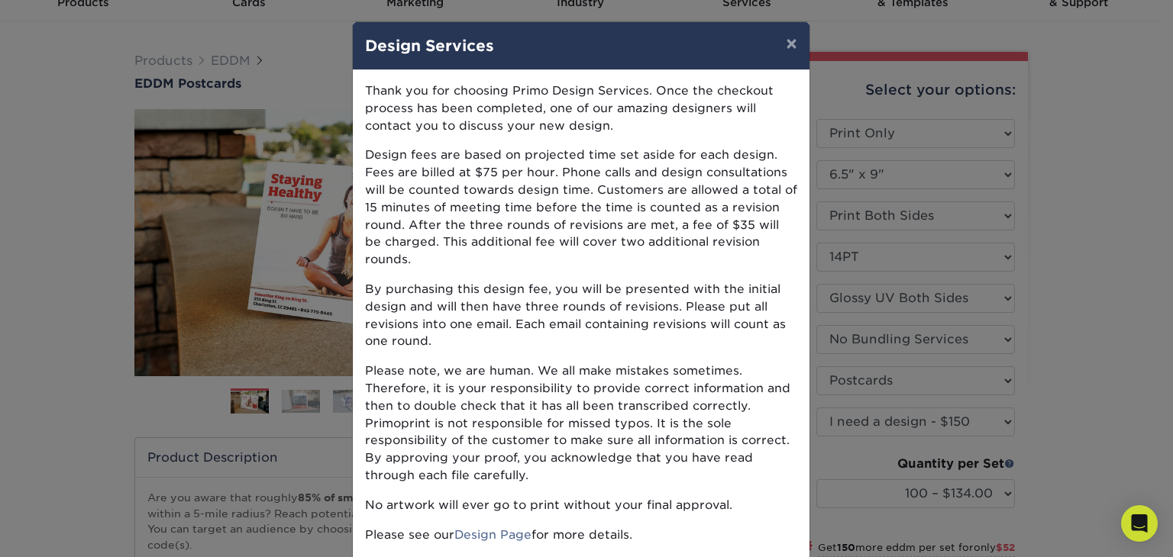
click at [718, 412] on p "Please note, we are human. We all make mistakes sometimes. Therefore, it is you…" at bounding box center [581, 424] width 432 height 122
click at [780, 40] on button "×" at bounding box center [790, 43] width 35 height 43
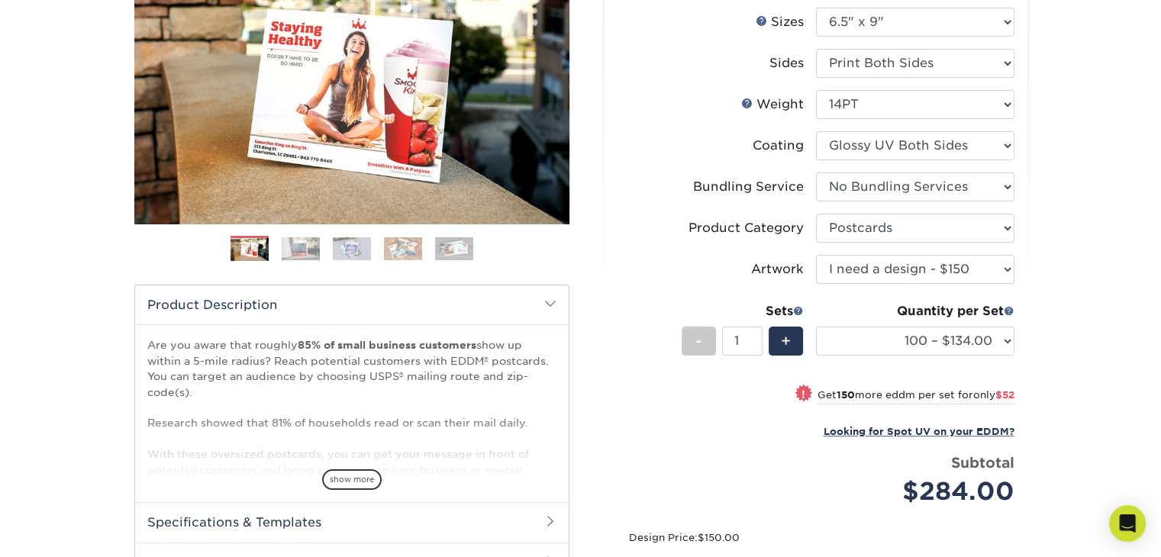
scroll to position [305, 0]
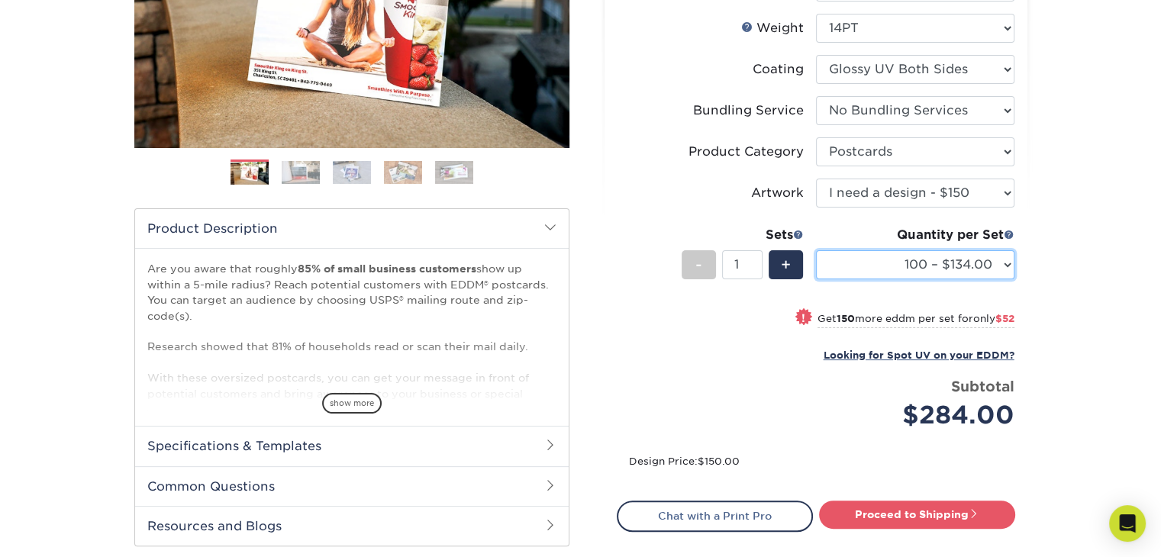
click at [996, 261] on select "100 – $134.00 250 – $186.00 500 – $207.00 1000 – $232.00 2500 – $387.00 5000 – …" at bounding box center [915, 264] width 198 height 29
click at [1128, 251] on div "Products EDDM EDDM Postcards Previous Next" at bounding box center [580, 235] width 1161 height 886
click at [1008, 233] on span at bounding box center [1009, 234] width 11 height 11
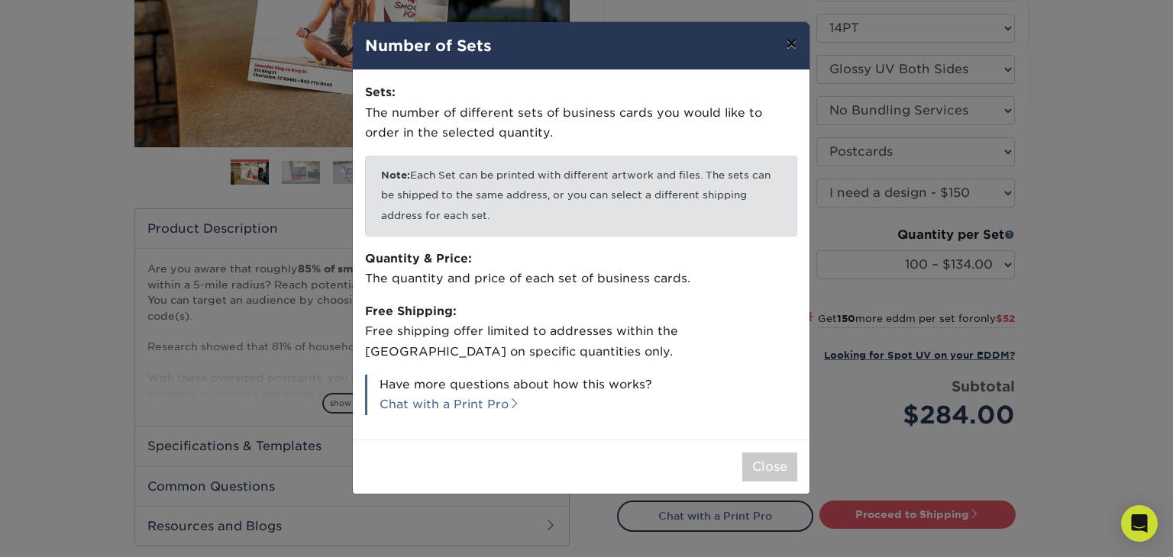
click at [786, 39] on button "×" at bounding box center [790, 43] width 35 height 43
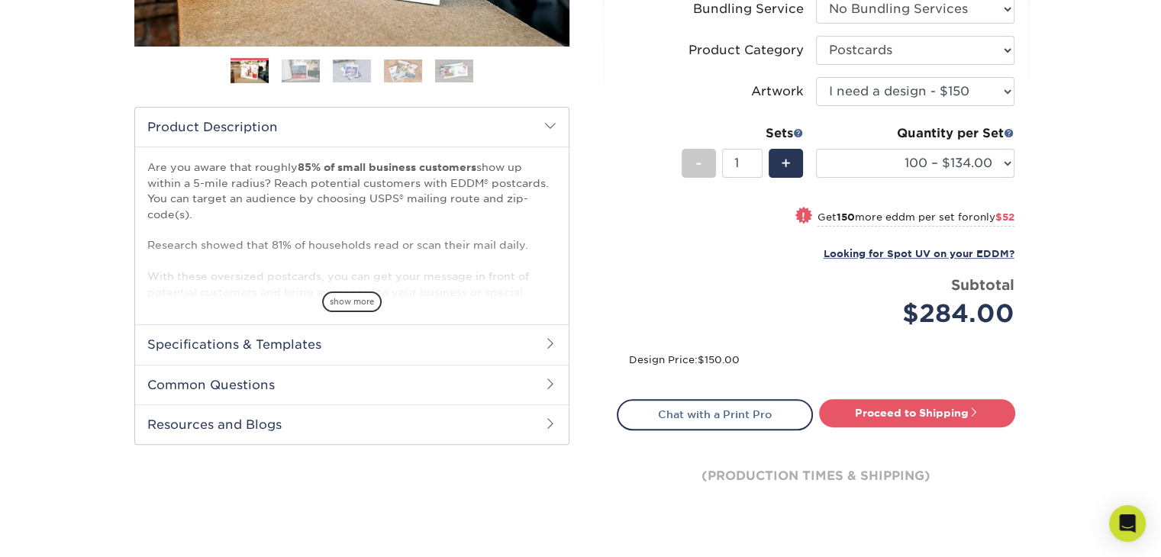
scroll to position [382, 0]
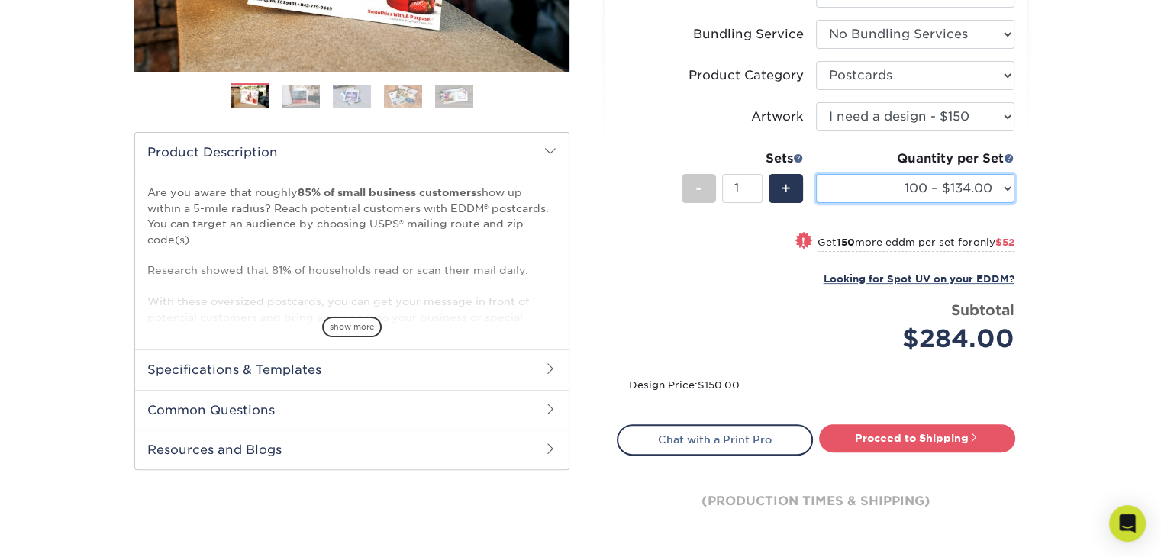
click at [1009, 189] on select "100 – $134.00 250 – $186.00 500 – $207.00 1000 – $232.00 2500 – $387.00 5000 – …" at bounding box center [915, 188] width 198 height 29
select select "5000 – $640.00"
click at [816, 174] on select "100 – $134.00 250 – $186.00 500 – $207.00 1000 – $232.00 2500 – $387.00 5000 – …" at bounding box center [915, 188] width 198 height 29
click at [1079, 285] on div "Products EDDM EDDM Postcards Previous Next" at bounding box center [580, 159] width 1161 height 886
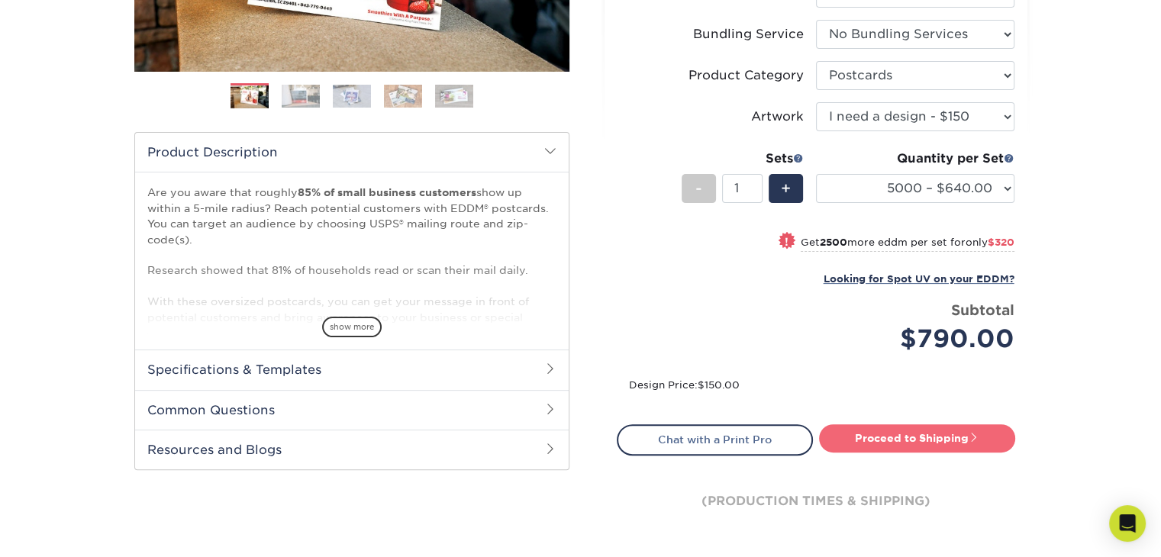
click at [876, 431] on link "Proceed to Shipping" at bounding box center [917, 437] width 196 height 27
type input "Set 1"
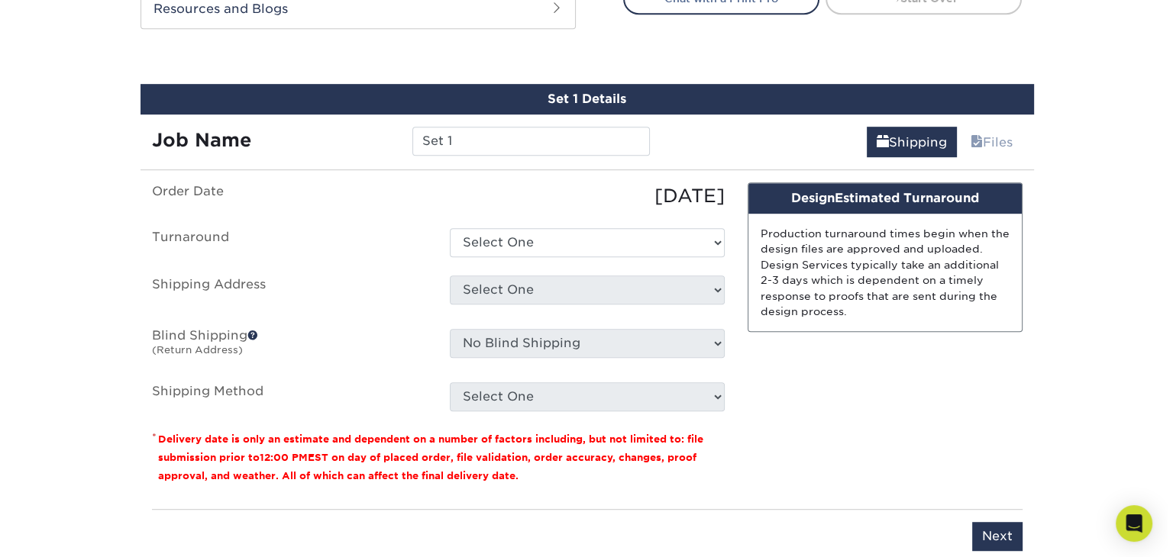
scroll to position [846, 0]
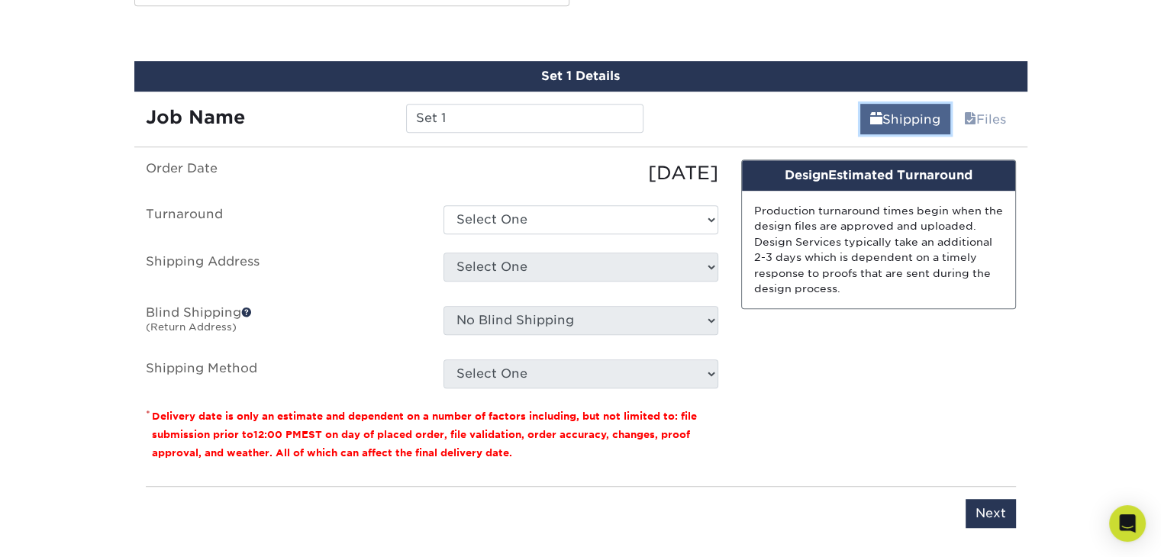
click at [901, 121] on link "Shipping" at bounding box center [905, 119] width 90 height 31
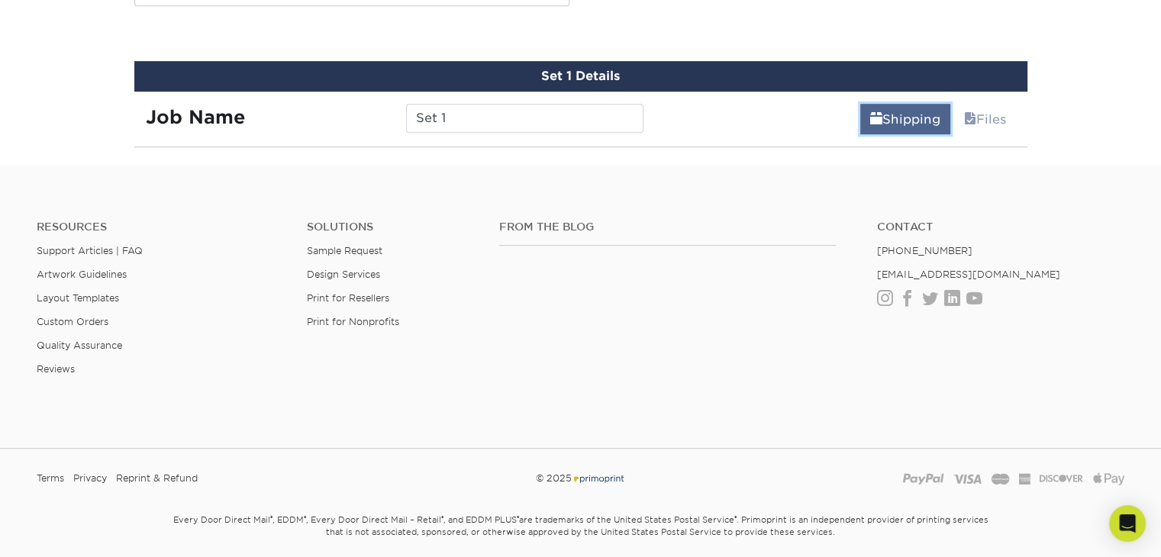
click at [917, 114] on link "Shipping" at bounding box center [905, 119] width 90 height 31
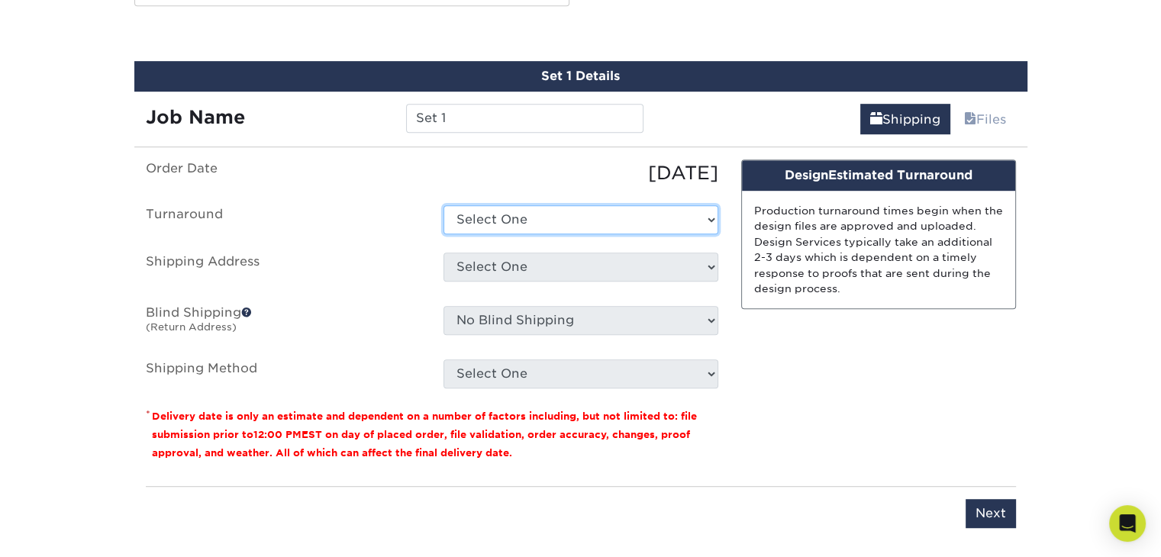
click at [599, 218] on select "Select One 2-4 Business Days 2 Day Next Business Day" at bounding box center [581, 219] width 275 height 29
select select "756809e8-b9cc-4cba-b060-ba02f2f9dc9c"
click at [444, 205] on select "Select One 2-4 Business Days 2 Day Next Business Day" at bounding box center [581, 219] width 275 height 29
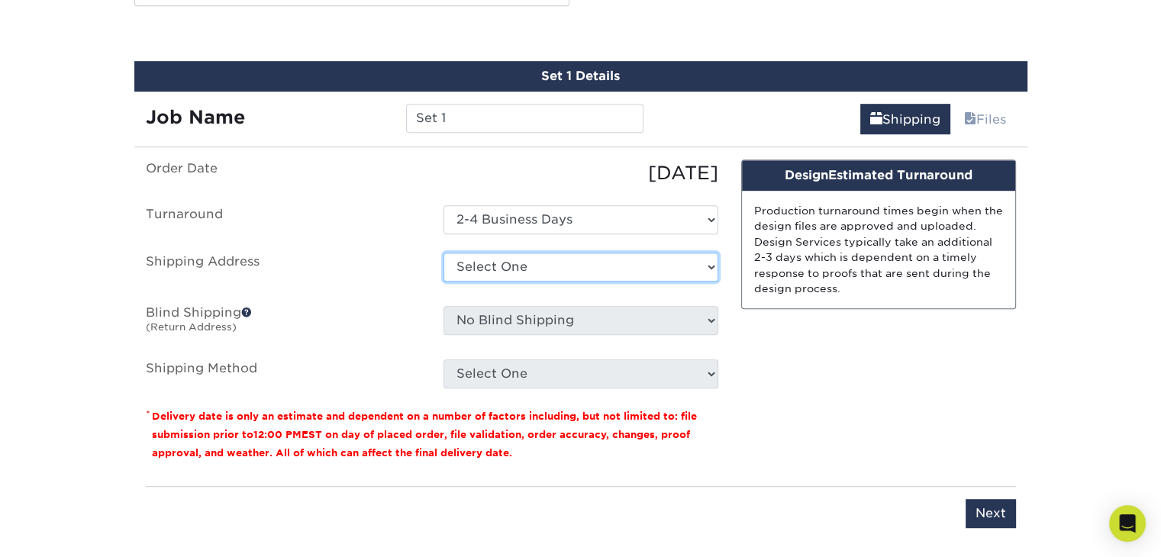
click at [557, 266] on select "Select One + Add New Address - Login" at bounding box center [581, 267] width 275 height 29
select select "newaddress"
click at [444, 253] on select "Select One + Add New Address - Login" at bounding box center [581, 267] width 275 height 29
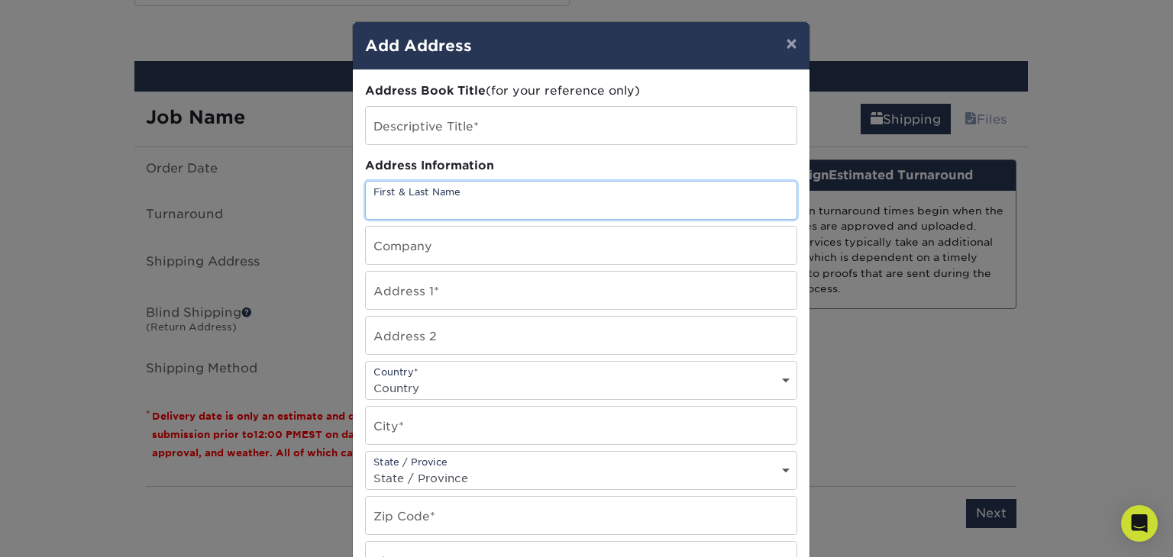
click at [488, 212] on input "text" at bounding box center [581, 200] width 431 height 37
click at [489, 214] on input "text" at bounding box center [581, 200] width 431 height 37
type input "stephen socoby"
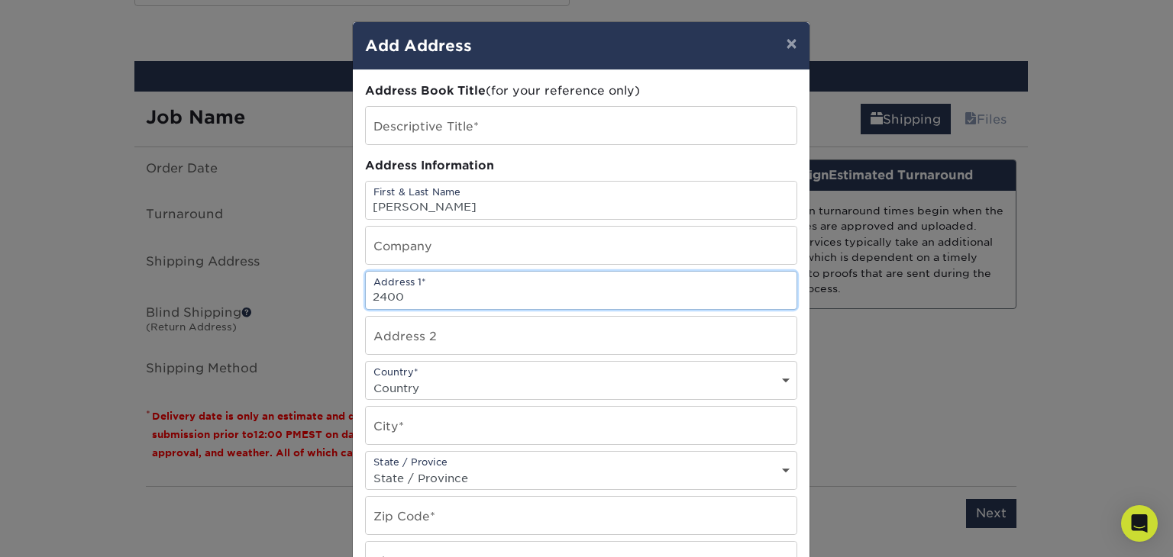
type input "2400 Feather Sound dr"
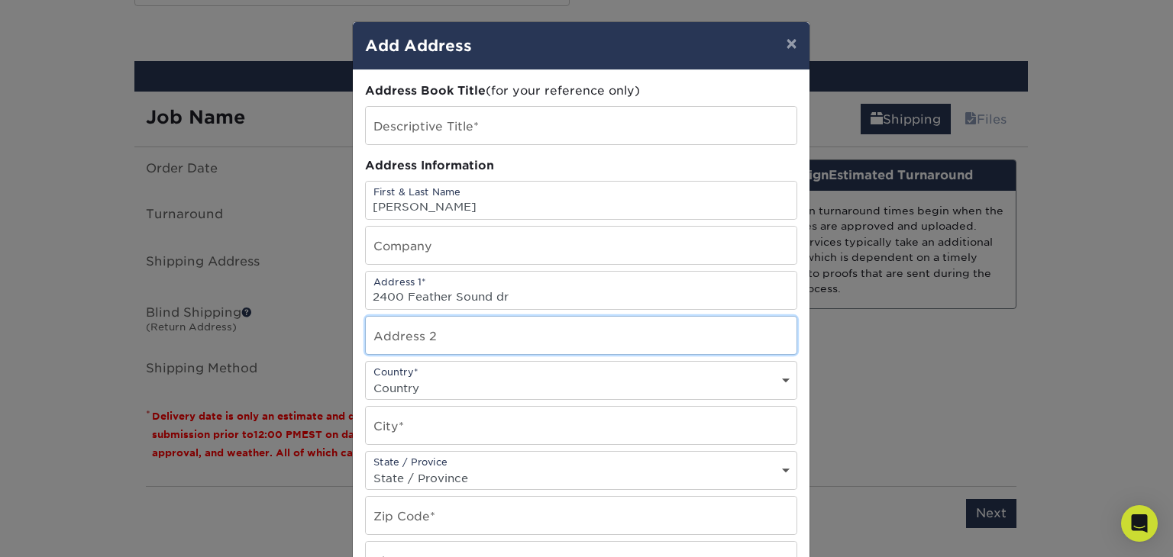
type input "317"
select select "US"
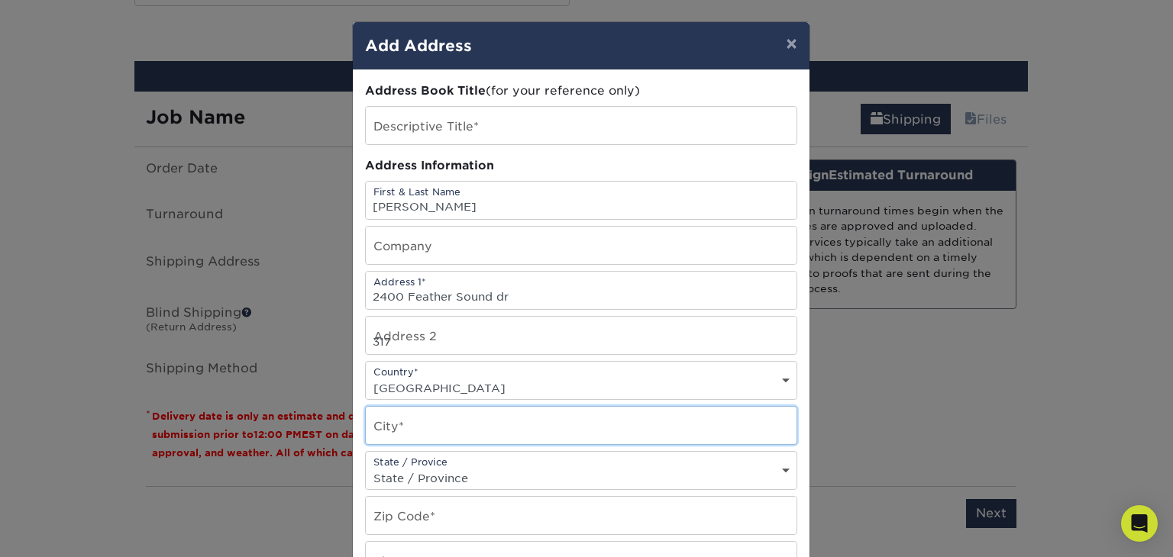
type input "Clearwater"
select select "FL"
type input "33762"
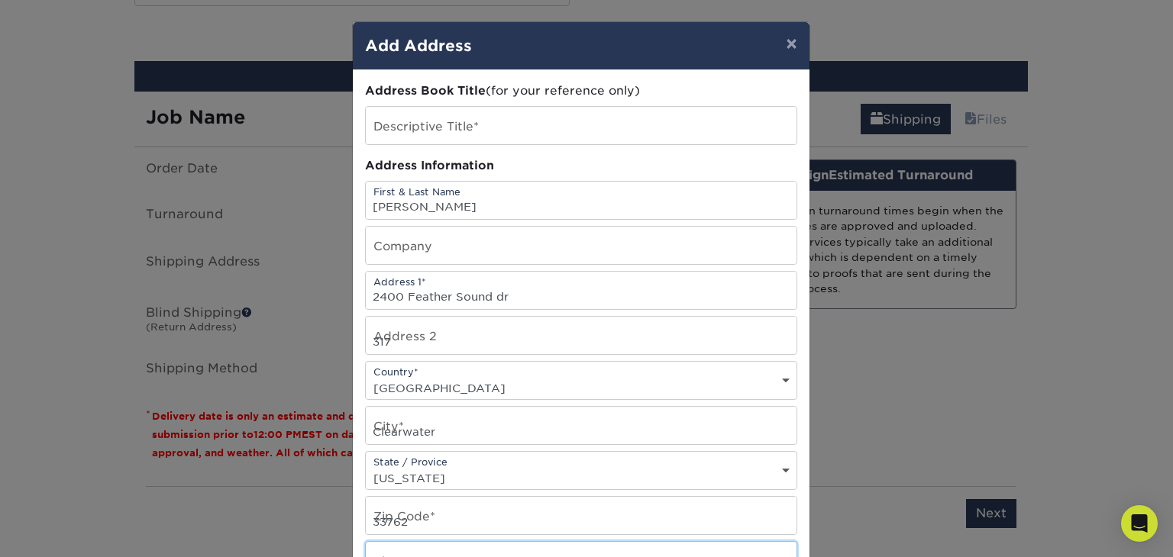
type input "7742771339"
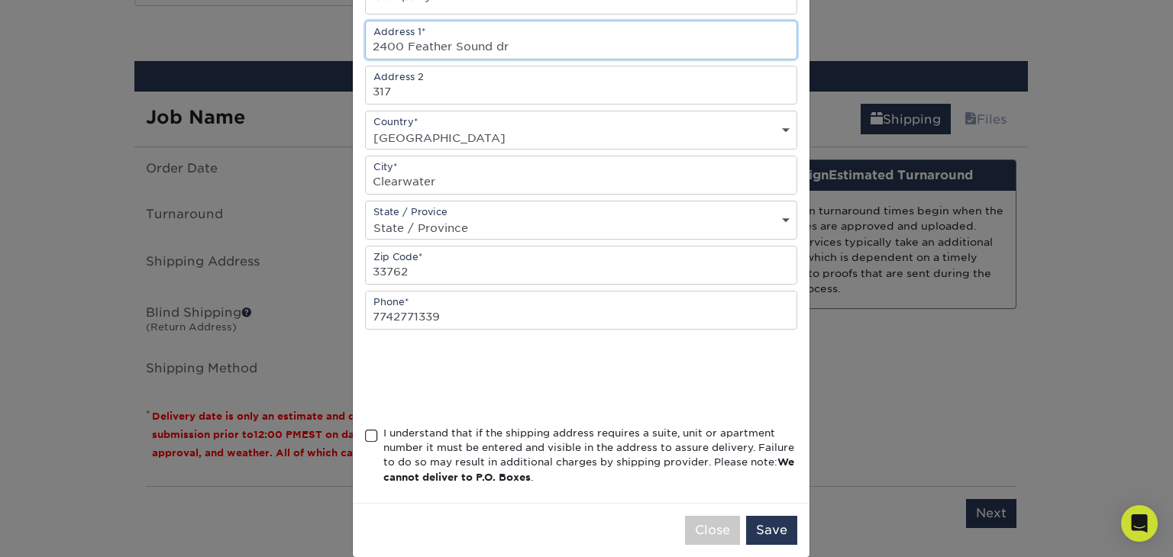
scroll to position [269, 0]
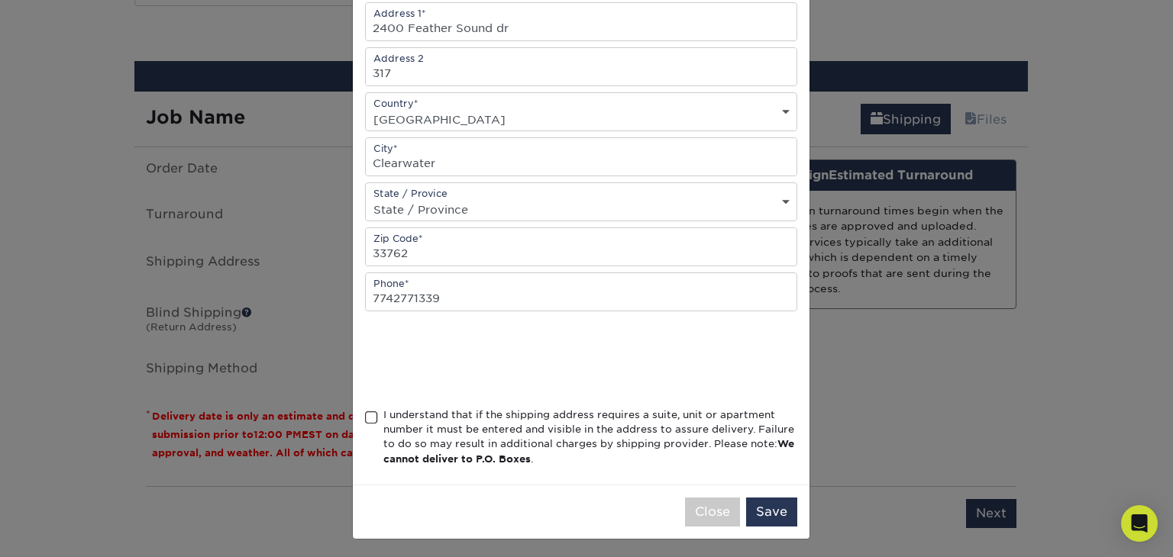
click at [366, 414] on span at bounding box center [371, 418] width 13 height 15
click at [0, 0] on input "I understand that if the shipping address requires a suite, unit or apartment n…" at bounding box center [0, 0] width 0 height 0
click at [765, 510] on button "Save" at bounding box center [771, 512] width 51 height 29
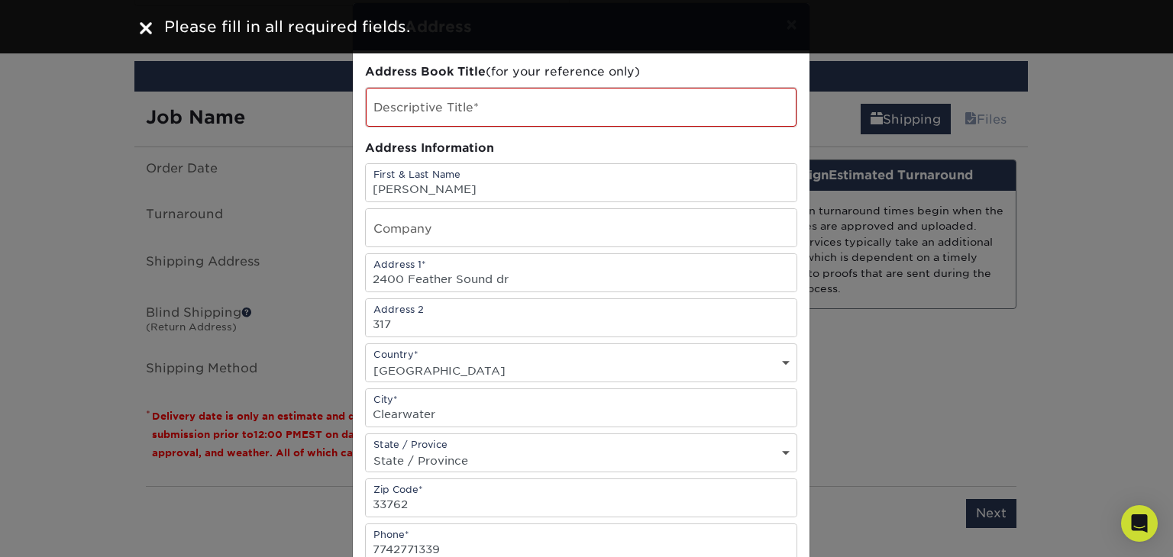
scroll to position [0, 0]
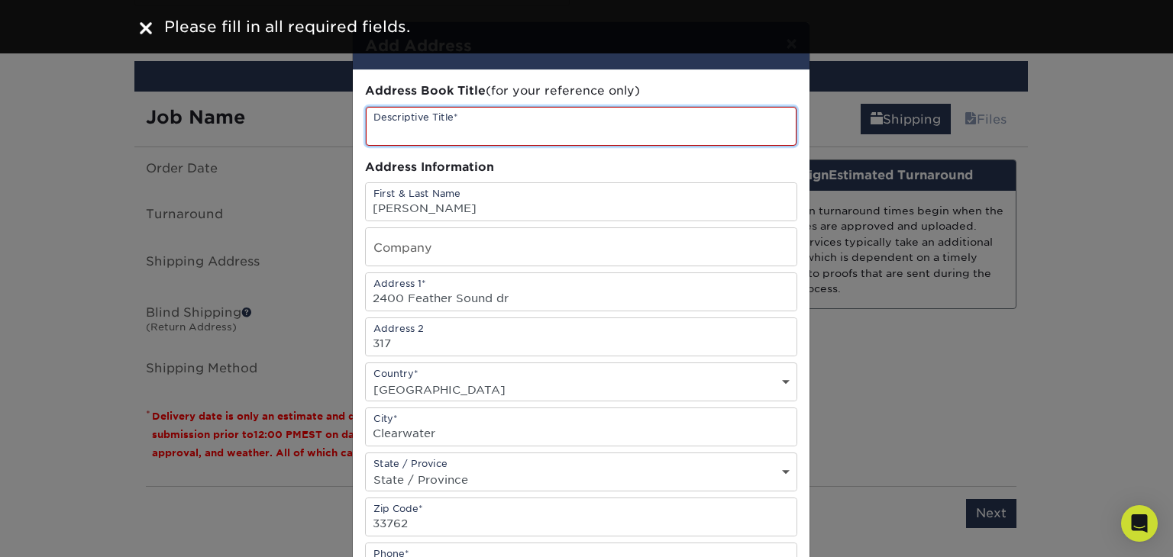
click at [474, 138] on input "text" at bounding box center [581, 126] width 431 height 39
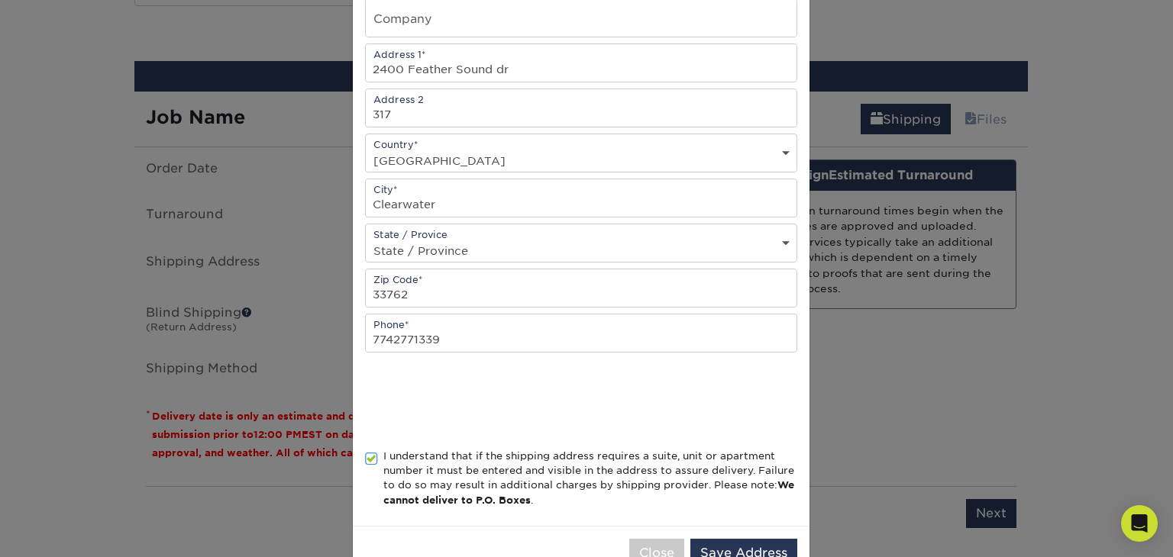
scroll to position [269, 0]
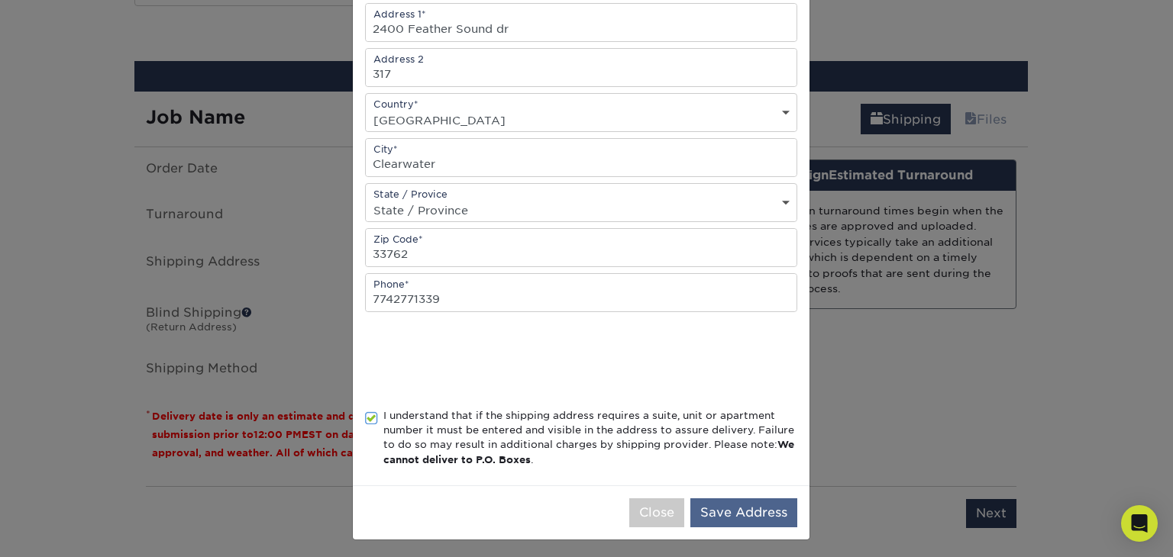
type input "grillmaster"
click at [725, 500] on button "Save Address" at bounding box center [743, 513] width 107 height 29
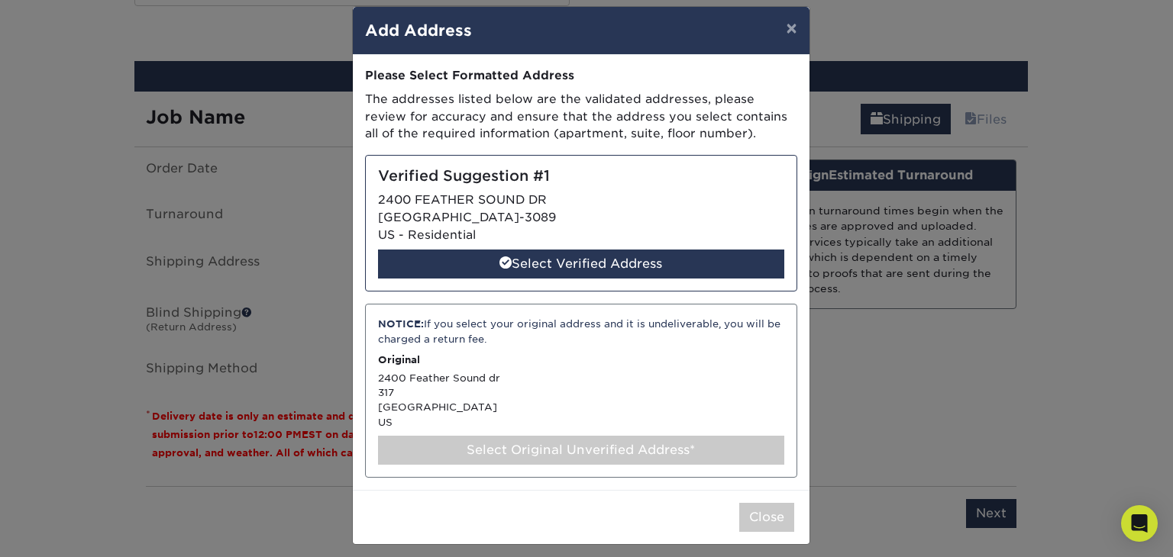
scroll to position [22, 0]
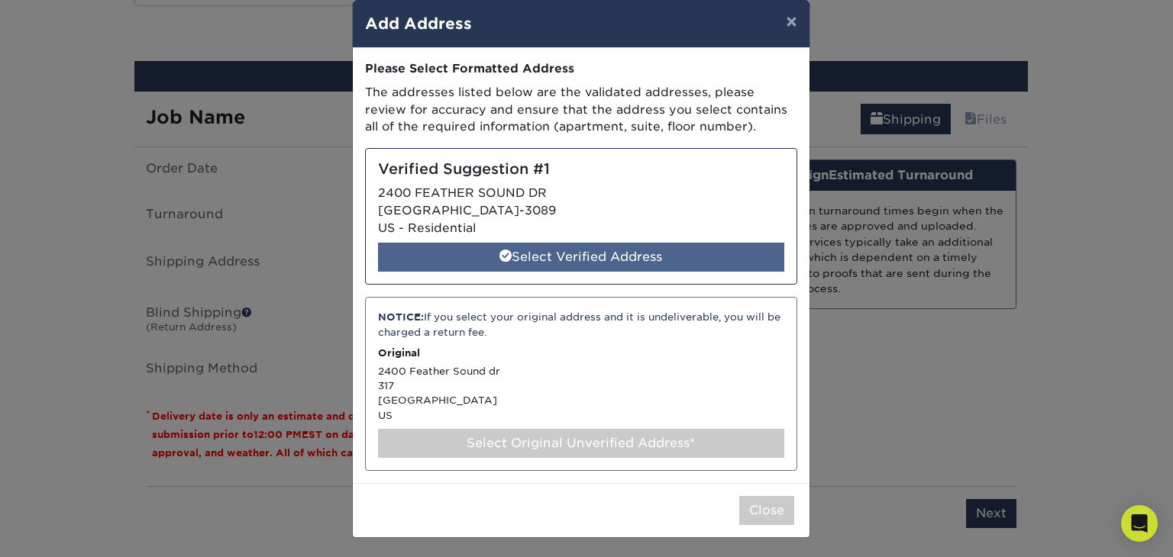
click at [595, 257] on div "Select Verified Address" at bounding box center [581, 257] width 406 height 29
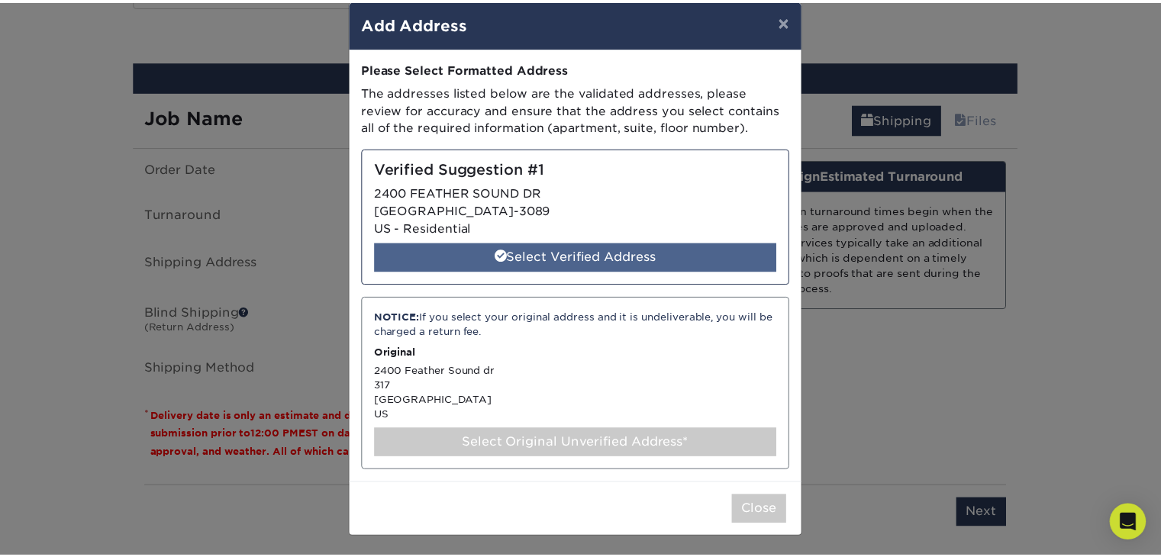
scroll to position [0, 0]
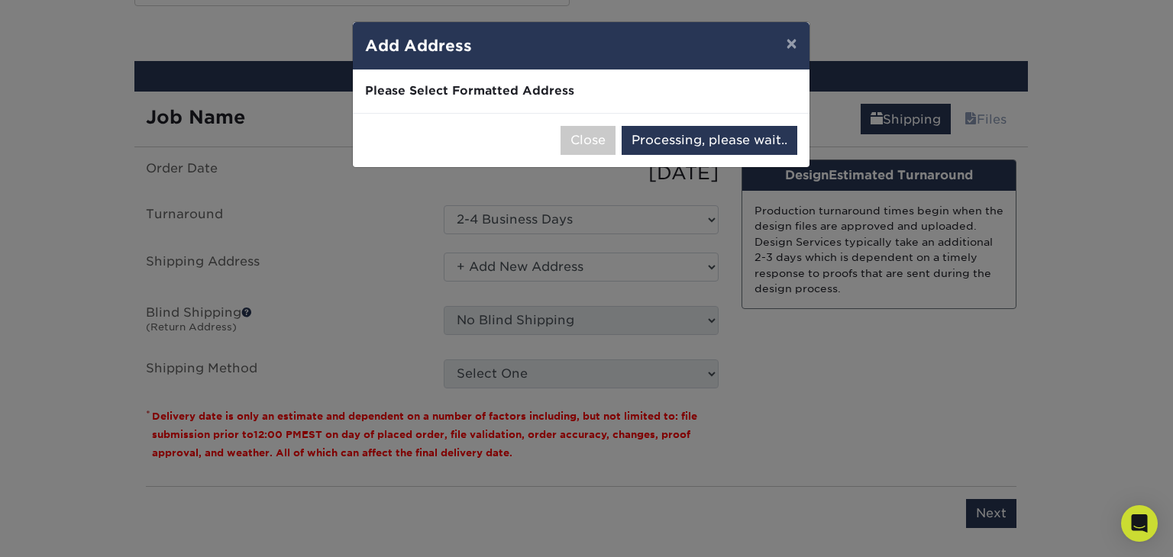
select select "286713"
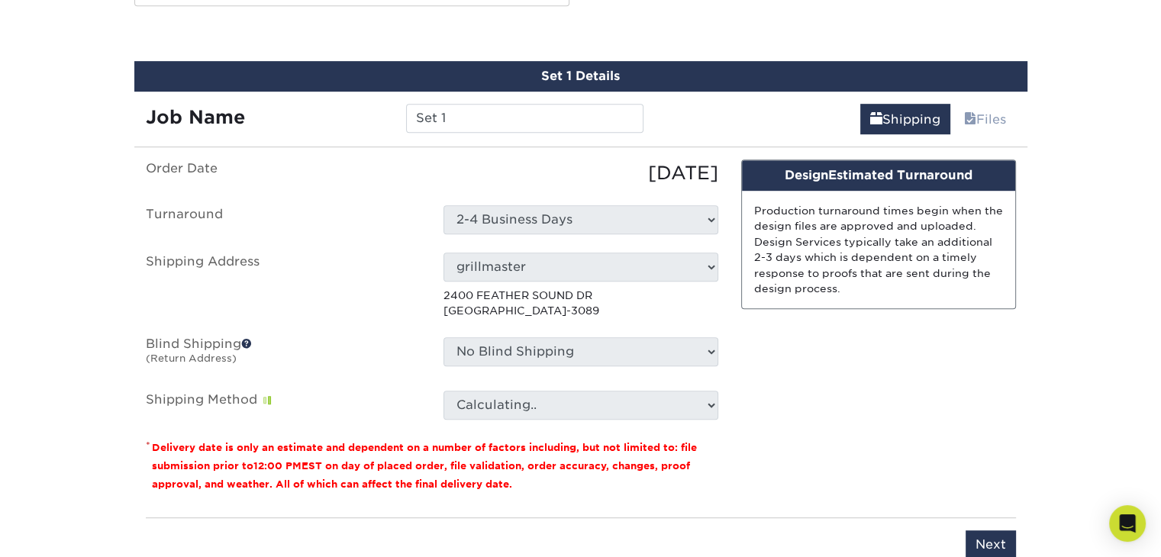
click at [246, 341] on span at bounding box center [246, 343] width 11 height 11
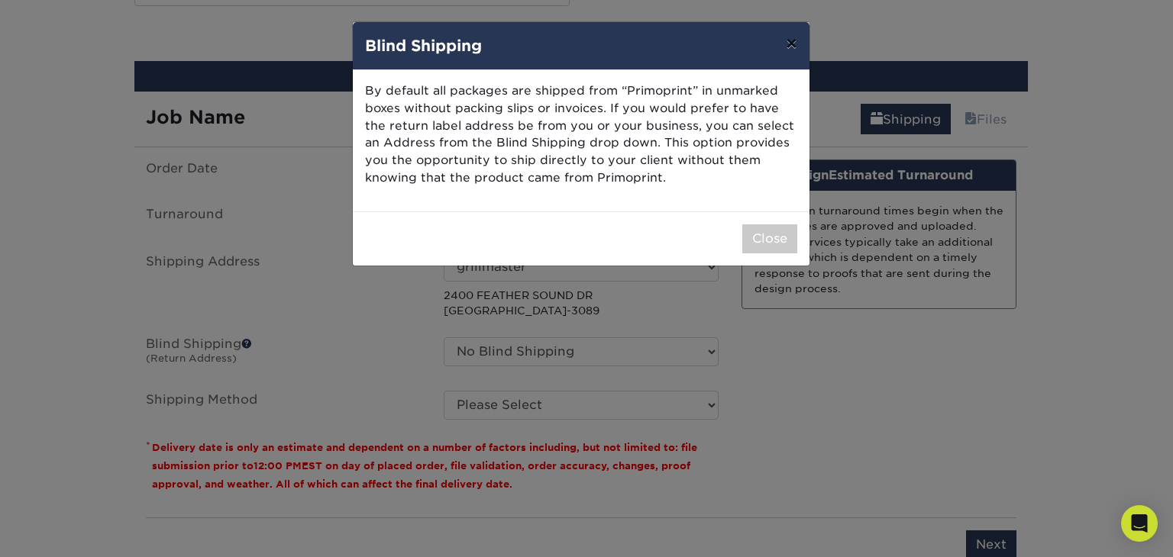
click at [787, 41] on button "×" at bounding box center [790, 43] width 35 height 43
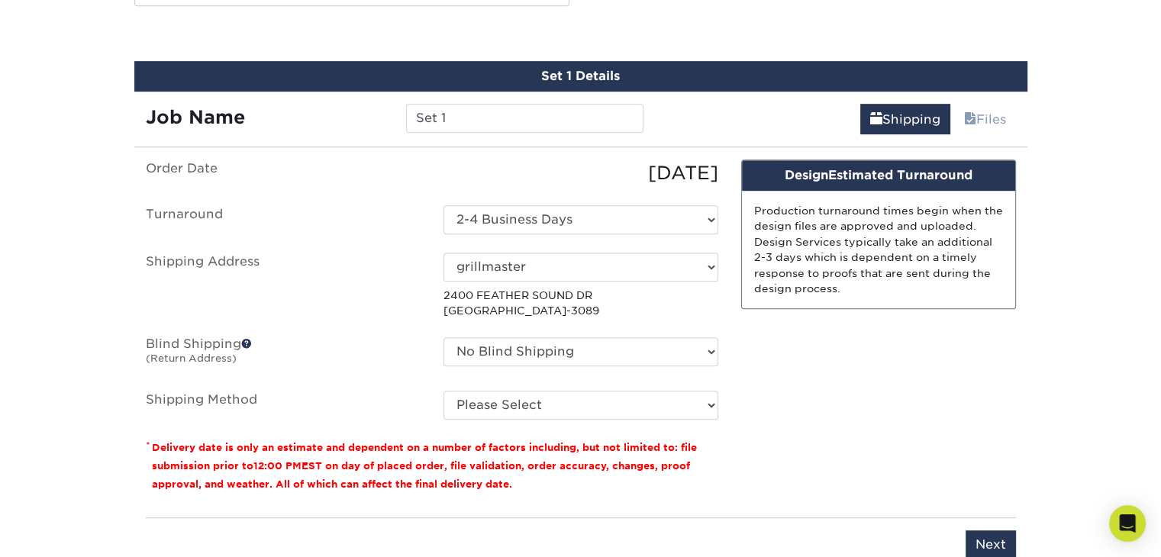
scroll to position [999, 0]
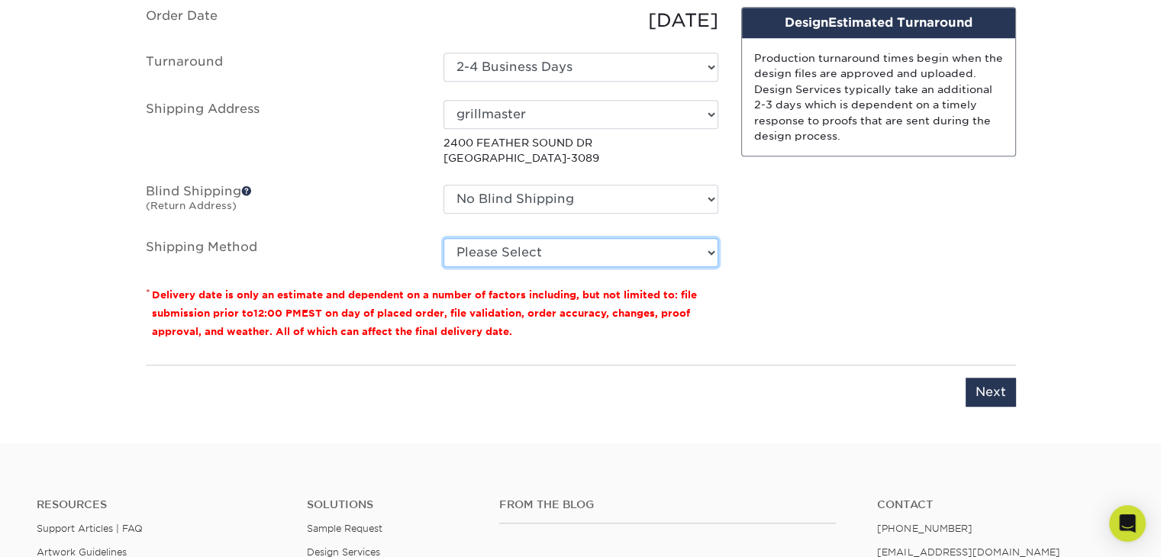
click at [563, 251] on select "Please Select Ground Shipping (+$127.89) 3 Day Shipping Service (+$206.23) 2 Da…" at bounding box center [581, 252] width 275 height 29
select select "03"
click at [444, 238] on select "Please Select Ground Shipping (+$127.89) 3 Day Shipping Service (+$206.23) 2 Da…" at bounding box center [581, 252] width 275 height 29
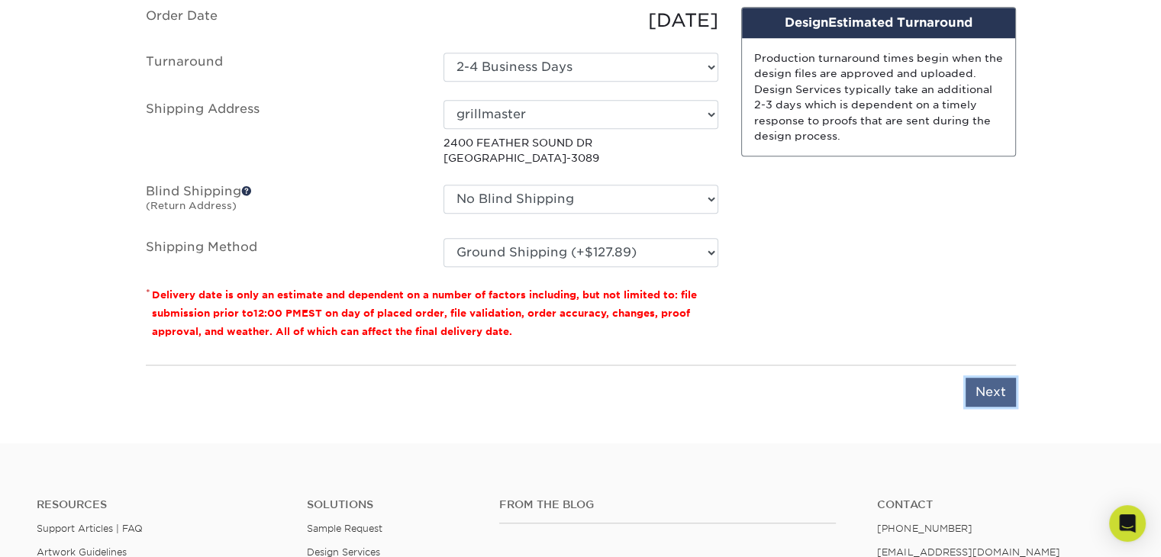
click at [999, 392] on input "Next" at bounding box center [991, 392] width 50 height 29
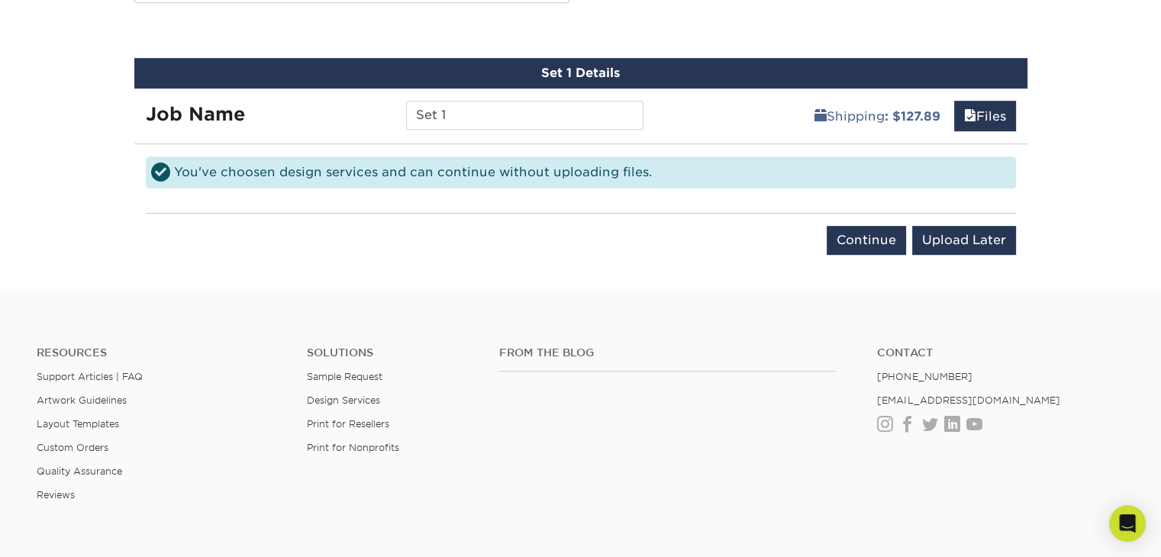
scroll to position [846, 0]
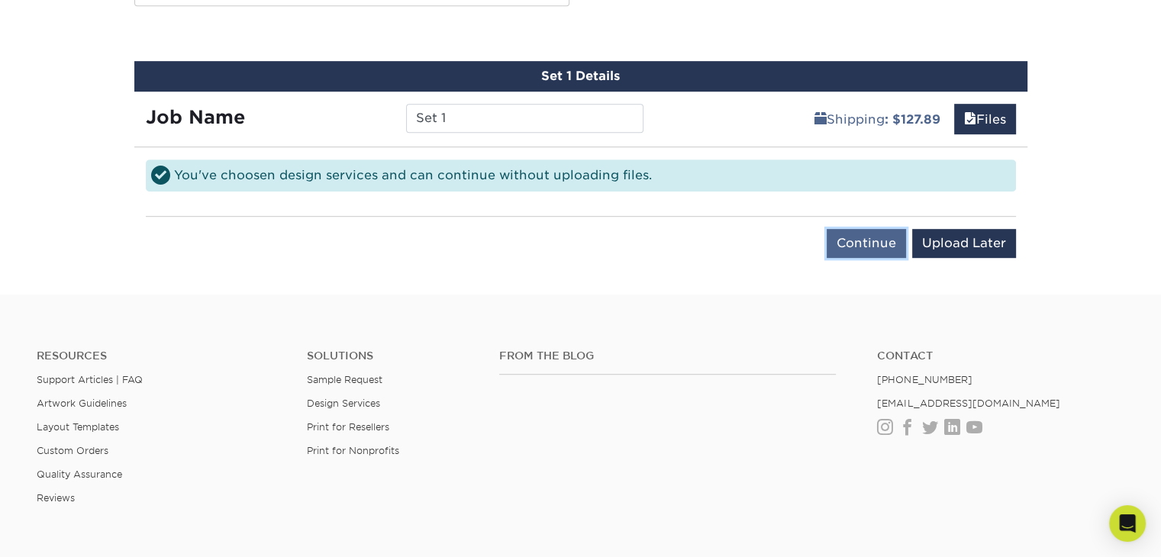
click at [870, 240] on input "Continue" at bounding box center [866, 243] width 79 height 29
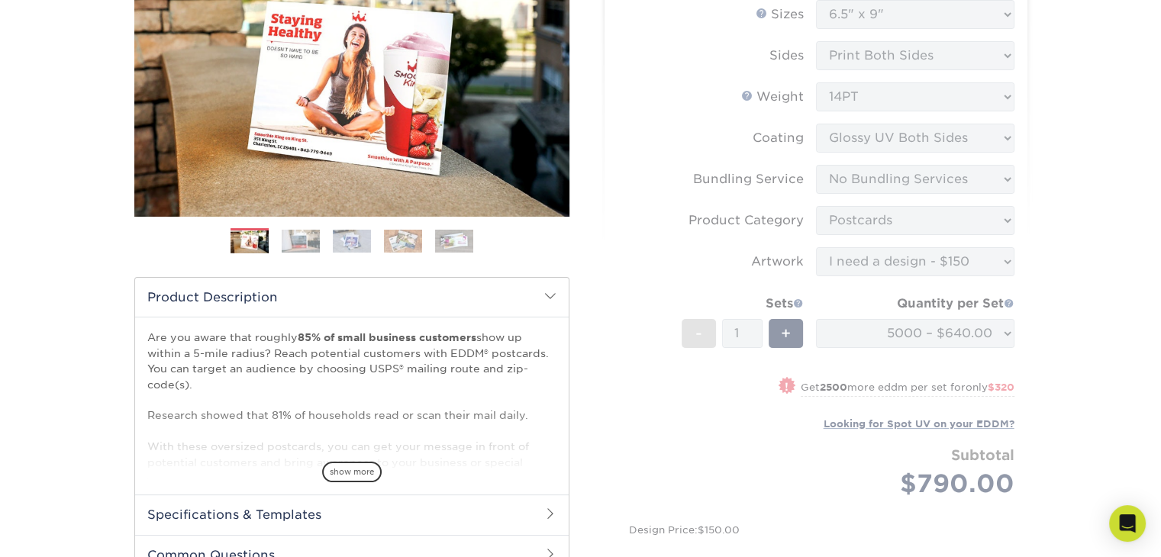
scroll to position [235, 0]
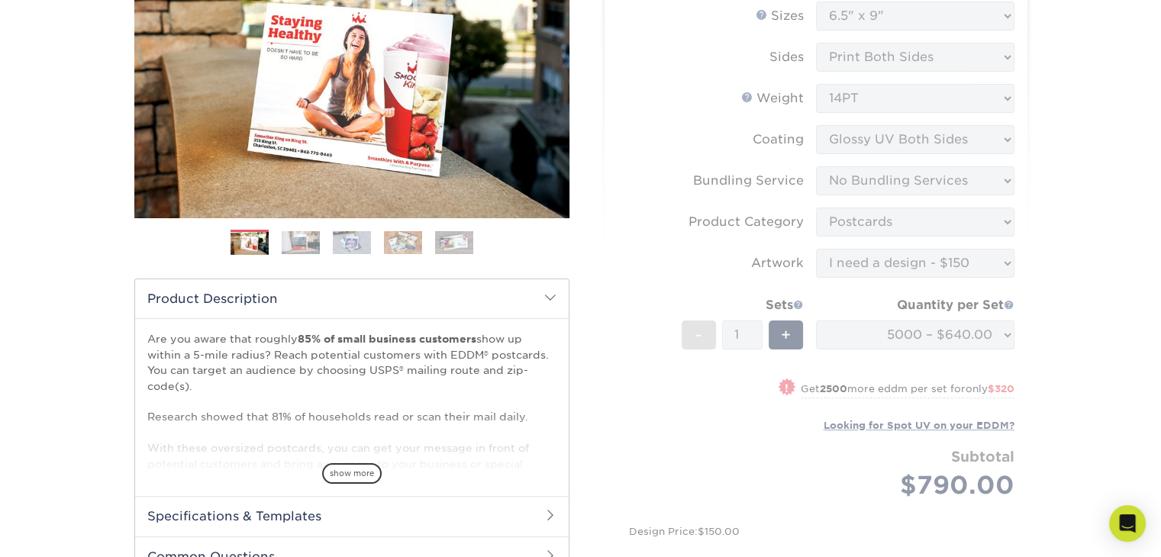
click at [705, 407] on form "EDDM Service Help EDDM ® Service Please Select Full Service Print Only < Prev" at bounding box center [816, 256] width 398 height 593
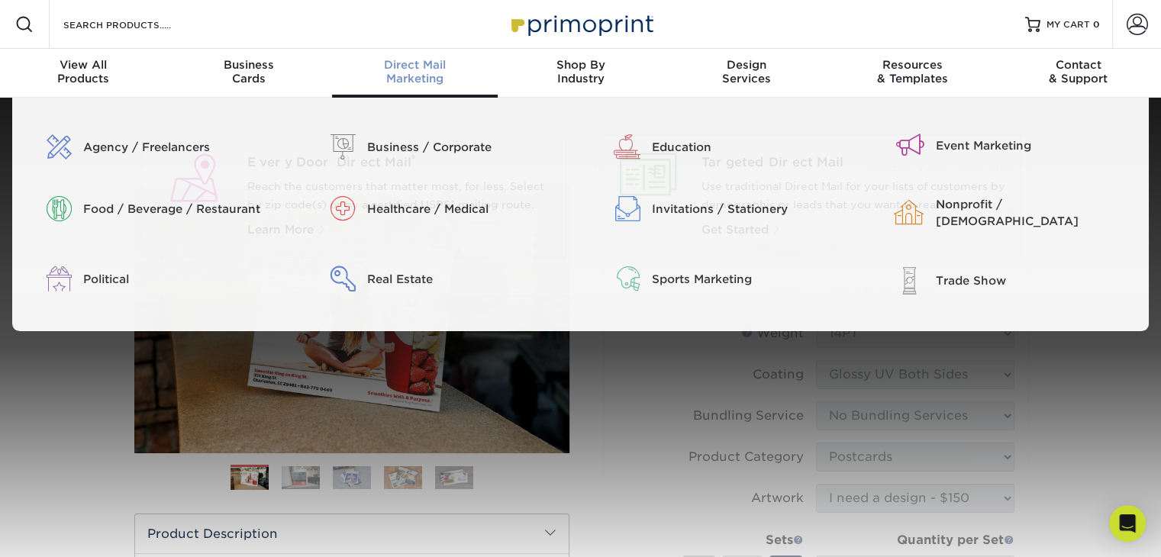
scroll to position [0, 0]
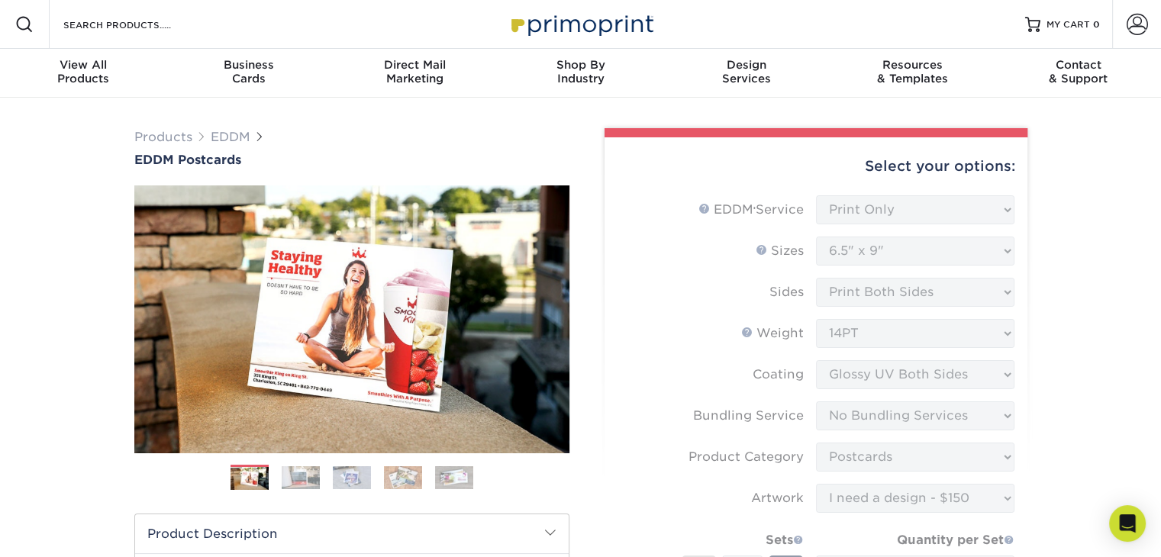
click at [638, 312] on form "EDDM Service Help EDDM ® Service Please Select Full Service Print Only < Prev" at bounding box center [816, 491] width 398 height 593
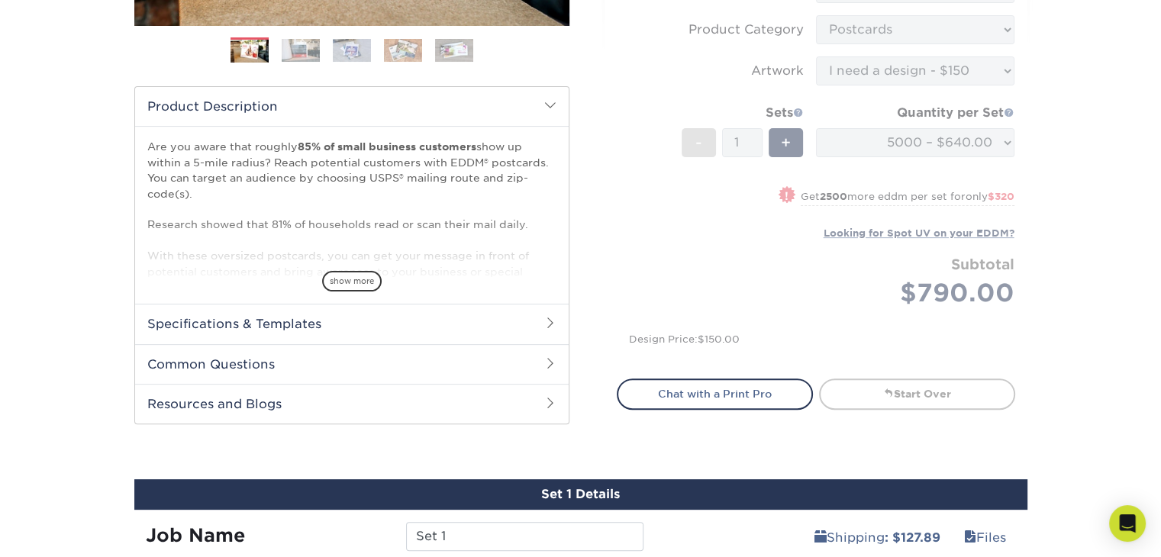
scroll to position [305, 0]
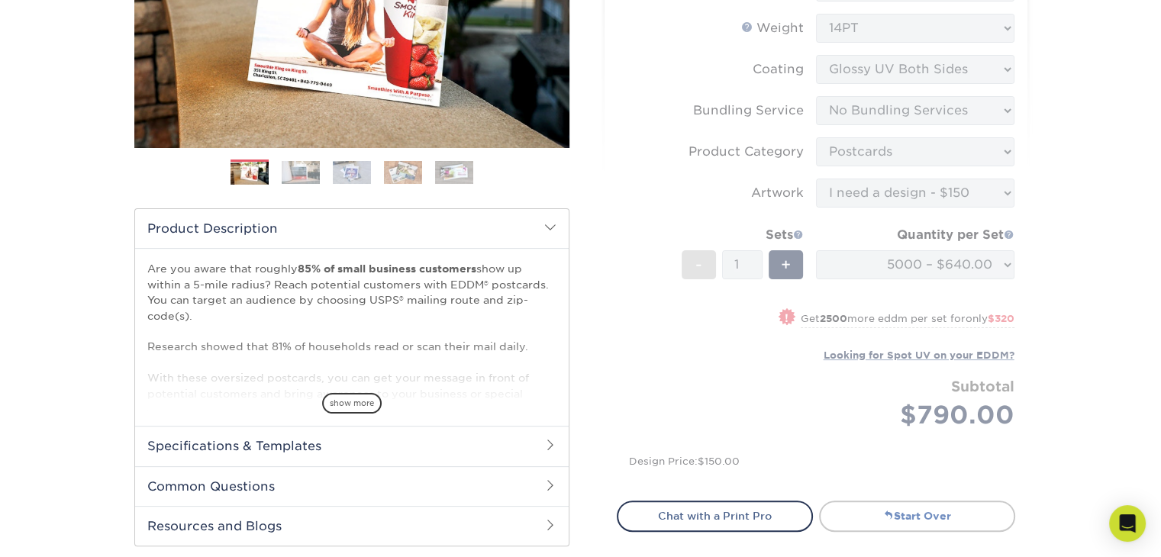
click at [913, 508] on link "Start Over" at bounding box center [917, 516] width 196 height 31
click at [912, 508] on link "Start Over" at bounding box center [917, 516] width 196 height 31
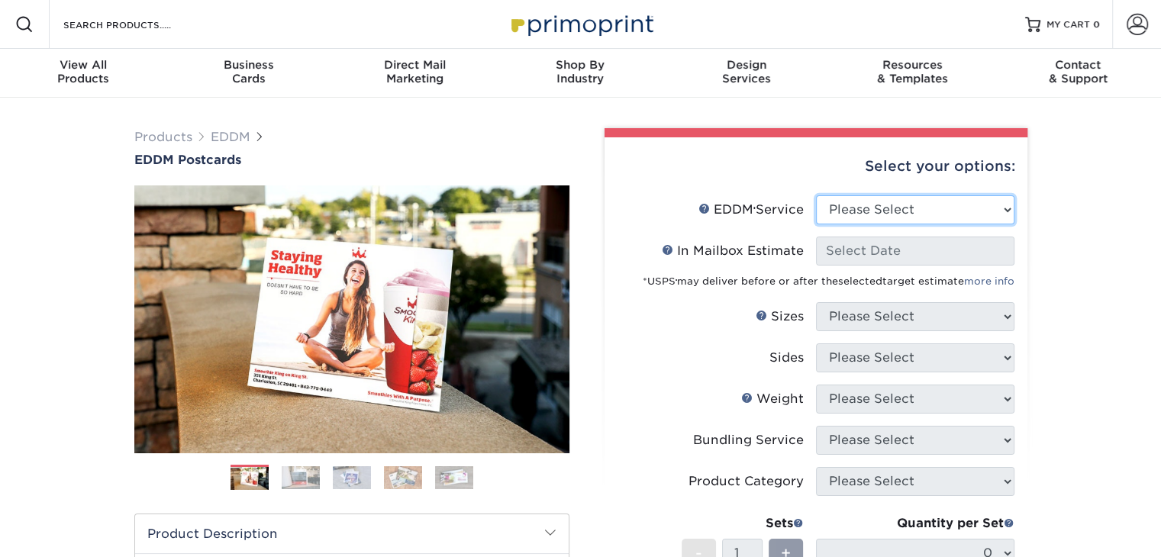
click at [886, 205] on select "Please Select Full Service Print Only" at bounding box center [915, 209] width 198 height 29
select select "print_only"
click at [816, 195] on select "Please Select Full Service Print Only" at bounding box center [915, 209] width 198 height 29
select select "-1"
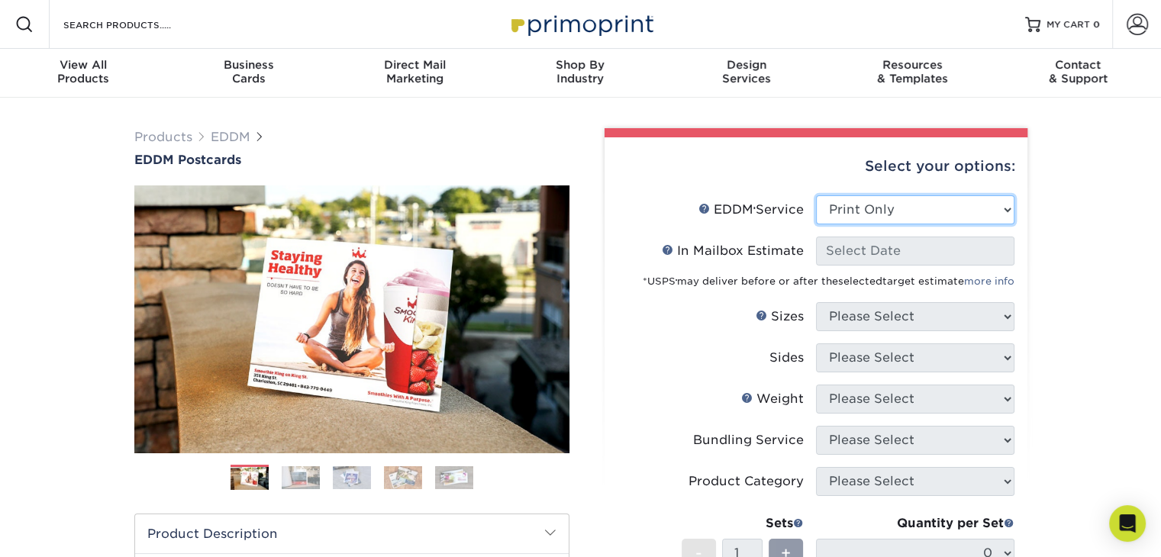
select select "-1"
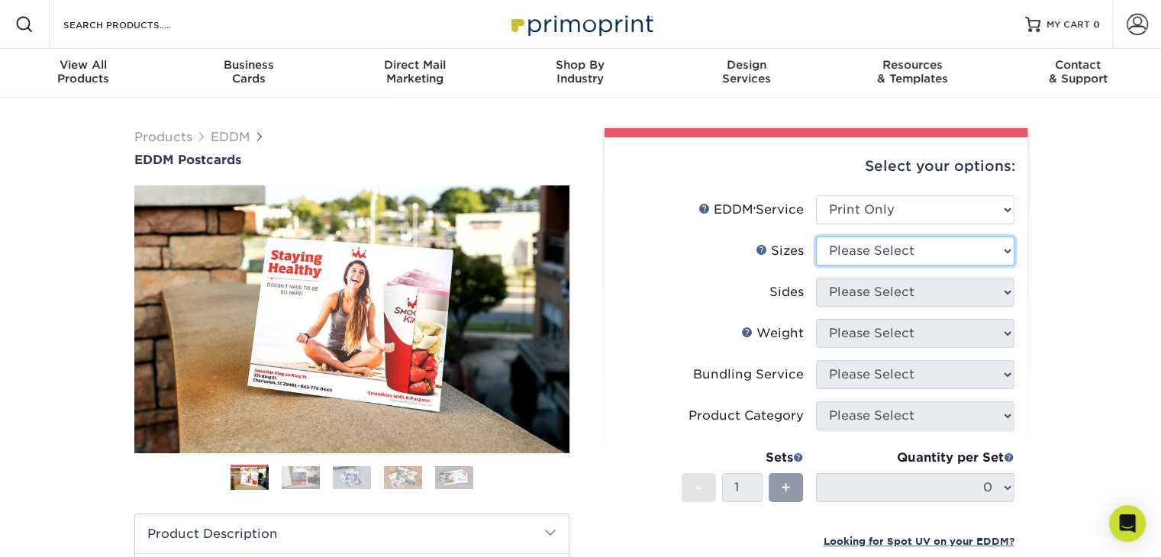
click at [900, 239] on select "Please Select 4.5" x 12" 6" x 12" 6.5" x 8" 6.5" x 9" 6.5" x 12" 7" x 8.5" 8" x…" at bounding box center [915, 251] width 198 height 29
select select "6.50x9.00"
click at [816, 237] on select "Please Select 4.5" x 12" 6" x 12" 6.5" x 8" 6.5" x 9" 6.5" x 12" 7" x 8.5" 8" x…" at bounding box center [915, 251] width 198 height 29
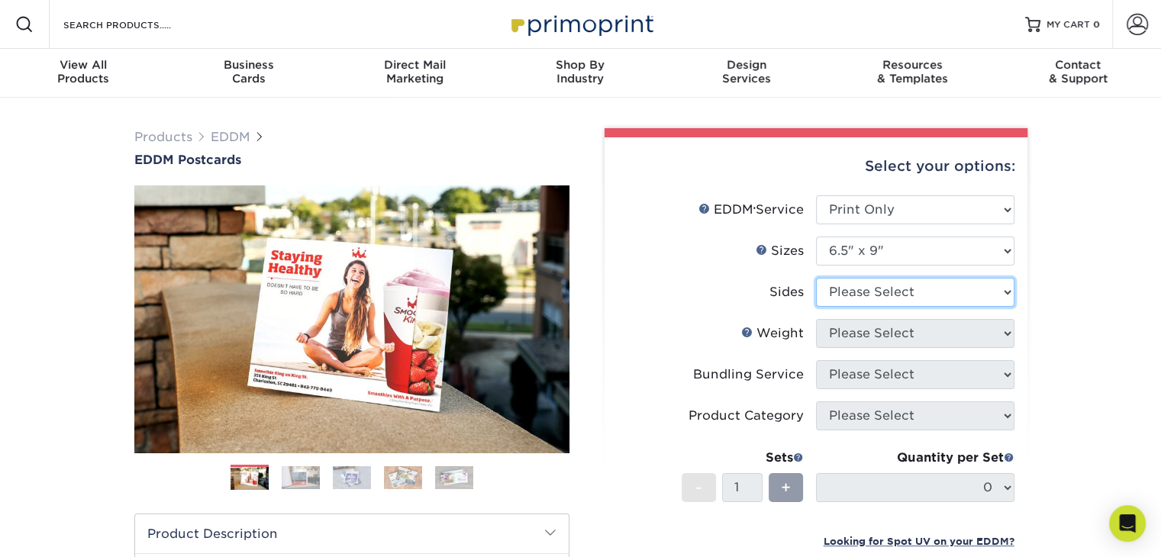
click at [892, 297] on select "Please Select Print Both Sides Print Front Only" at bounding box center [915, 292] width 198 height 29
select select "13abbda7-1d64-4f25-8bb2-c179b224825d"
click at [816, 278] on select "Please Select Print Both Sides Print Front Only" at bounding box center [915, 292] width 198 height 29
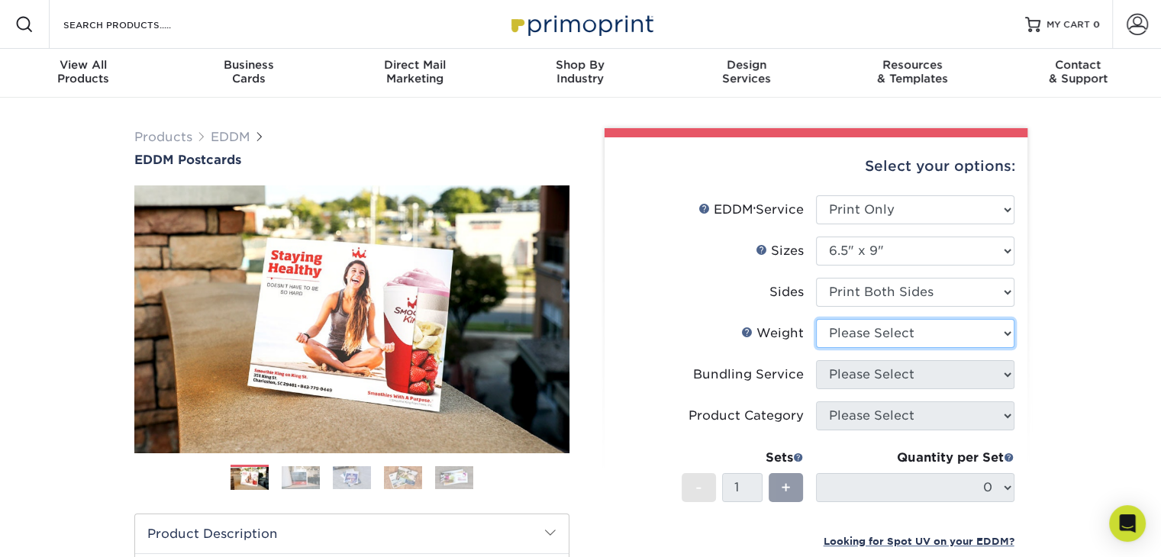
click at [902, 334] on select "Please Select 16PT 14PT" at bounding box center [915, 333] width 198 height 29
select select "14PT"
click at [816, 319] on select "Please Select 16PT 14PT" at bounding box center [915, 333] width 198 height 29
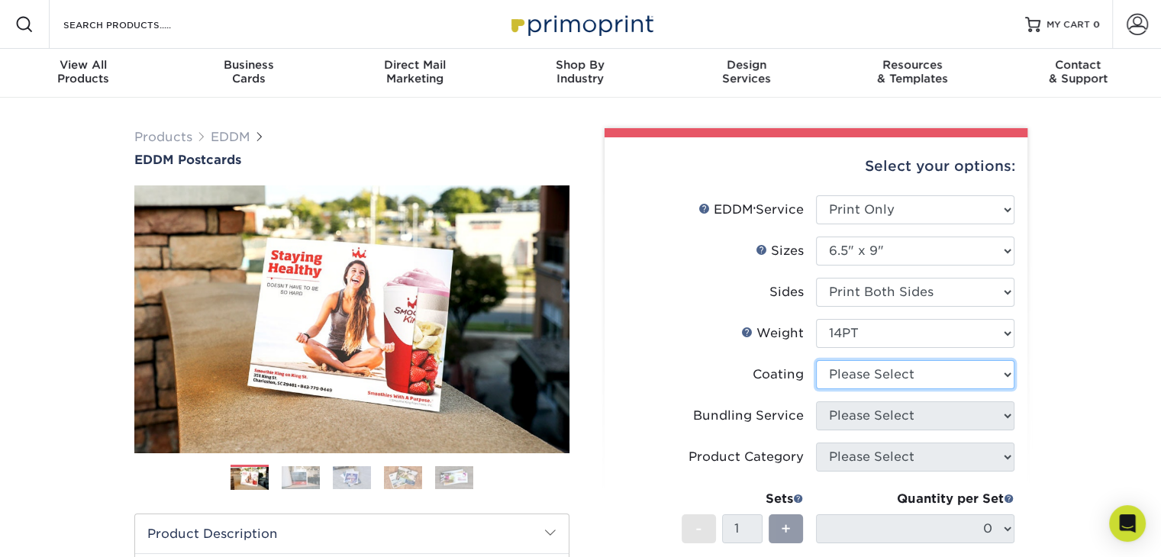
click at [878, 372] on select at bounding box center [915, 374] width 198 height 29
select select "121bb7b5-3b4d-429f-bd8d-bbf80e953313"
click at [816, 360] on select at bounding box center [915, 374] width 198 height 29
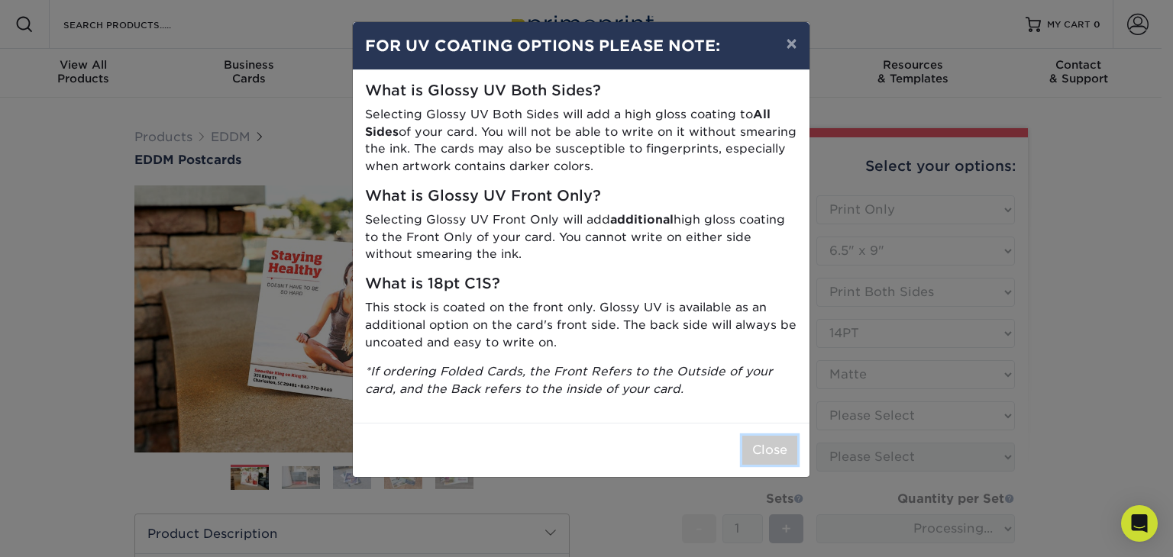
click at [760, 447] on button "Close" at bounding box center [769, 450] width 55 height 29
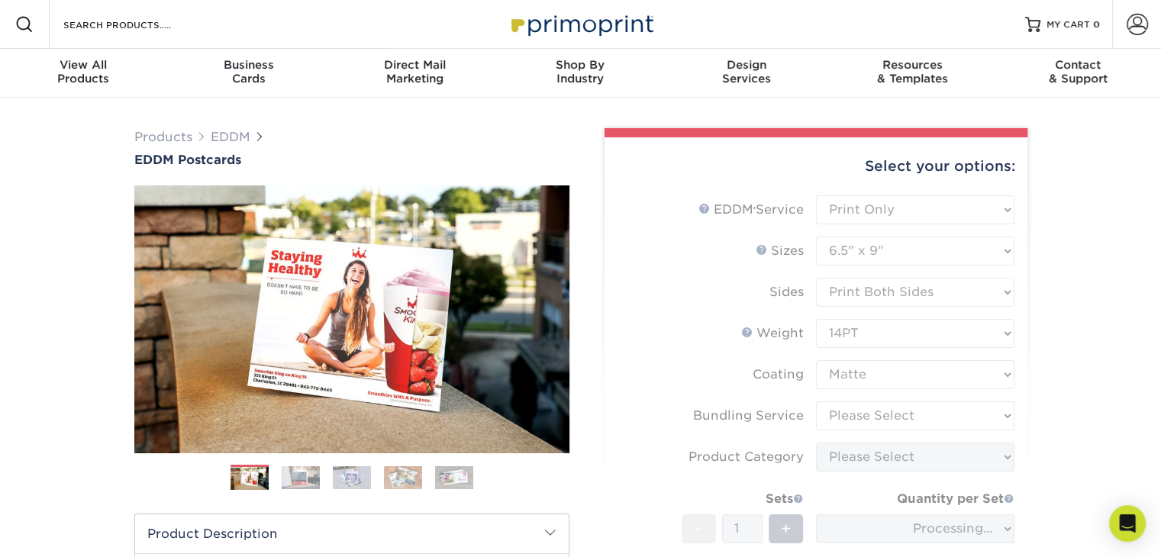
click at [737, 343] on form "EDDM Service Help EDDM ® Service Please Select Full Service Print Only < Prev" at bounding box center [816, 443] width 398 height 497
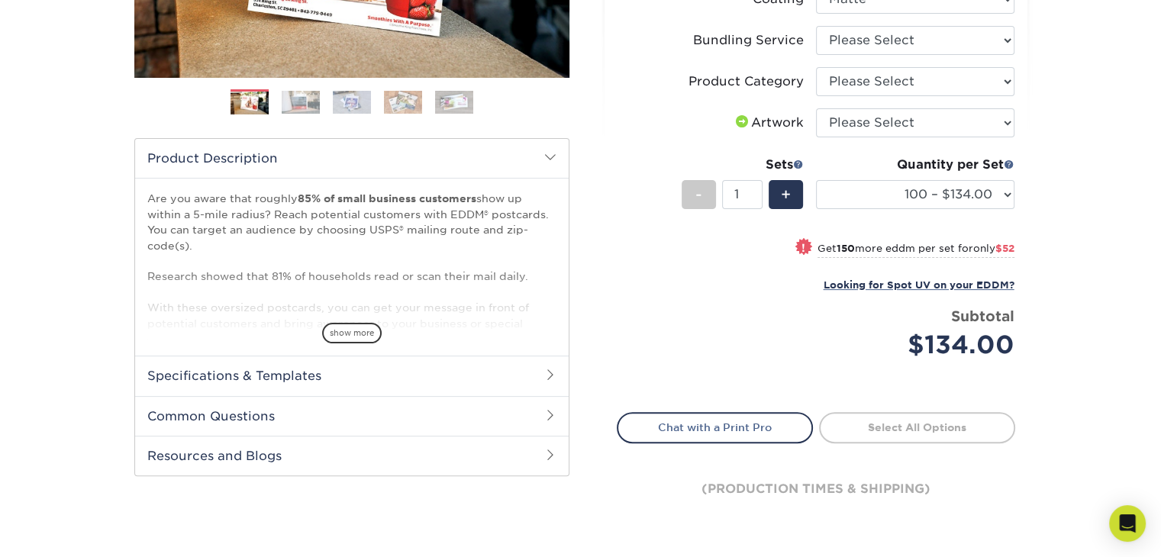
scroll to position [458, 0]
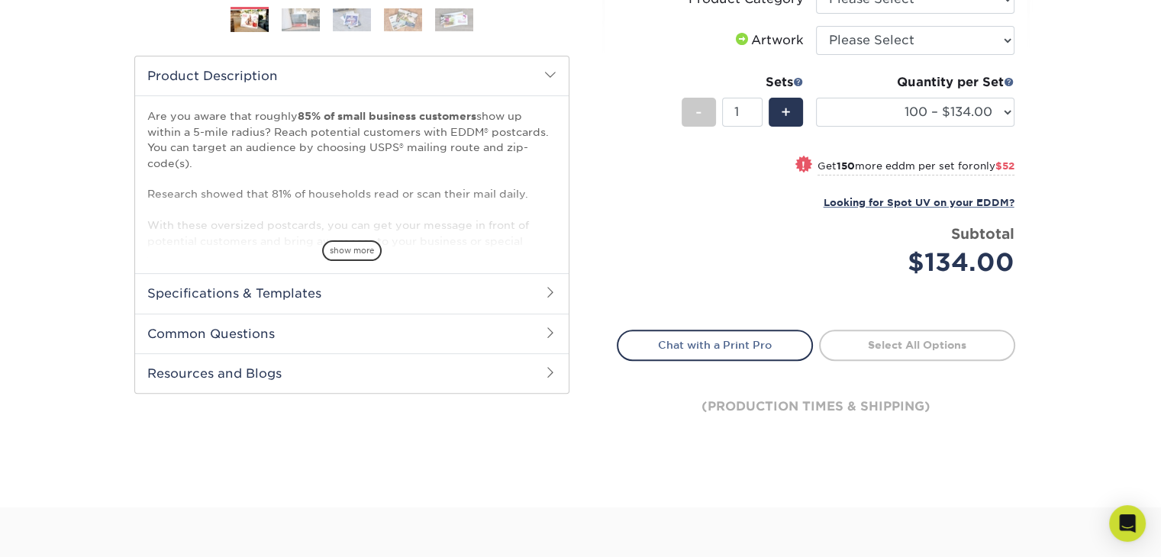
click at [321, 294] on h2 "Specifications & Templates" at bounding box center [352, 293] width 434 height 40
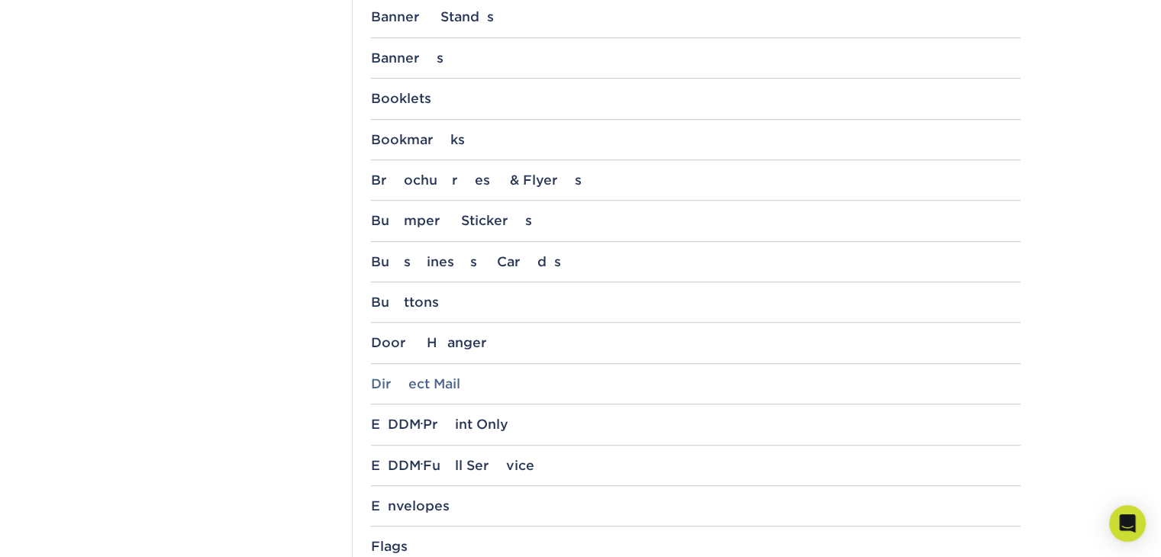
scroll to position [687, 0]
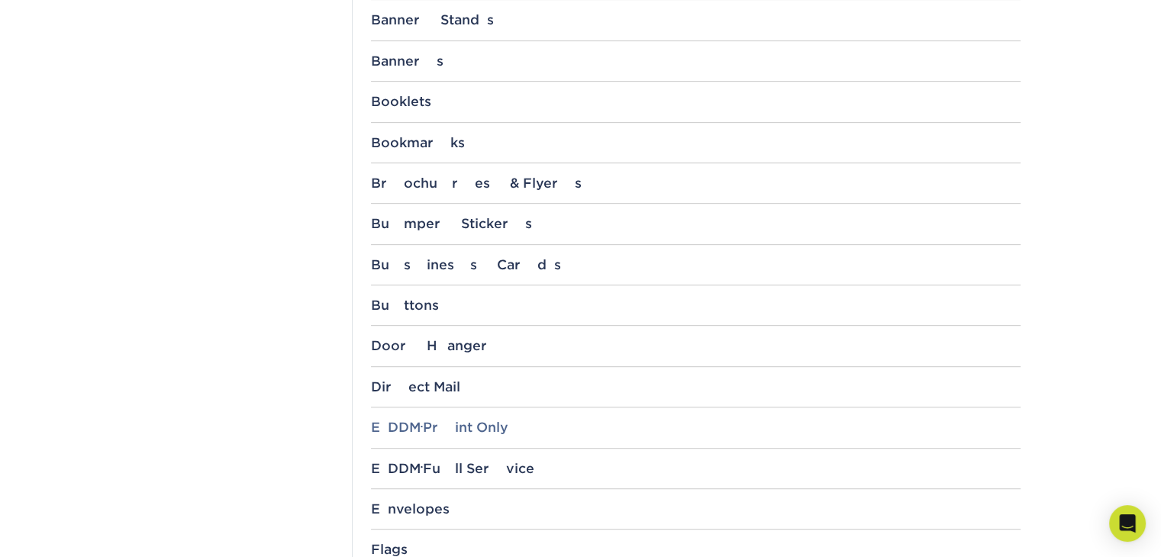
click at [450, 431] on div "EDDM ® Print Only" at bounding box center [696, 427] width 650 height 15
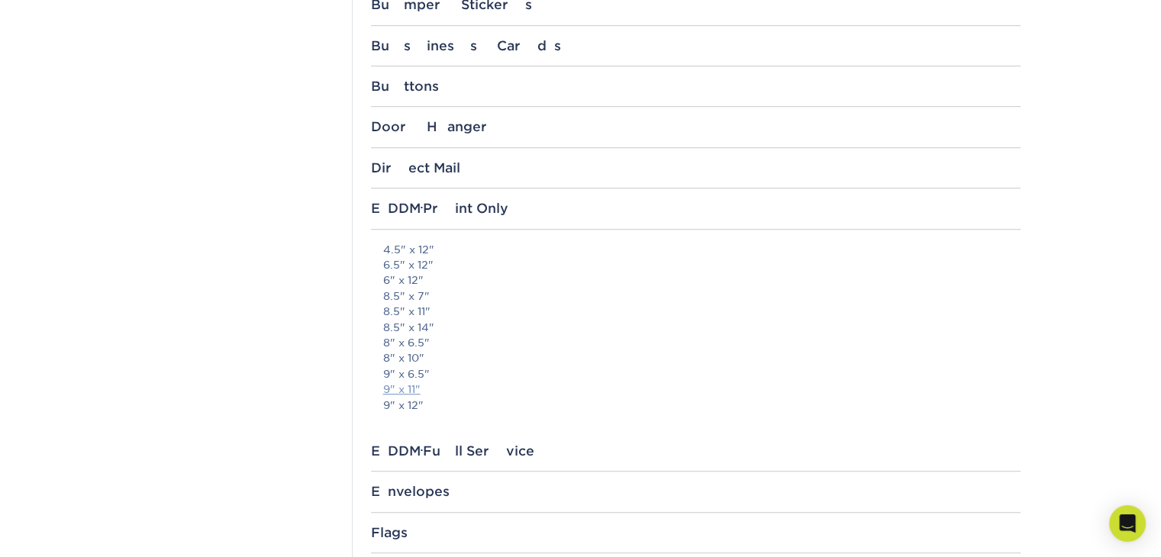
scroll to position [916, 0]
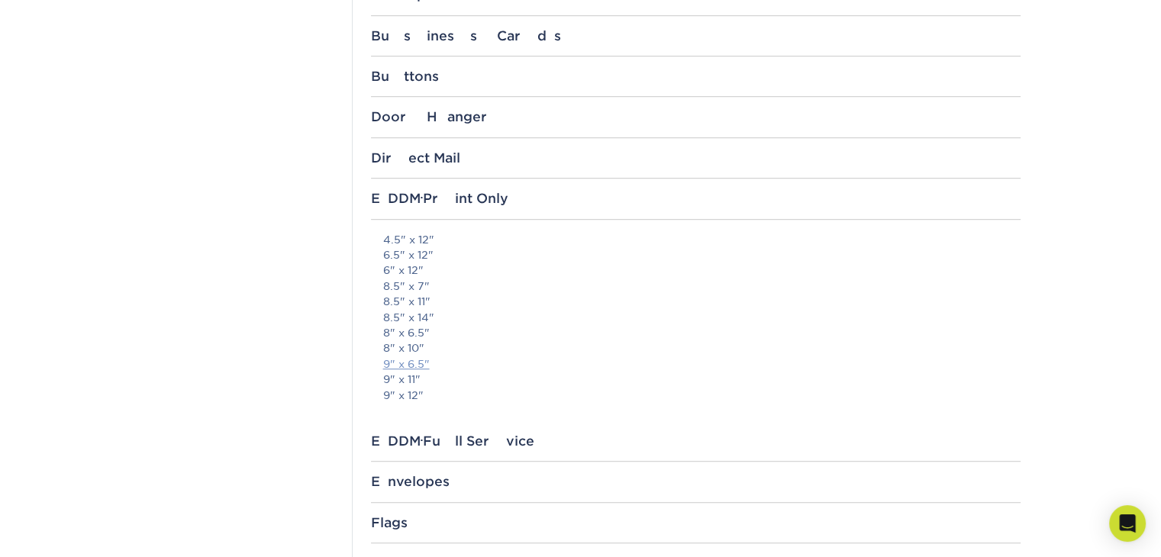
click at [418, 362] on link "9" x 6.5"" at bounding box center [406, 364] width 47 height 12
